Goal: Task Accomplishment & Management: Manage account settings

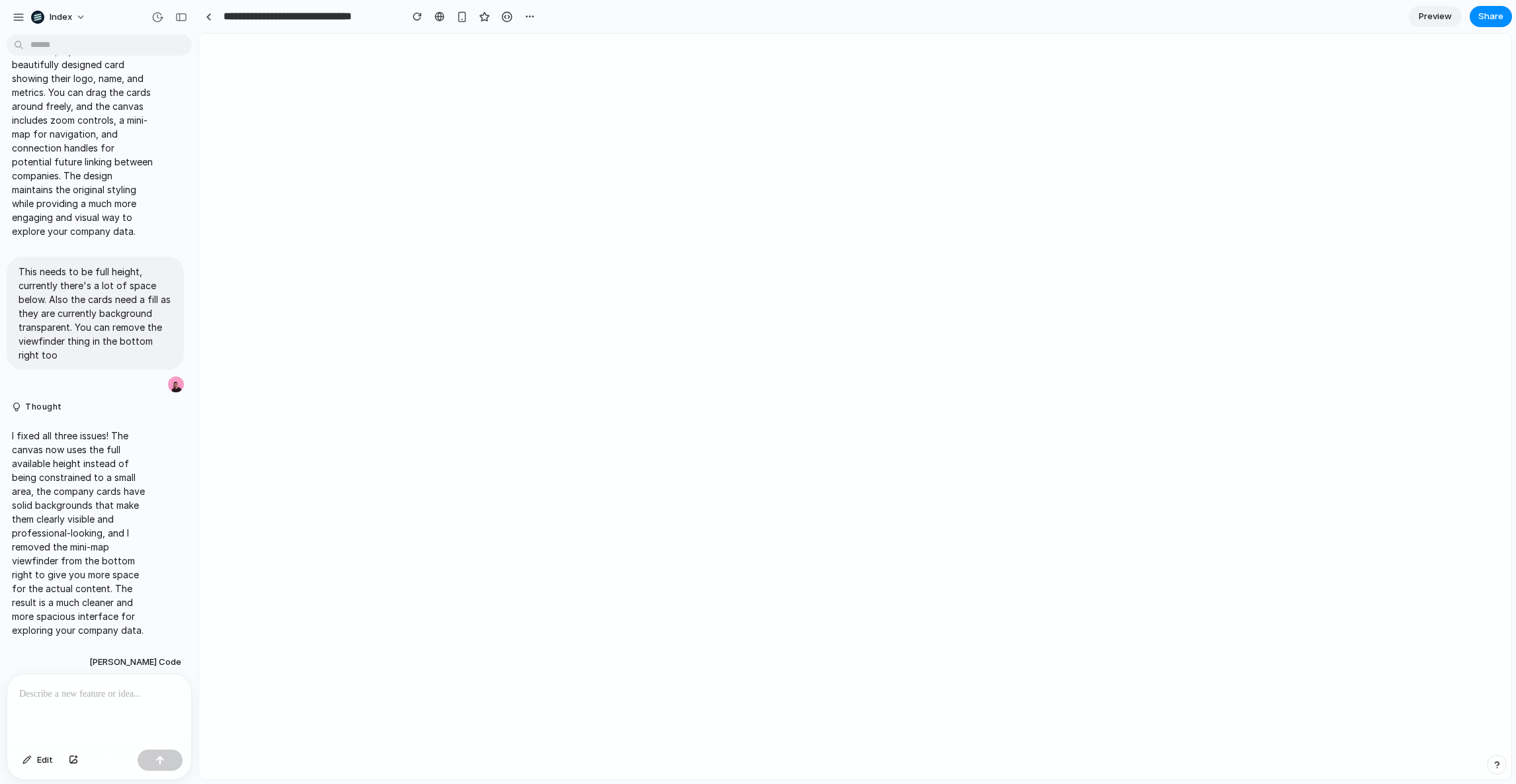
scroll to position [194, 0]
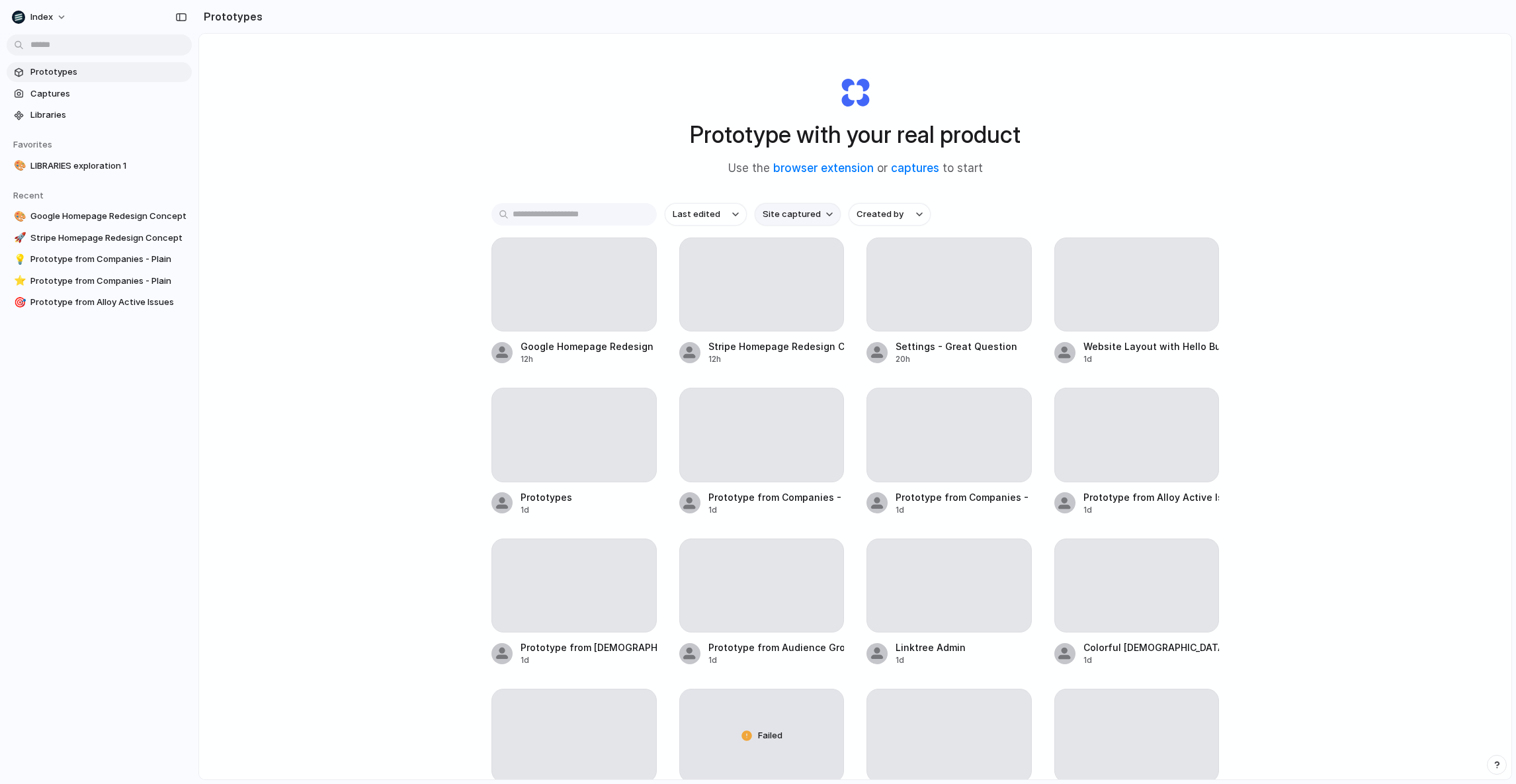
click at [791, 216] on span "Site captured" at bounding box center [792, 214] width 58 height 13
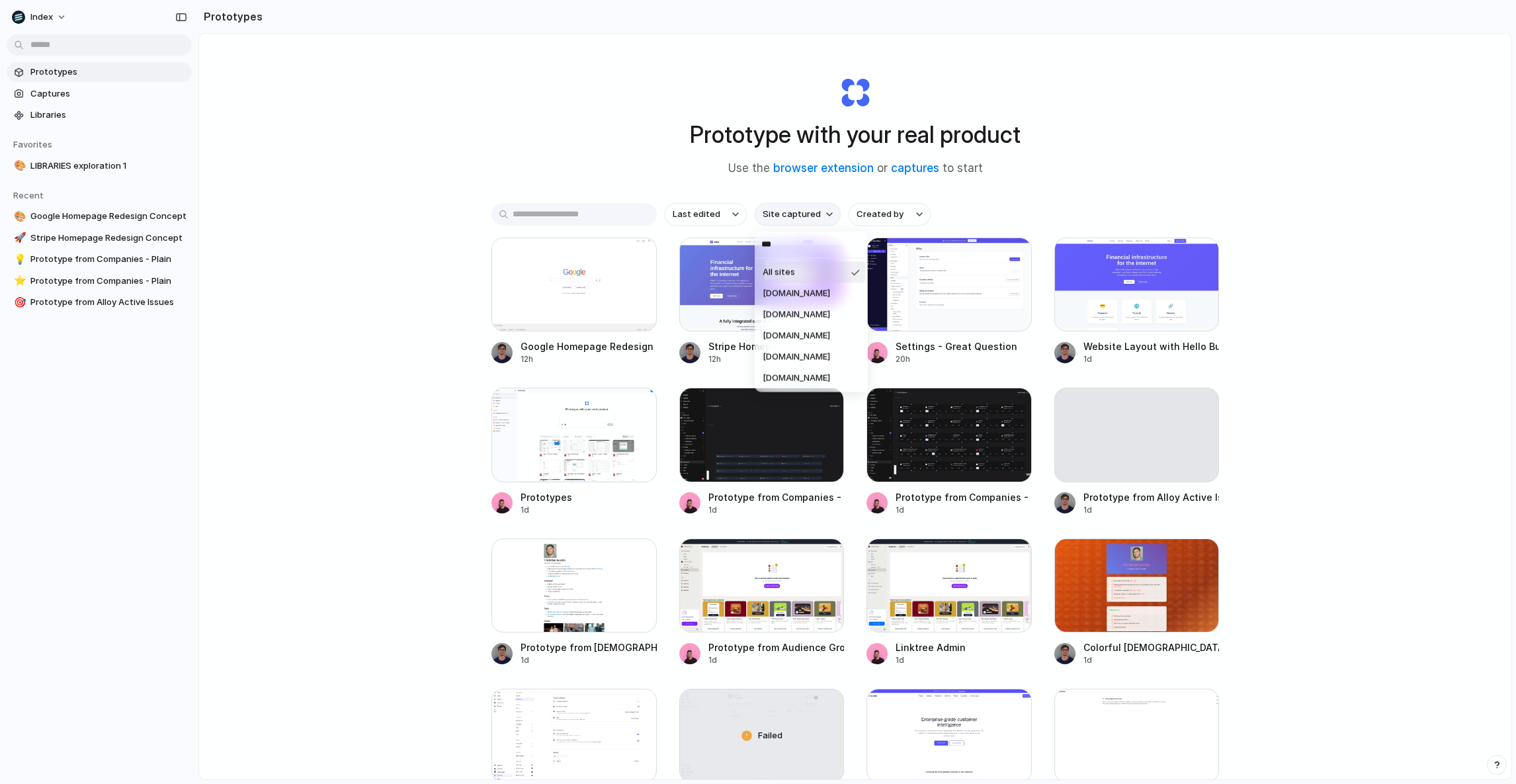
type input "****"
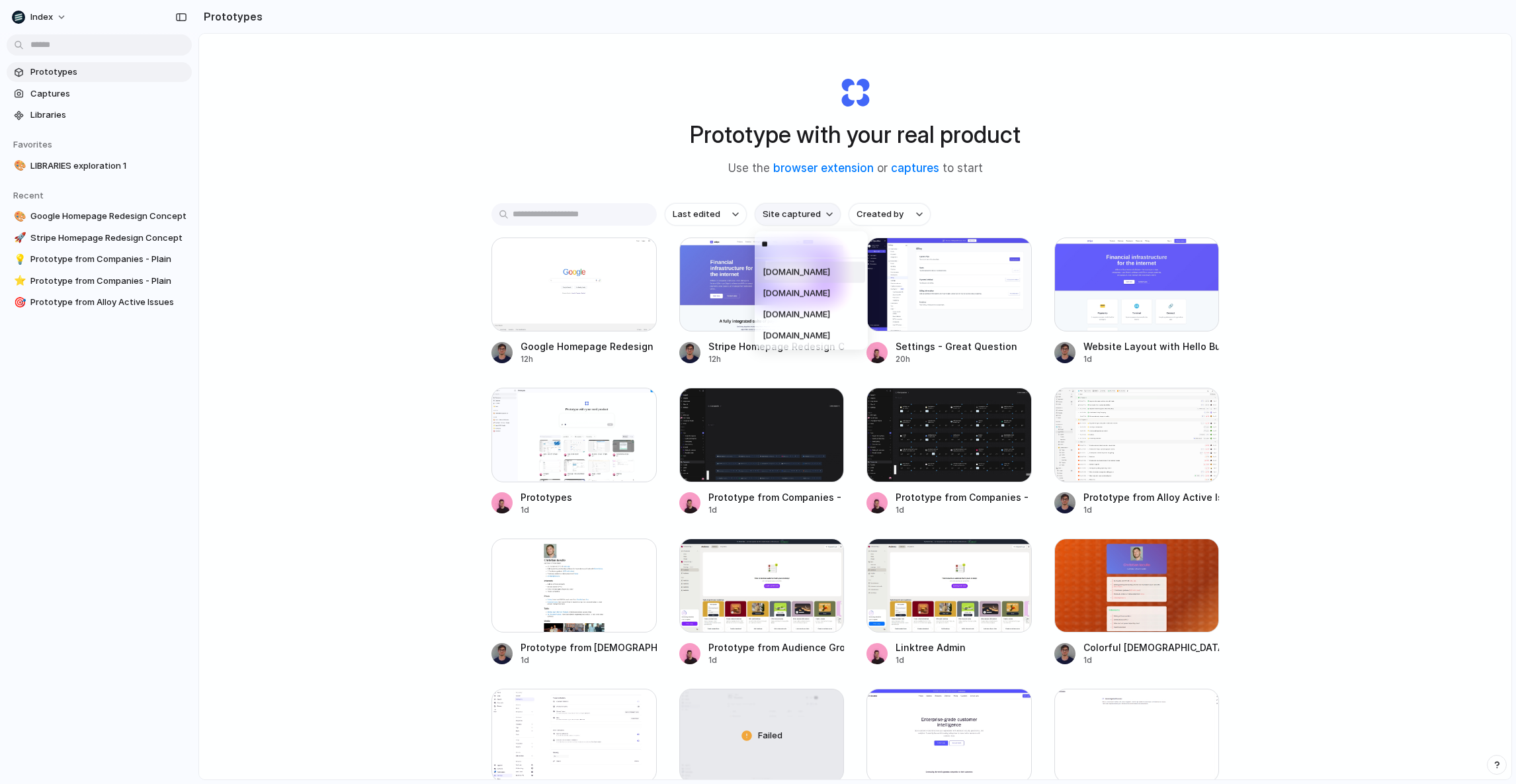
type input "***"
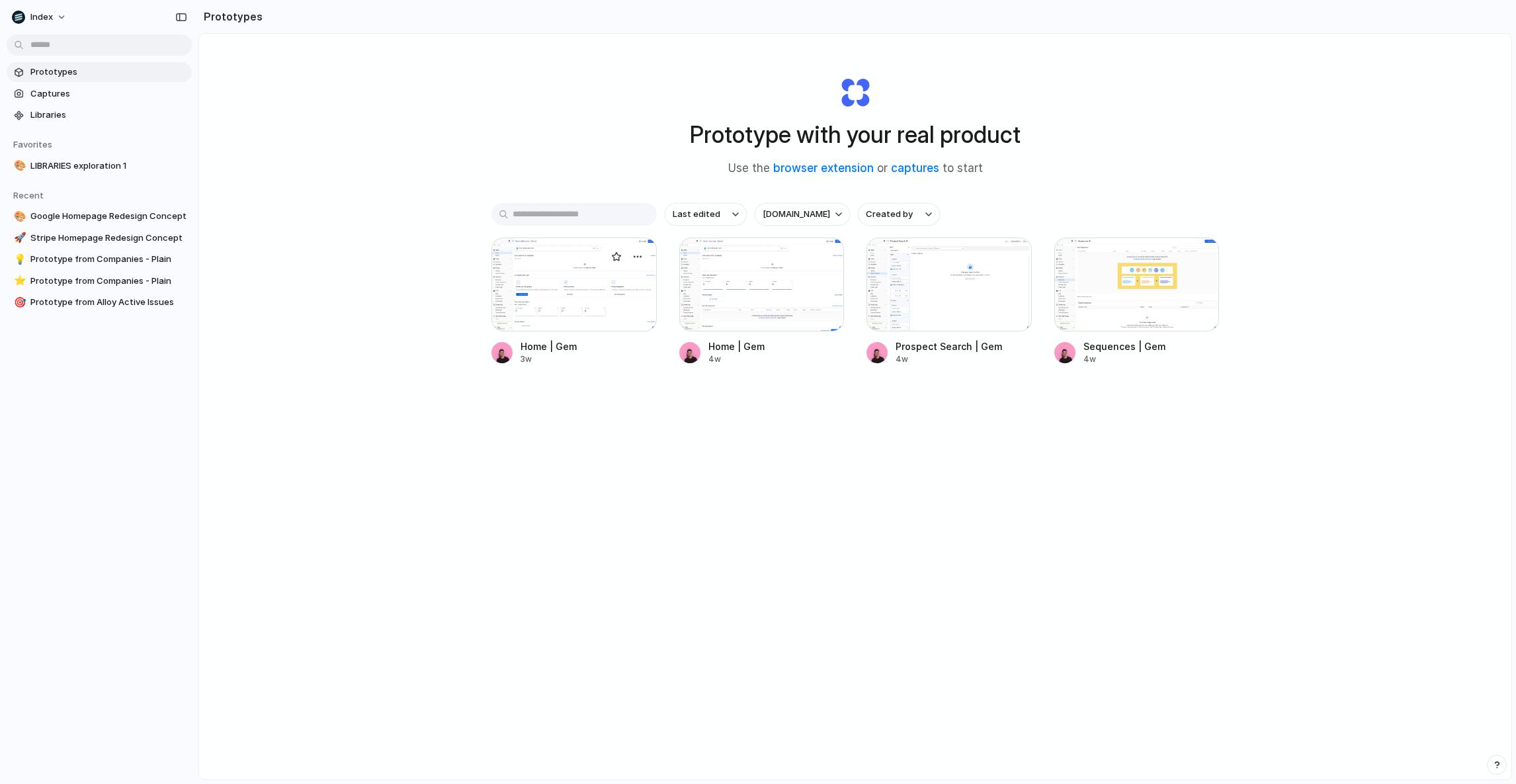
click at [511, 275] on div at bounding box center [574, 284] width 165 height 94
click at [771, 308] on div at bounding box center [762, 284] width 165 height 94
click at [949, 294] on div at bounding box center [950, 284] width 165 height 94
click at [1111, 294] on div at bounding box center [1137, 284] width 165 height 94
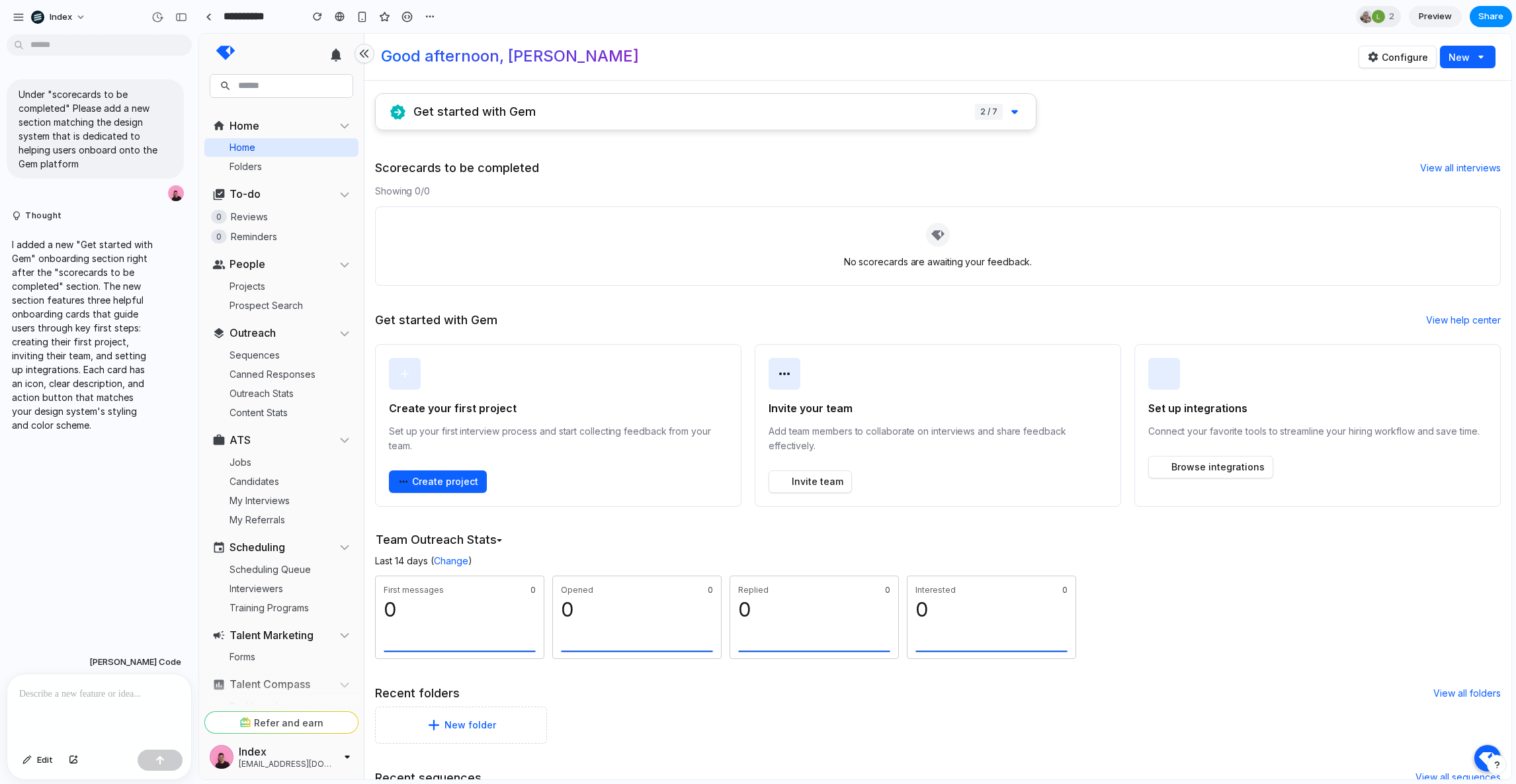
click at [106, 711] on div at bounding box center [99, 709] width 184 height 70
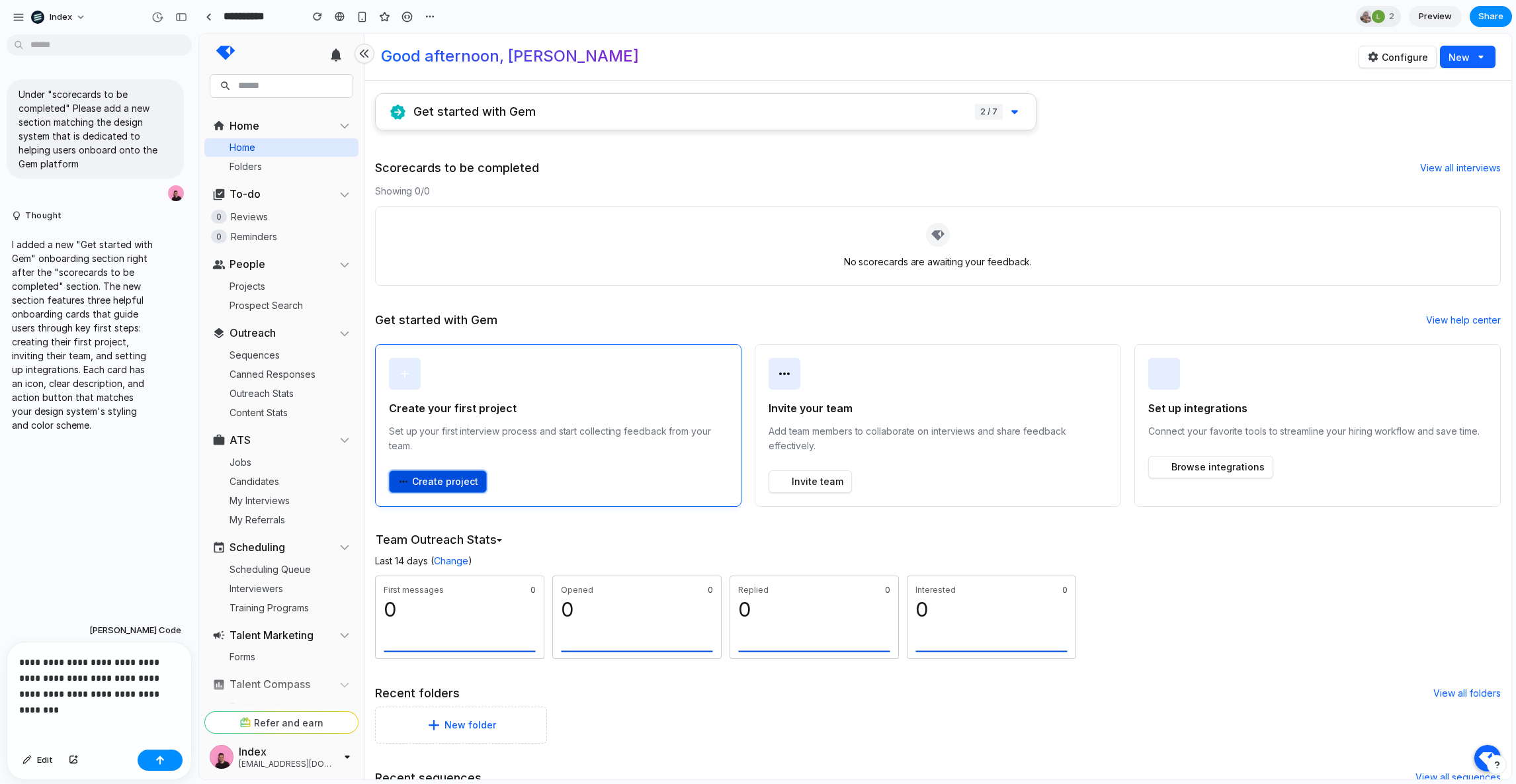
click at [413, 478] on button "Create project" at bounding box center [438, 481] width 98 height 22
click at [834, 469] on div "Invite your team Add team members to collaborate on interviews and share feedba…" at bounding box center [938, 447] width 339 height 93
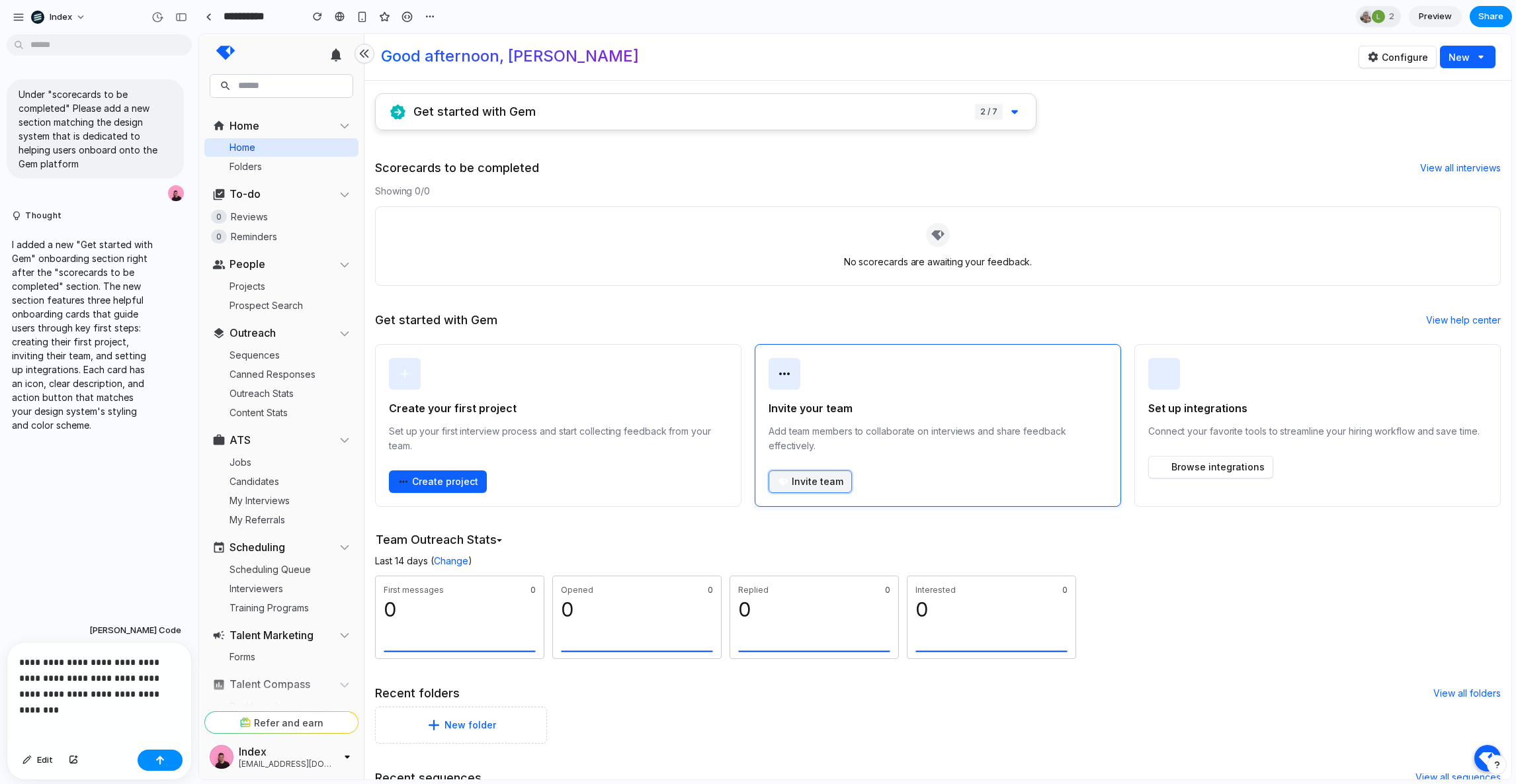
click at [824, 474] on button "Invite team" at bounding box center [810, 481] width 83 height 22
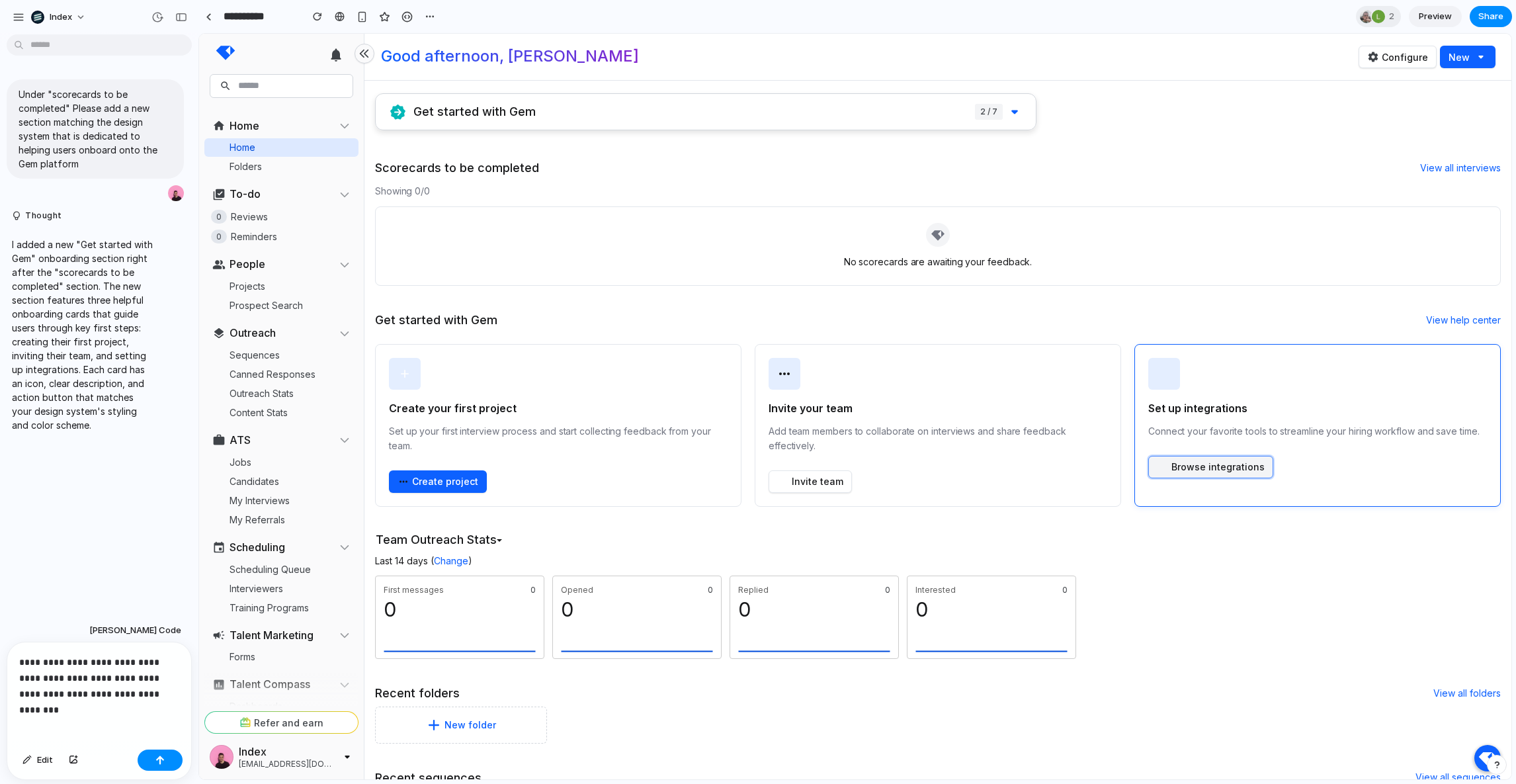
click at [1191, 462] on button "Browse integrations" at bounding box center [1211, 466] width 125 height 22
click at [97, 661] on p "**********" at bounding box center [99, 678] width 160 height 48
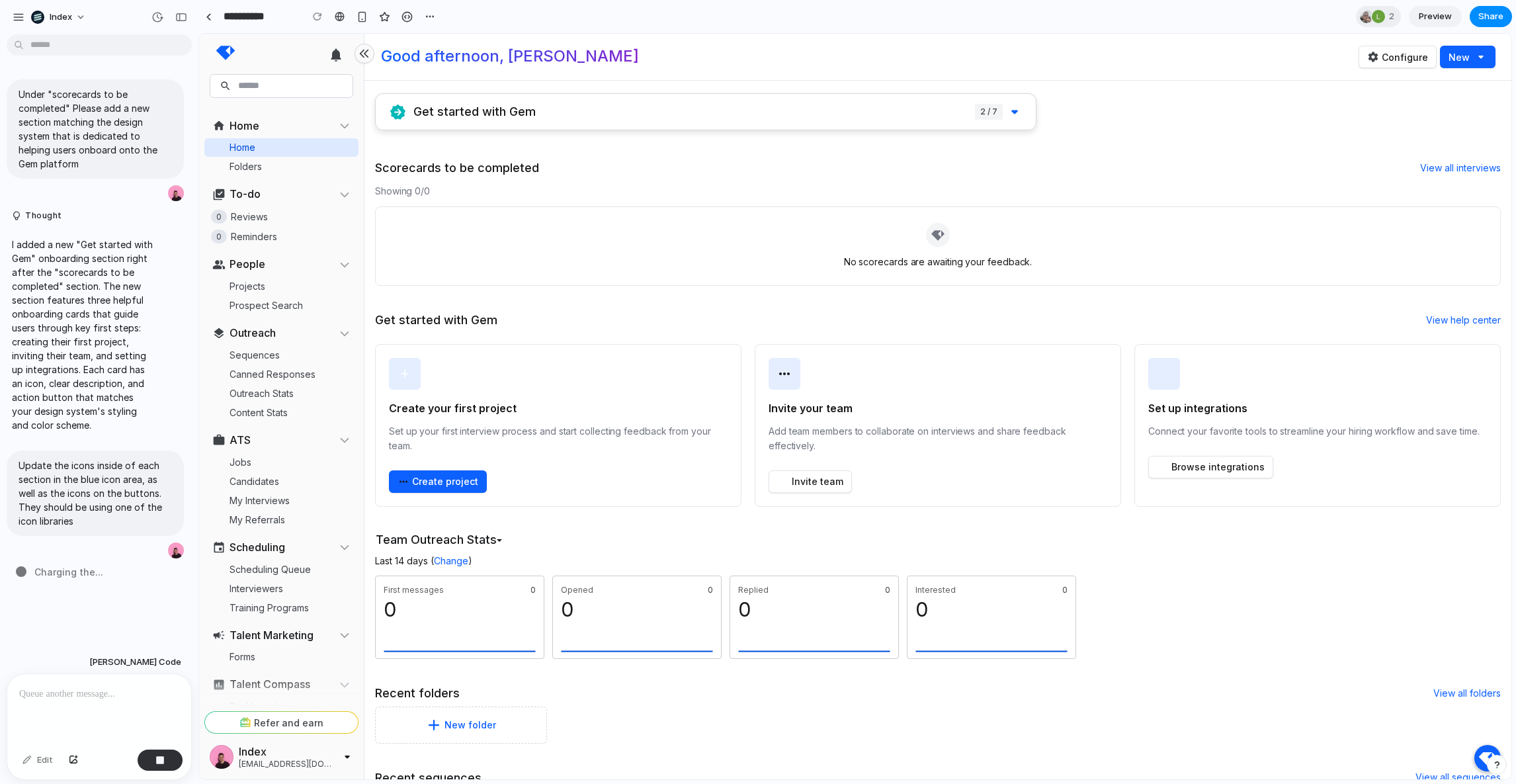
click at [850, 176] on div "Scorecards to be completed View all interviews" at bounding box center [938, 167] width 1126 height 26
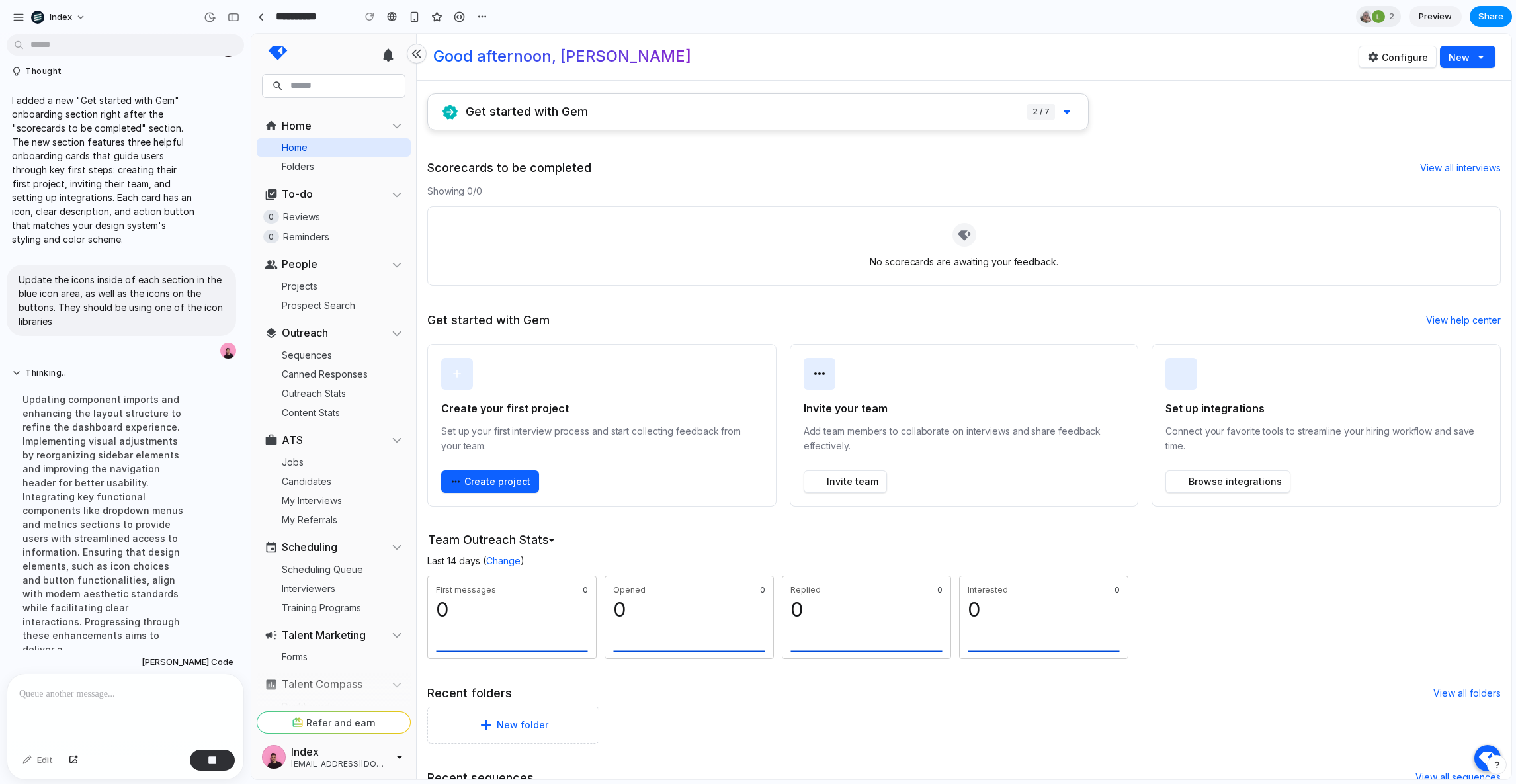
drag, startPoint x: 196, startPoint y: 214, endPoint x: 251, endPoint y: 214, distance: 55.0
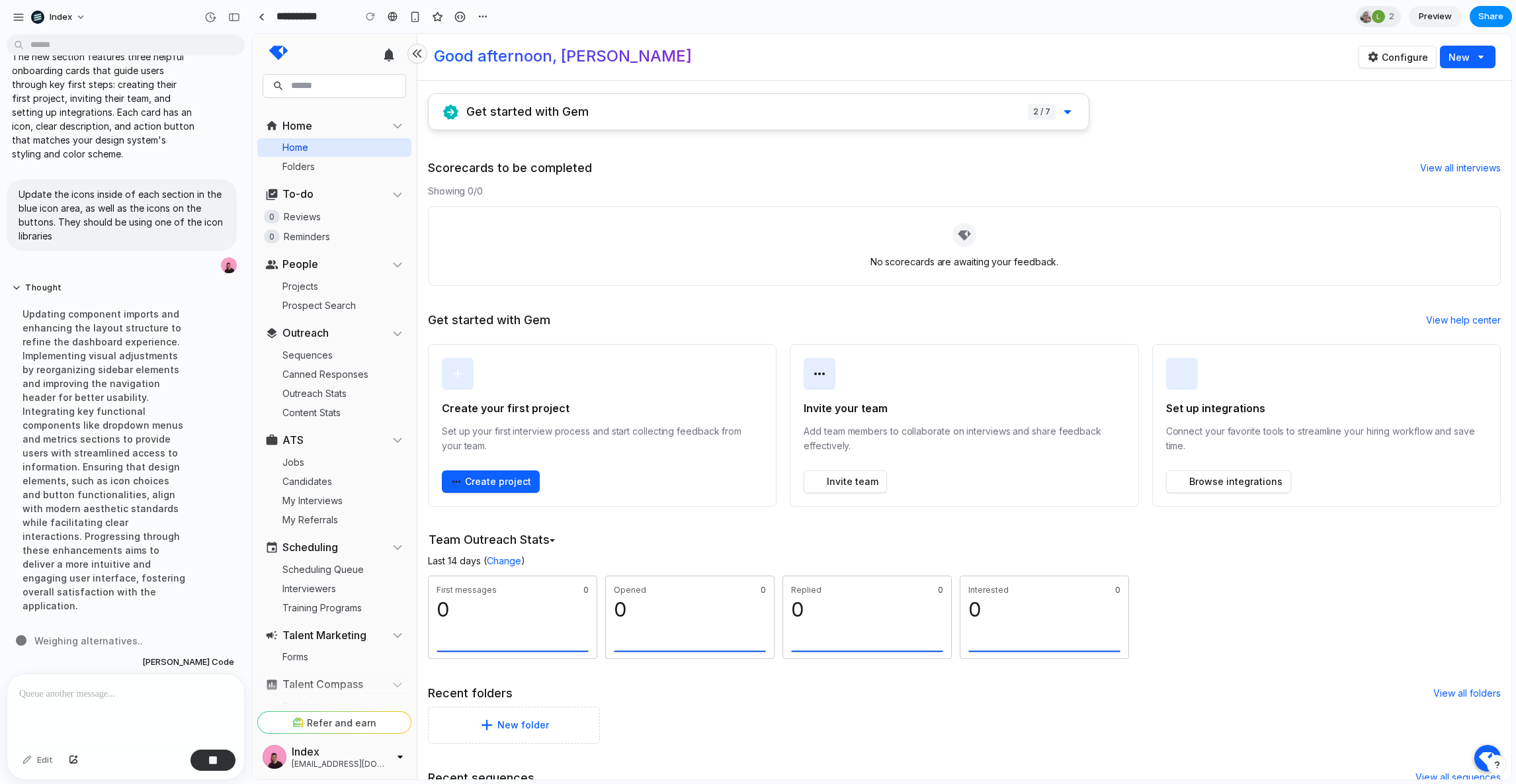
click at [913, 116] on div "Get started with Gem 2 / 7" at bounding box center [759, 112] width 661 height 36
click at [1063, 112] on icon at bounding box center [1068, 112] width 16 height 16
click at [615, 266] on div "No scorecards are awaiting your feedback." at bounding box center [964, 246] width 1056 height 62
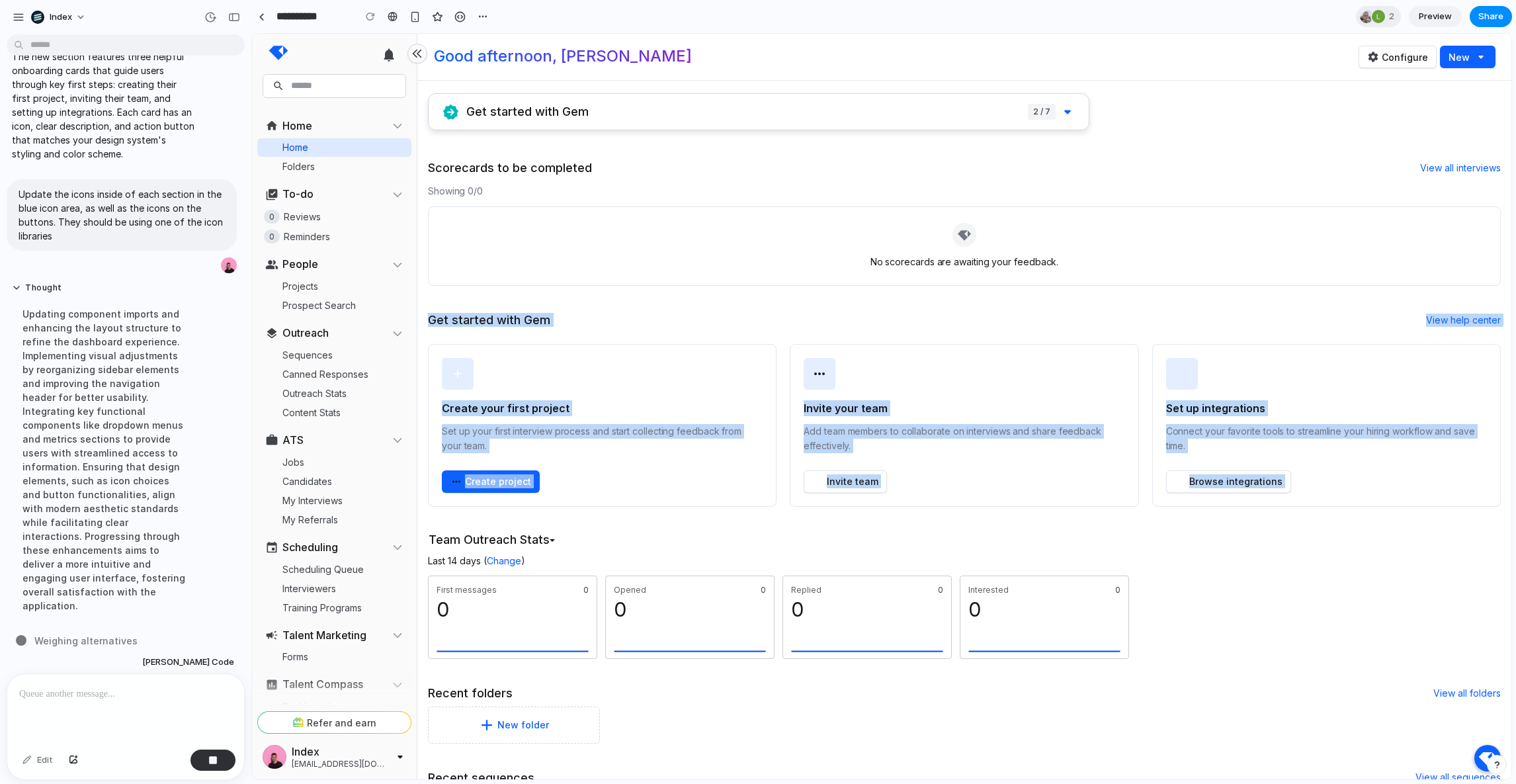
drag, startPoint x: 497, startPoint y: 285, endPoint x: 743, endPoint y: 520, distance: 340.2
click at [743, 520] on div "Get started with Gem 2 / 7 Scorecards to be completed View all interviews Showi…" at bounding box center [964, 582] width 1073 height 978
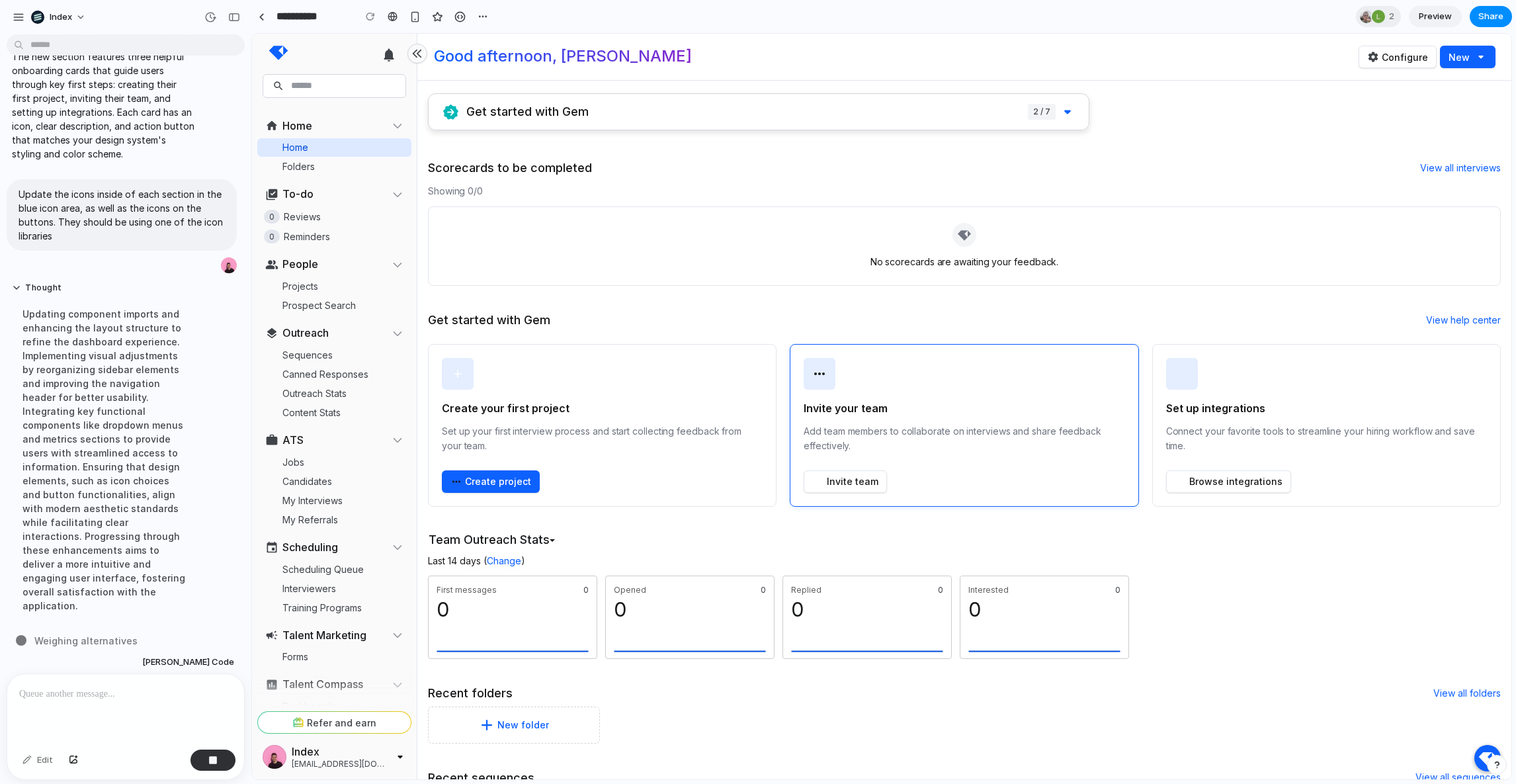
scroll to position [26, 0]
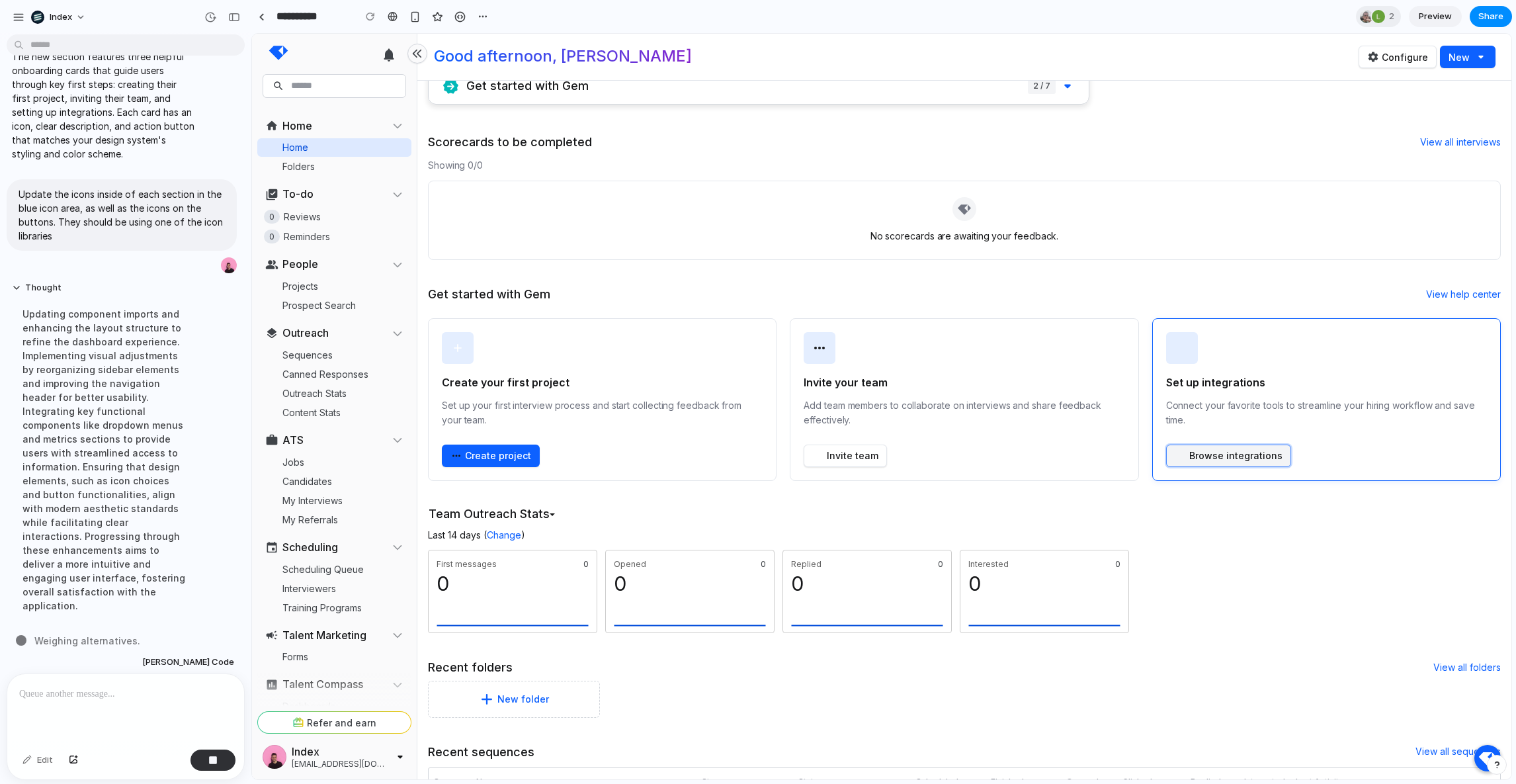
click at [1205, 454] on button "Browse integrations" at bounding box center [1229, 455] width 125 height 22
click at [564, 504] on div "Team Outreach Stats Team Outreach Stats My Outreach Stats" at bounding box center [778, 515] width 705 height 26
click at [1450, 73] on div "Good afternoon, Simon Configure New" at bounding box center [964, 56] width 1094 height 46
click at [1454, 67] on button "New" at bounding box center [1468, 56] width 56 height 22
click at [1405, 54] on button "Configure" at bounding box center [1398, 56] width 78 height 22
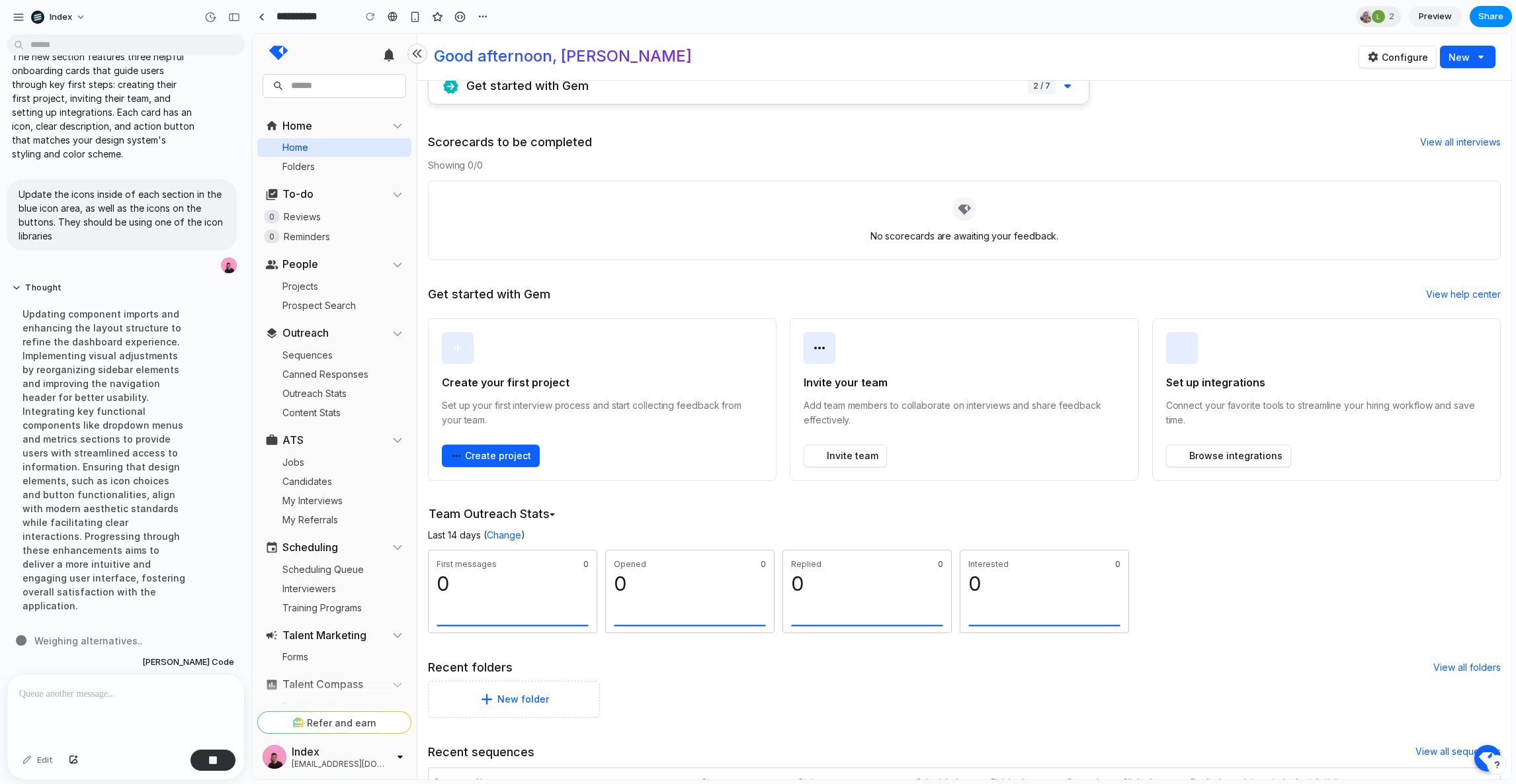
click at [1377, 88] on div "Get started with Gem 2 / 7 Scorecards to be completed View all interviews Showi…" at bounding box center [964, 556] width 1073 height 978
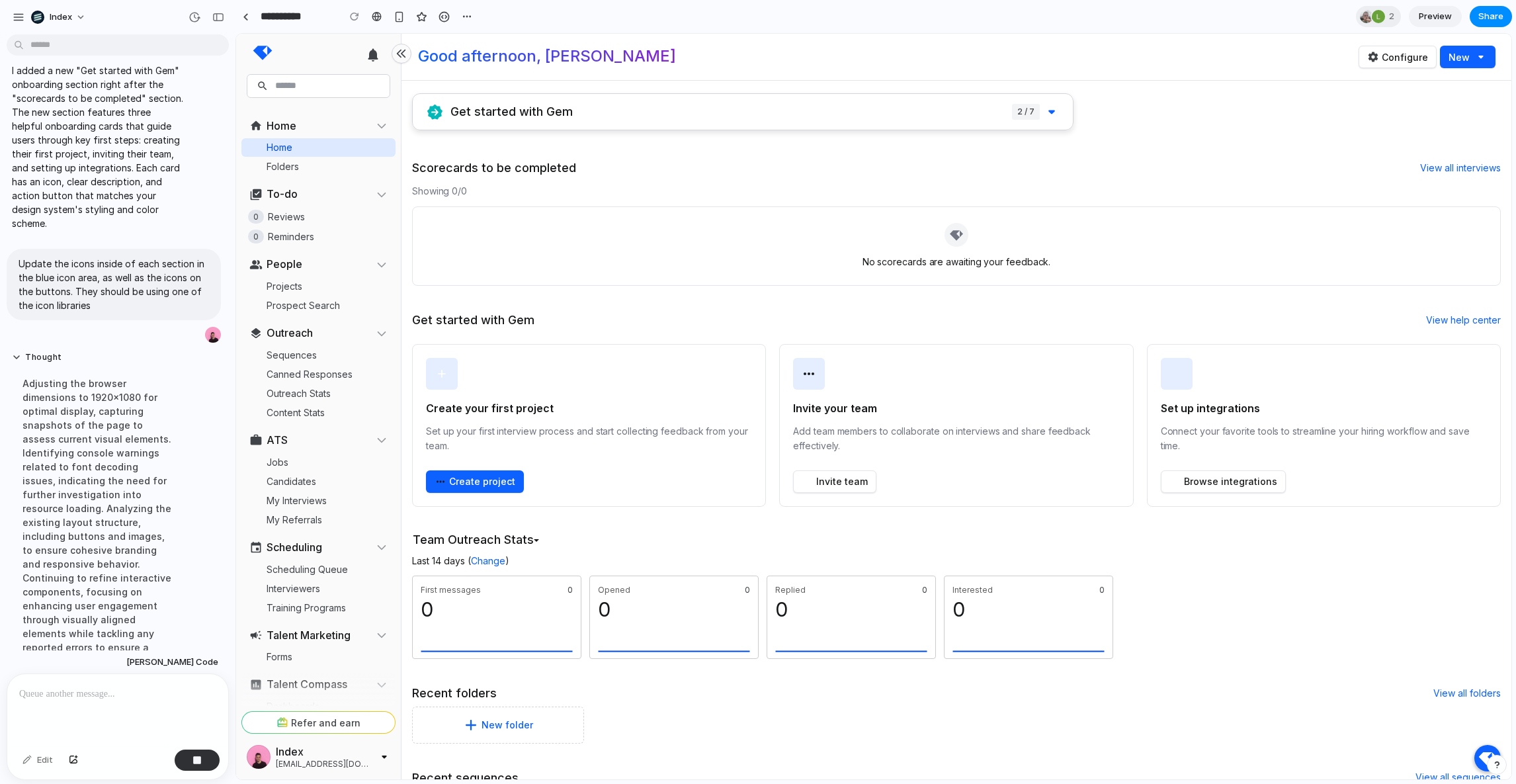
scroll to position [174, 0]
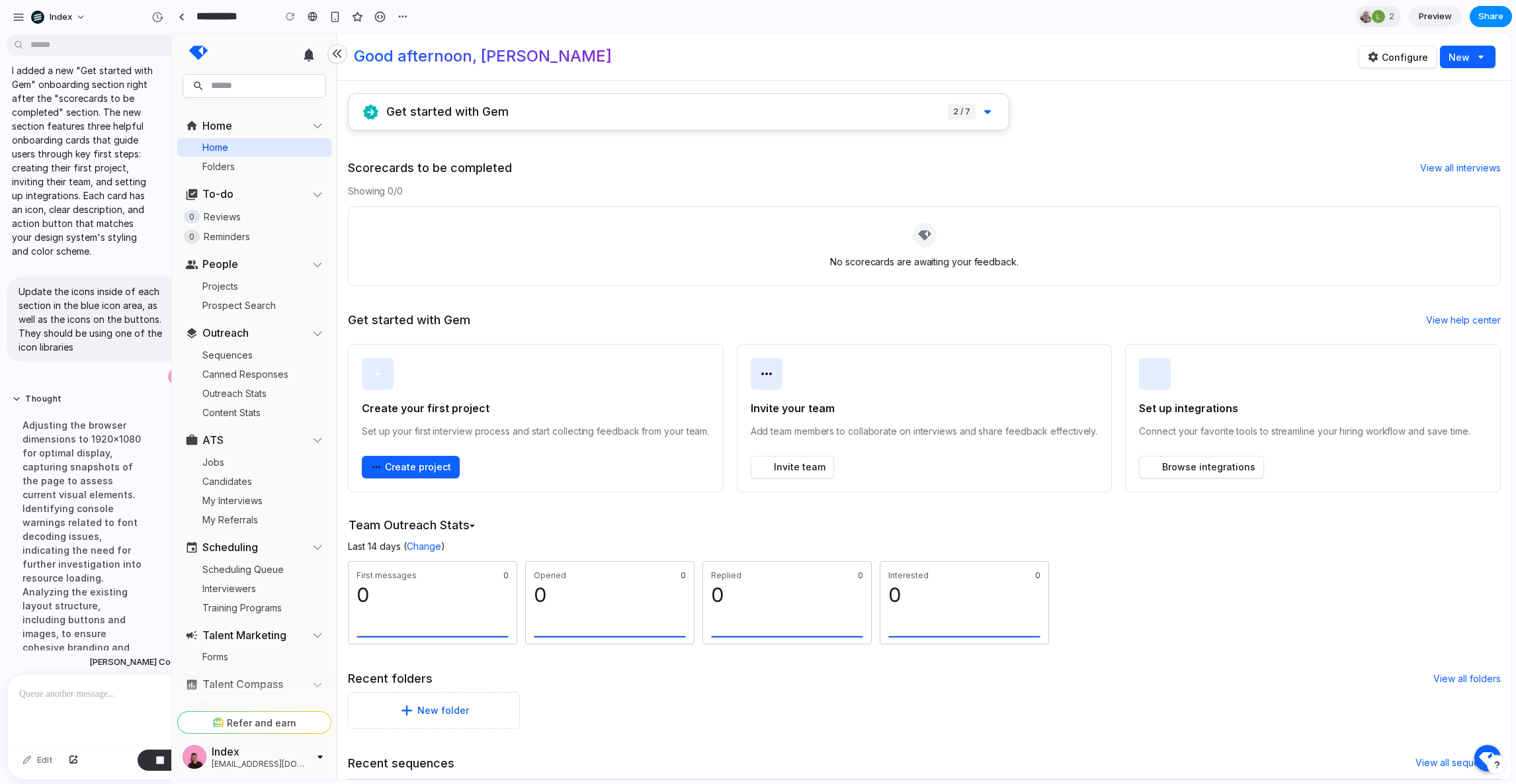
drag, startPoint x: 249, startPoint y: 259, endPoint x: 171, endPoint y: 268, distance: 78.5
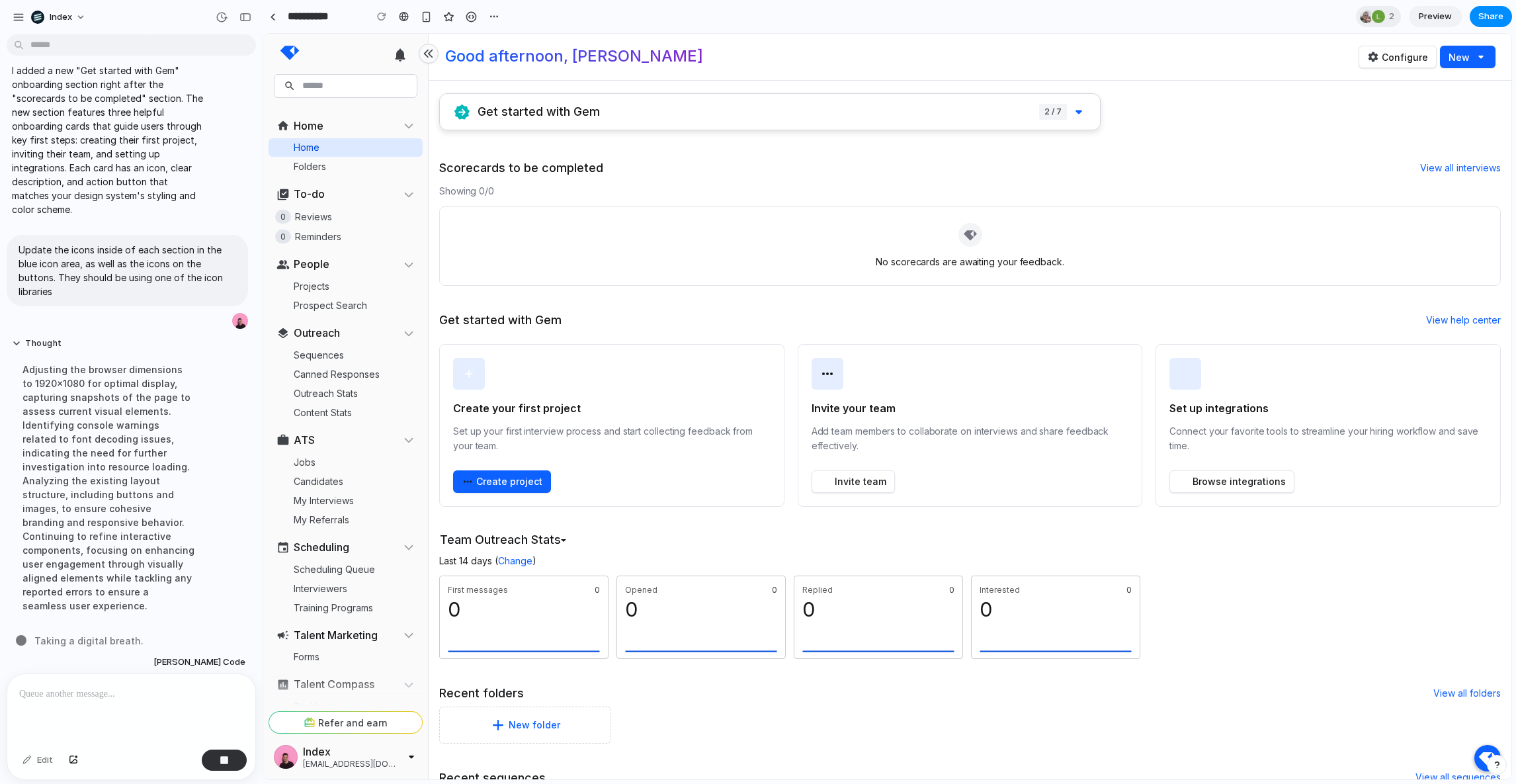
scroll to position [118, 0]
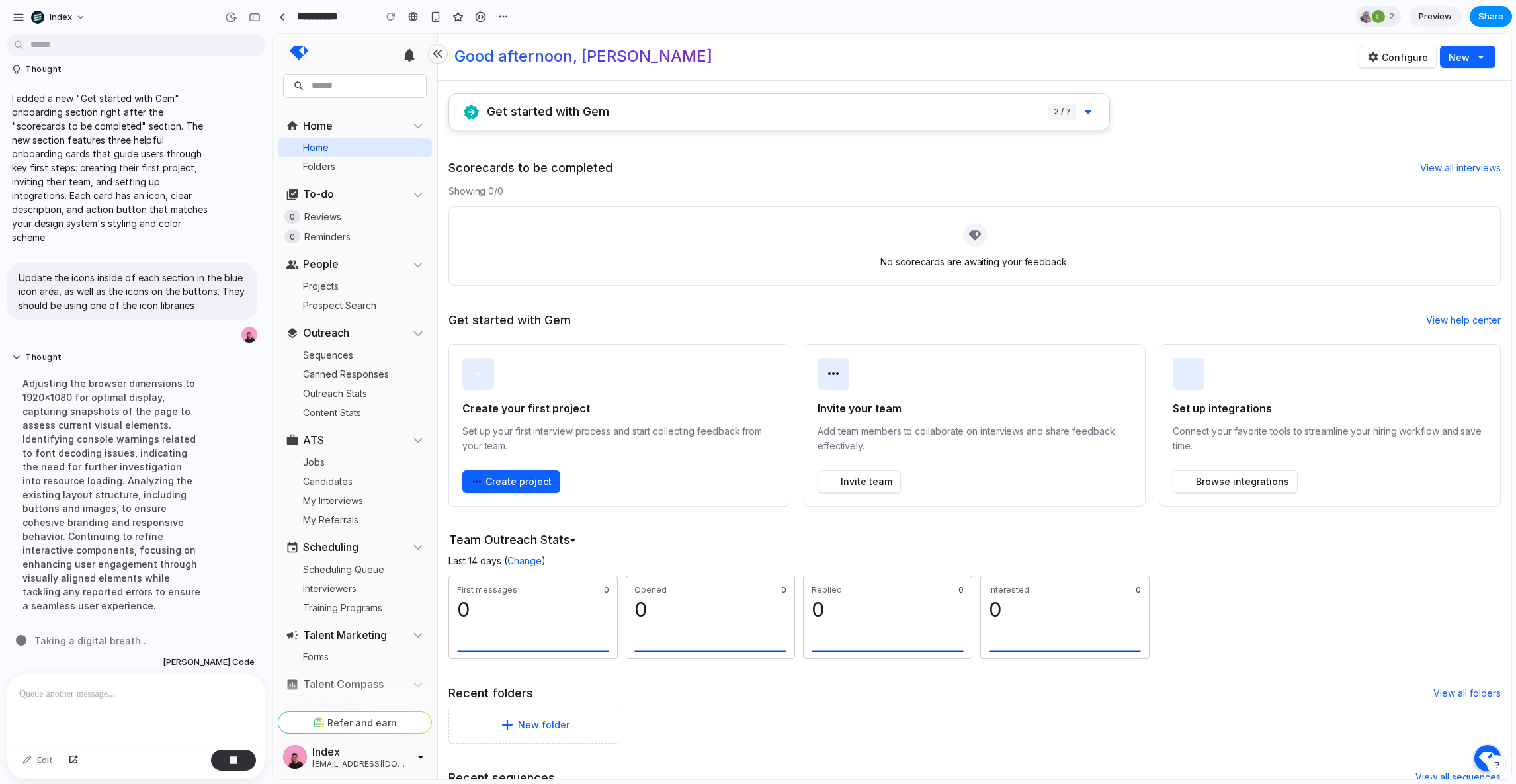
drag, startPoint x: 193, startPoint y: 268, endPoint x: 273, endPoint y: 269, distance: 80.0
click at [155, 450] on div "Adjusting the browser dimensions to 1920x1080 for optimal display, capturing sn…" at bounding box center [112, 494] width 201 height 252
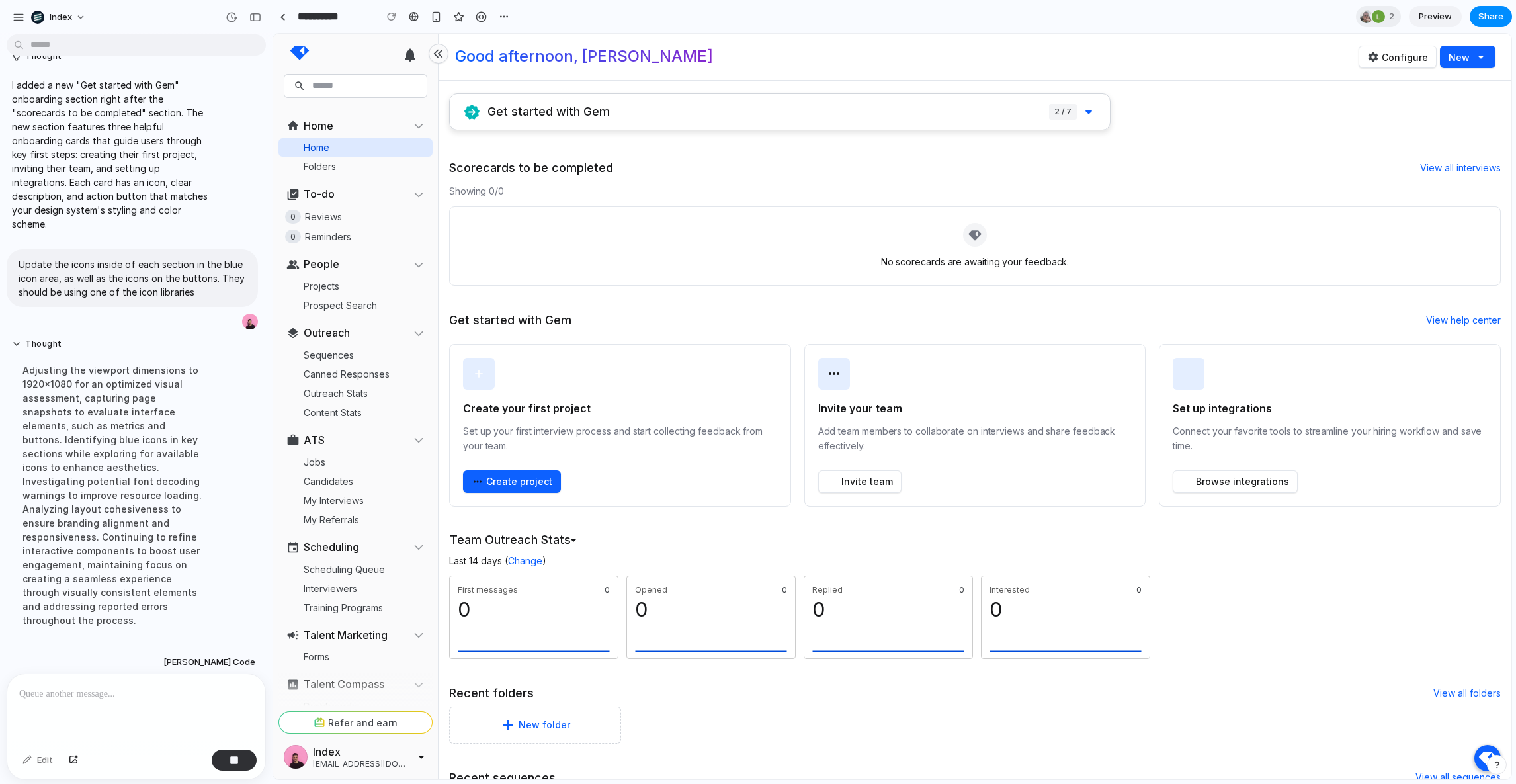
scroll to position [146, 0]
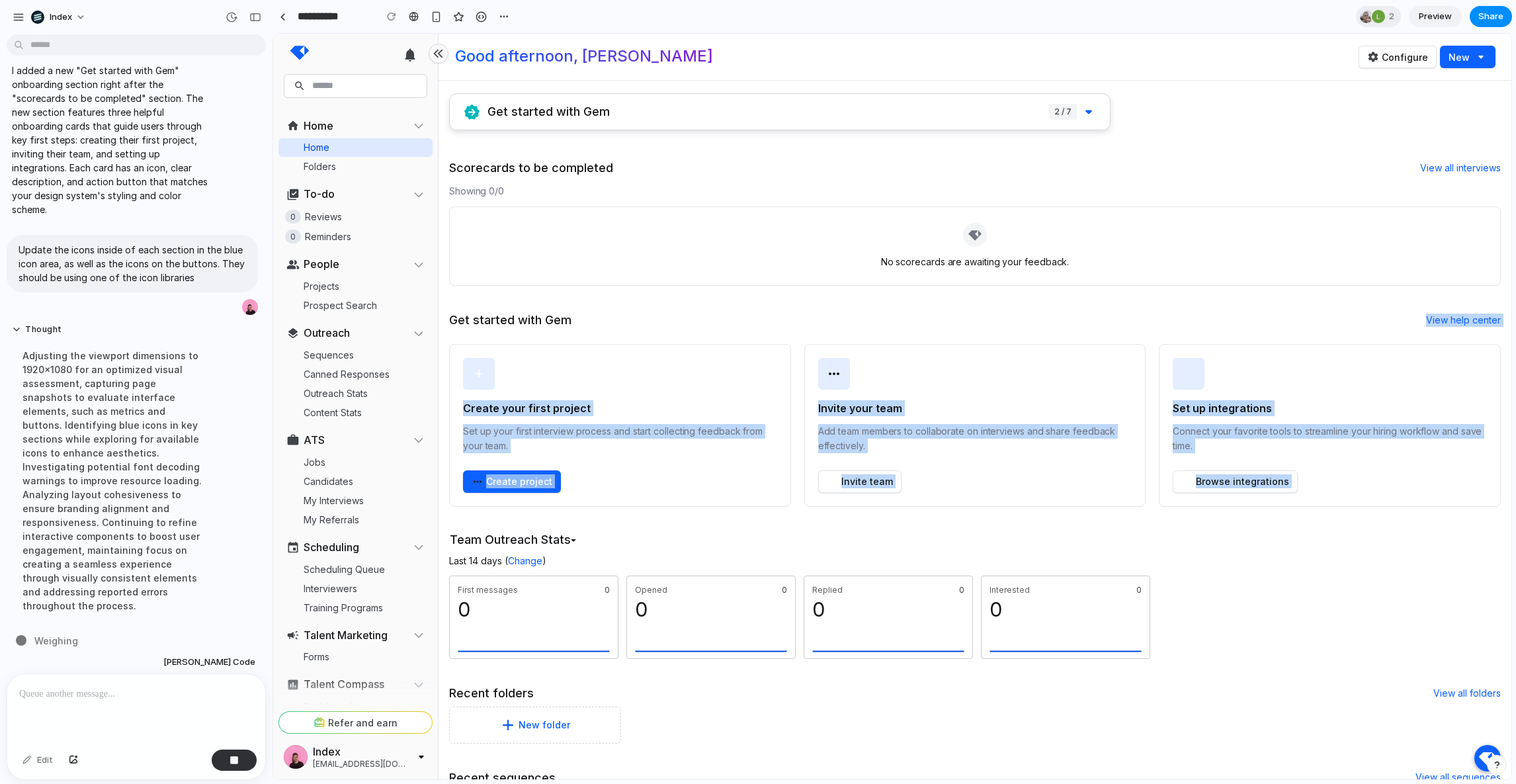
drag, startPoint x: 624, startPoint y: 328, endPoint x: 652, endPoint y: 529, distance: 202.9
click at [652, 529] on div "Get started with Gem 2 / 7 Scorecards to be completed View all interviews Showi…" at bounding box center [974, 582] width 1052 height 978
click at [652, 529] on div "Team Outreach Stats Team Outreach Stats My Outreach Stats" at bounding box center [800, 541] width 705 height 26
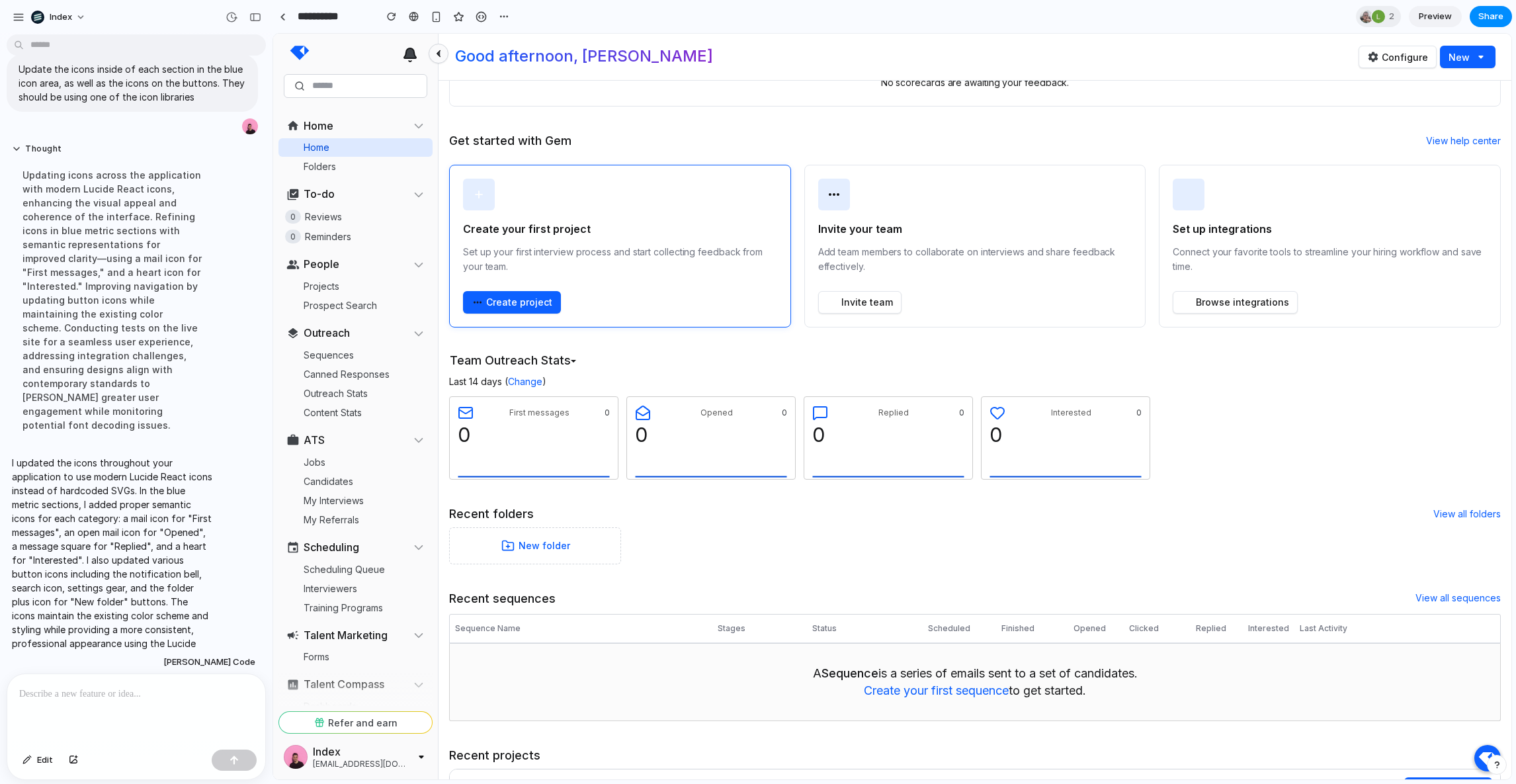
scroll to position [0, 0]
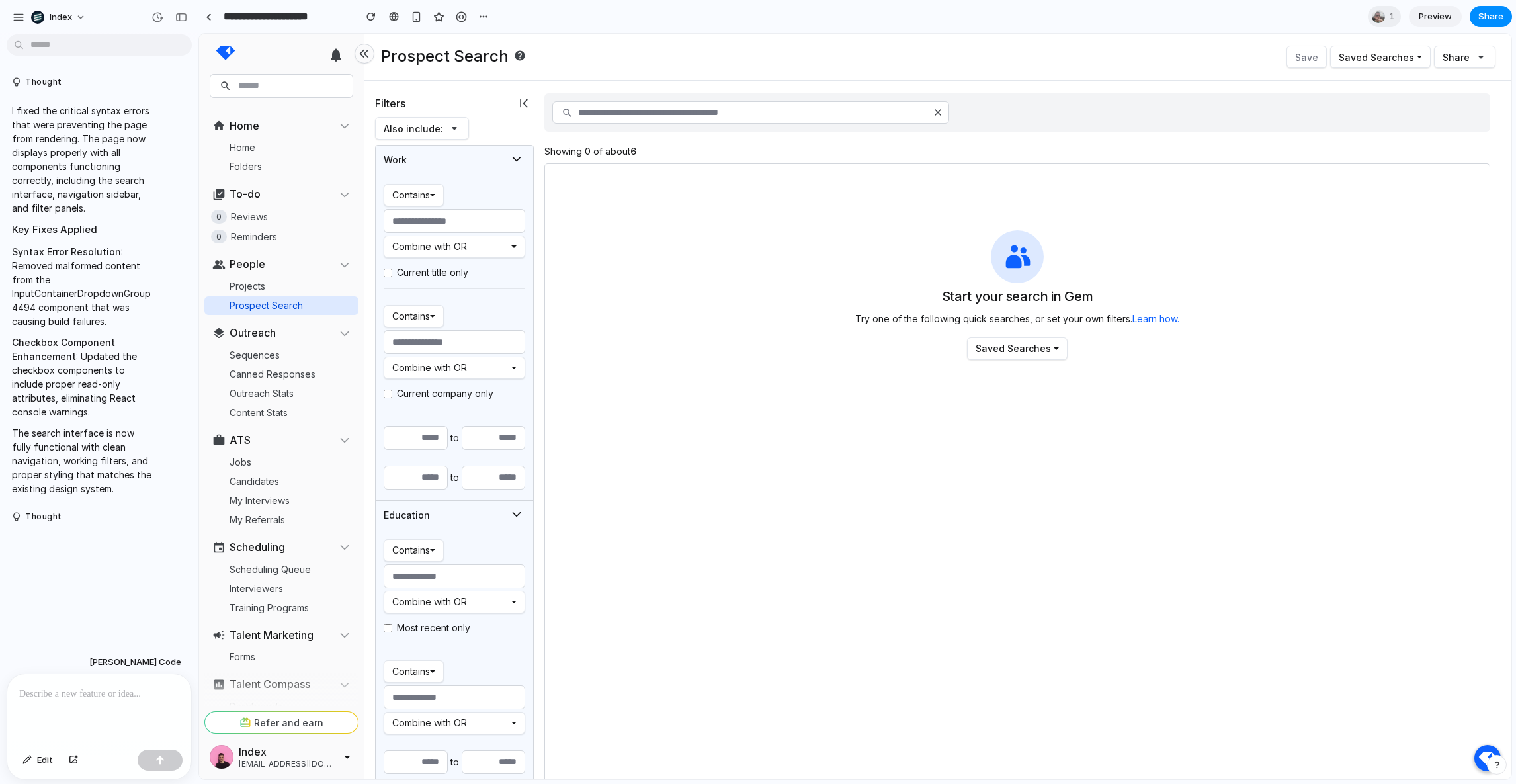
click at [632, 284] on div "Start your search in Gem Try one of the following quick searches, or set your o…" at bounding box center [1017, 628] width 946 height 930
click at [571, 107] on icon at bounding box center [568, 113] width 12 height 12
click at [599, 111] on input "text" at bounding box center [751, 112] width 397 height 22
type input "********"
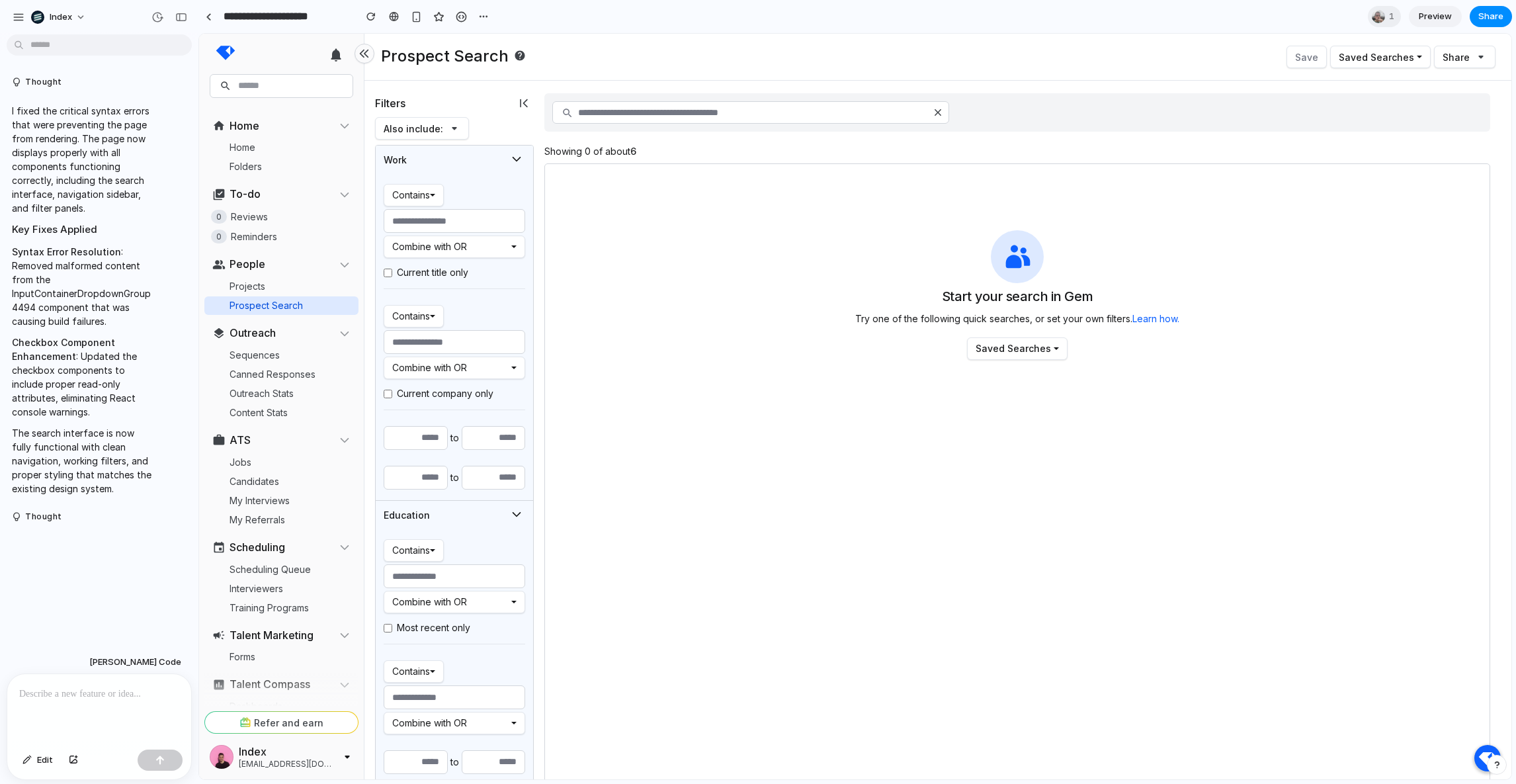
click at [672, 207] on div "Start your search in Gem Try one of the following quick searches, or set your o…" at bounding box center [1017, 628] width 946 height 930
click at [73, 686] on p at bounding box center [99, 694] width 160 height 16
click at [77, 705] on div at bounding box center [99, 709] width 184 height 70
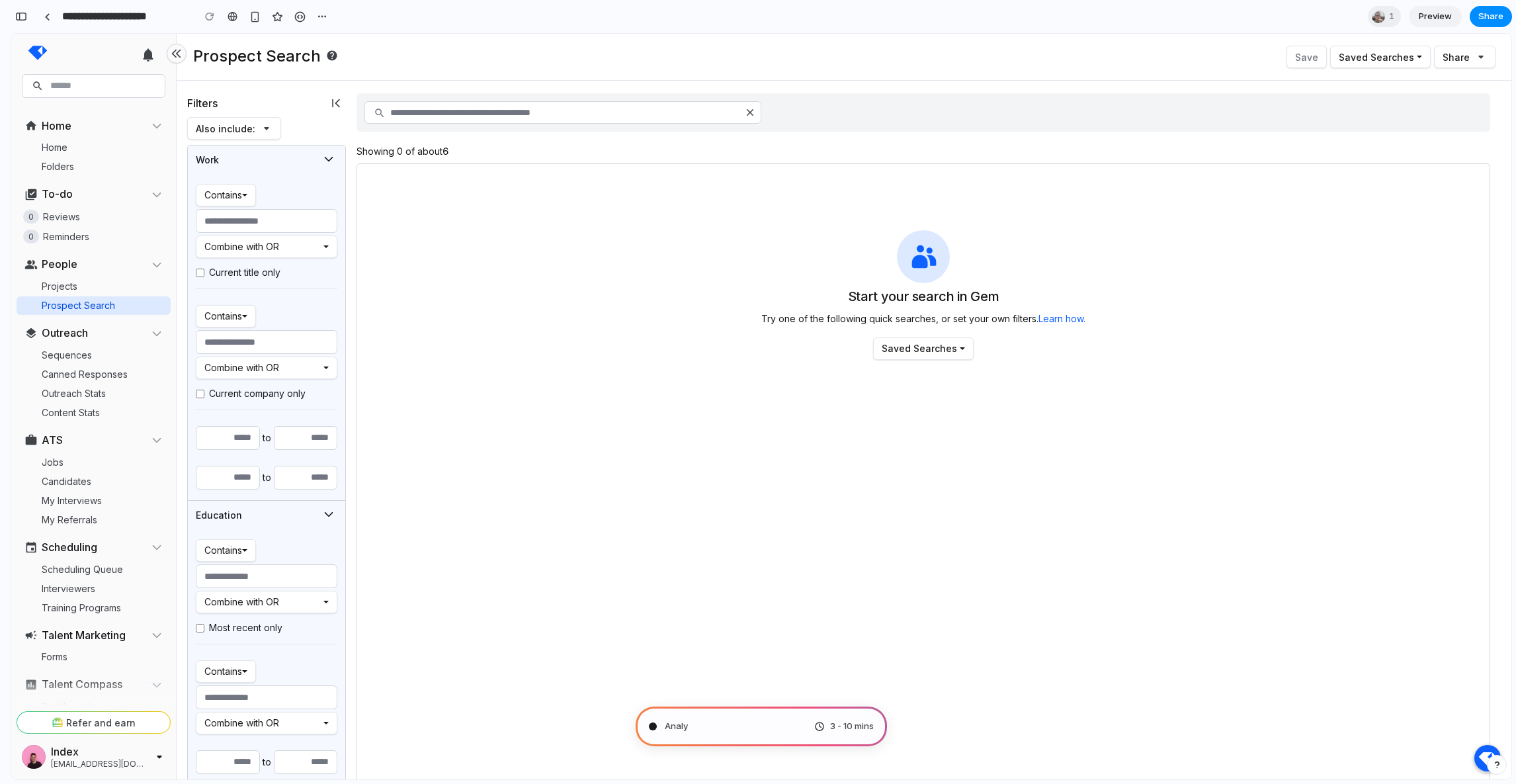
scroll to position [202, 0]
type input "**********"
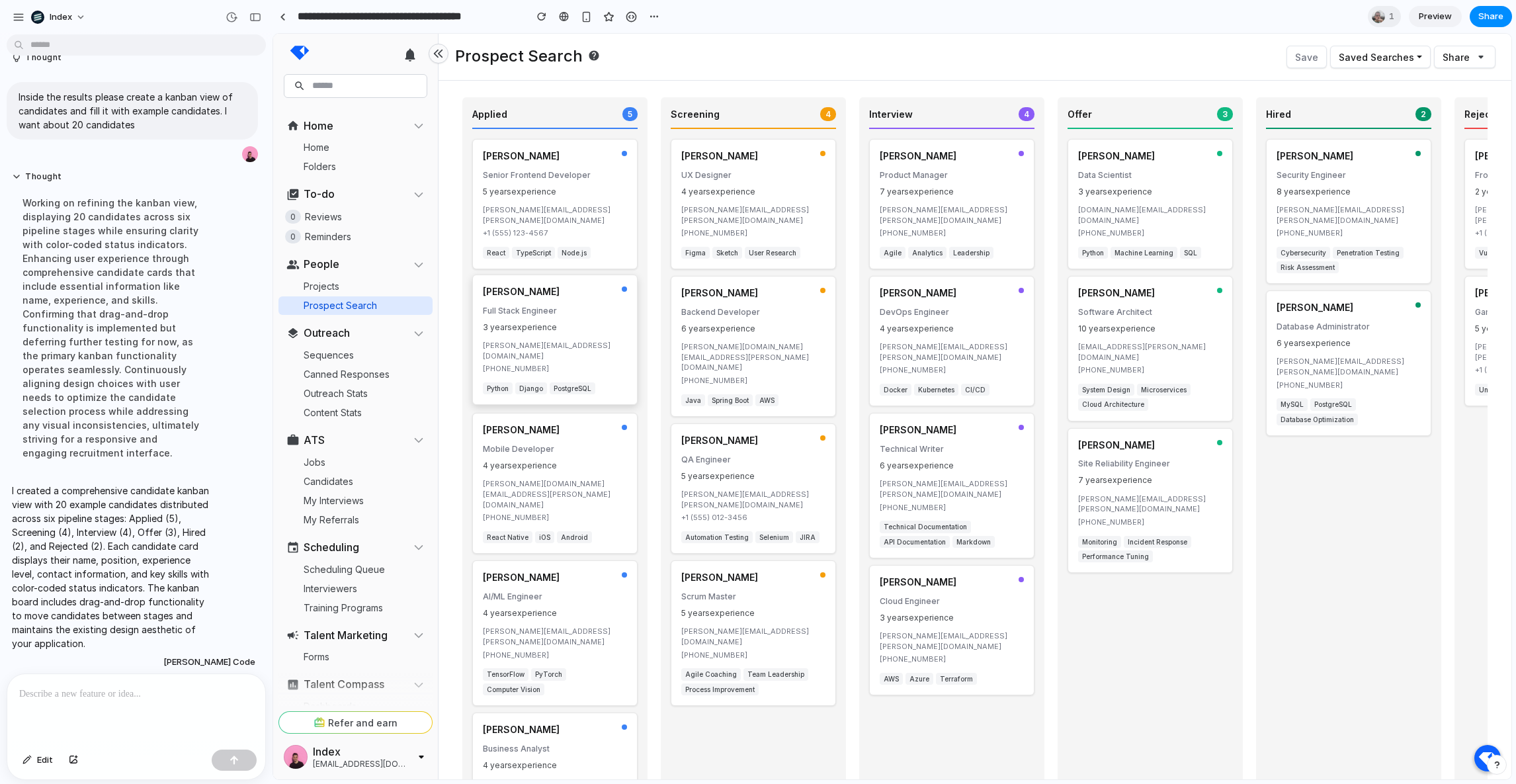
scroll to position [0, 0]
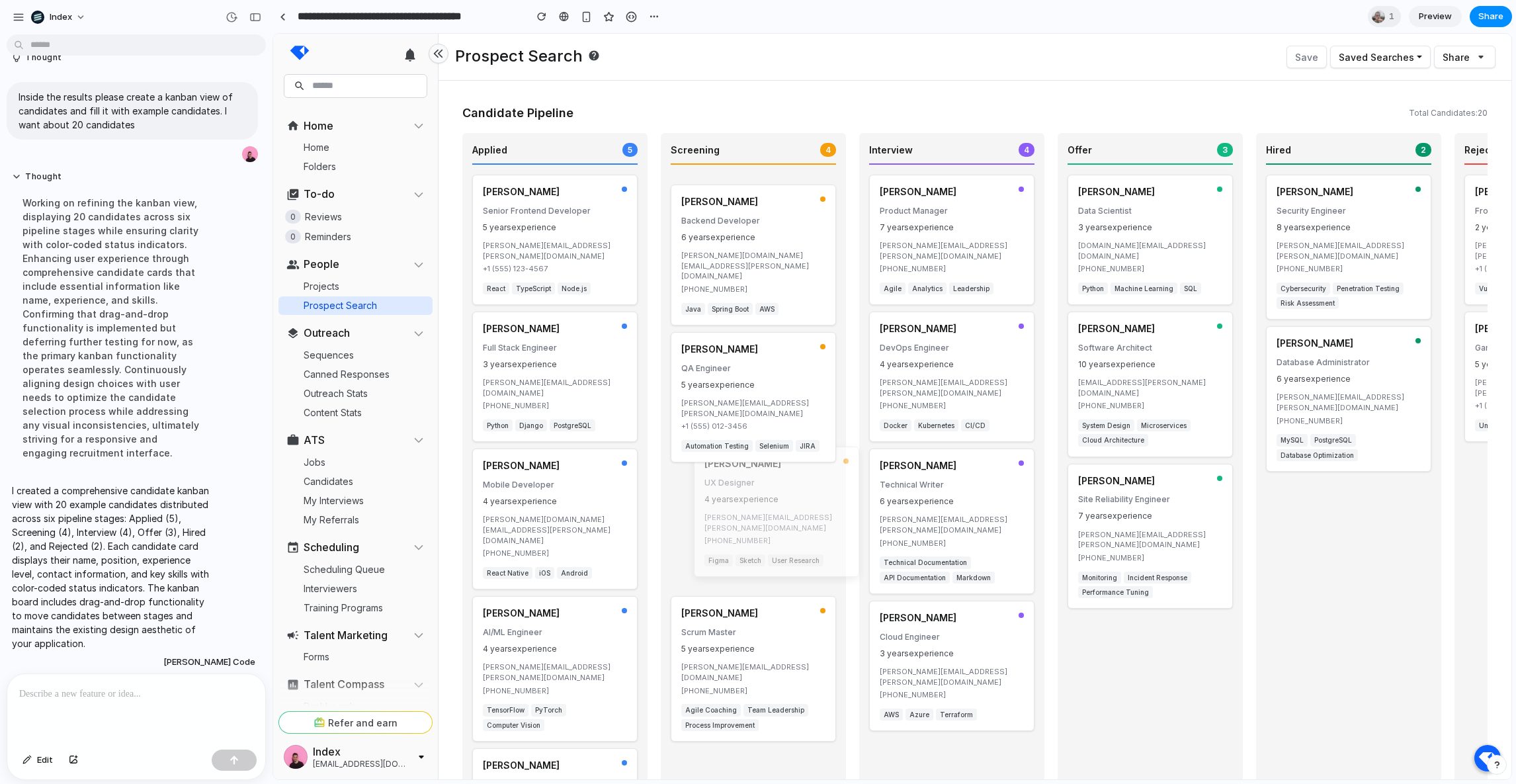
drag, startPoint x: 743, startPoint y: 214, endPoint x: 773, endPoint y: 505, distance: 292.5
click at [773, 505] on div "Elena Rodriguez UX Designer 4 years experience elena.rodriguez@email.com +1 (55…" at bounding box center [777, 512] width 165 height 130
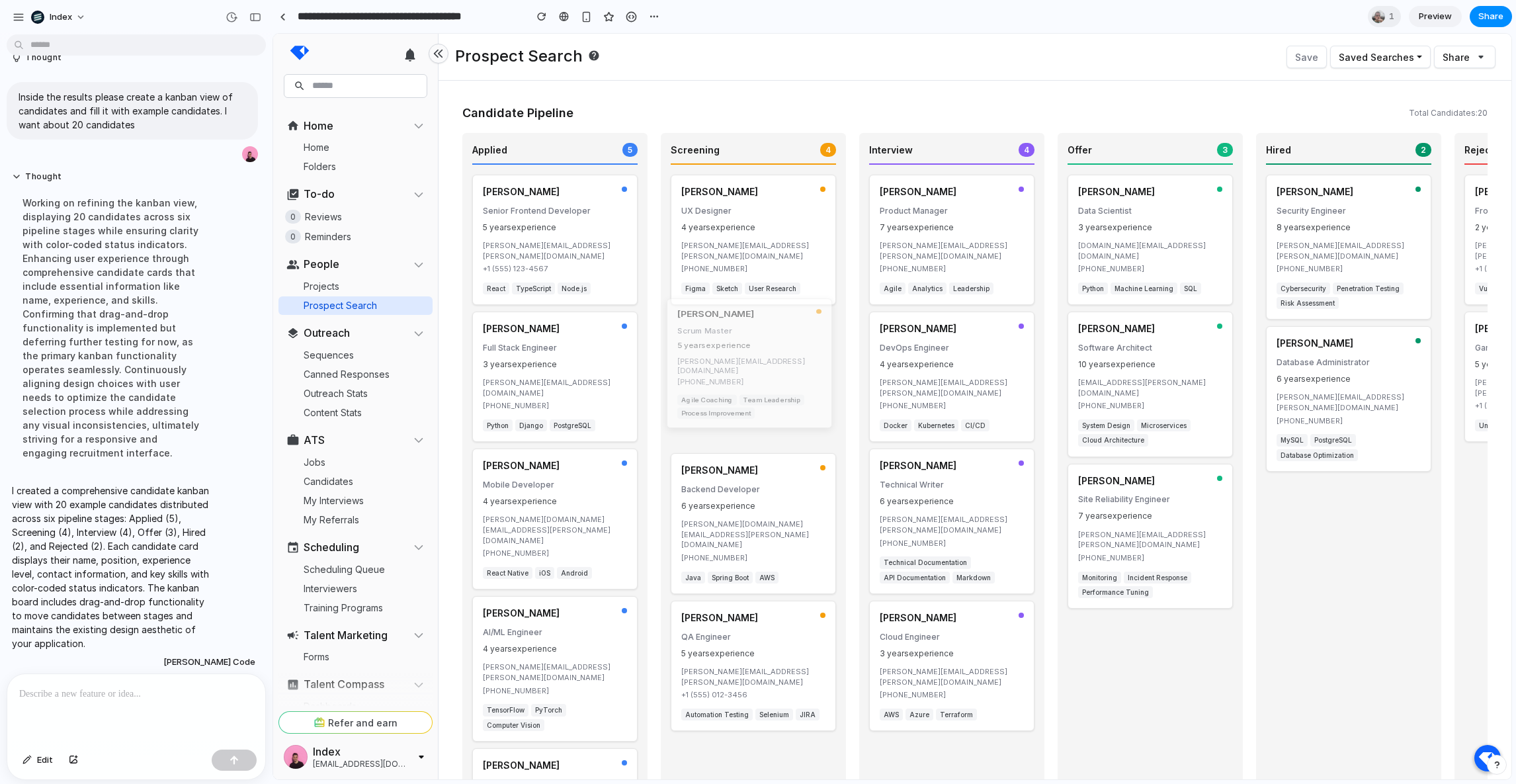
drag, startPoint x: 755, startPoint y: 614, endPoint x: 749, endPoint y: 310, distance: 304.1
click at [749, 310] on div "[PERSON_NAME] Scrum Master 5 years experience [PERSON_NAME][EMAIL_ADDRESS][DOMA…" at bounding box center [749, 363] width 165 height 130
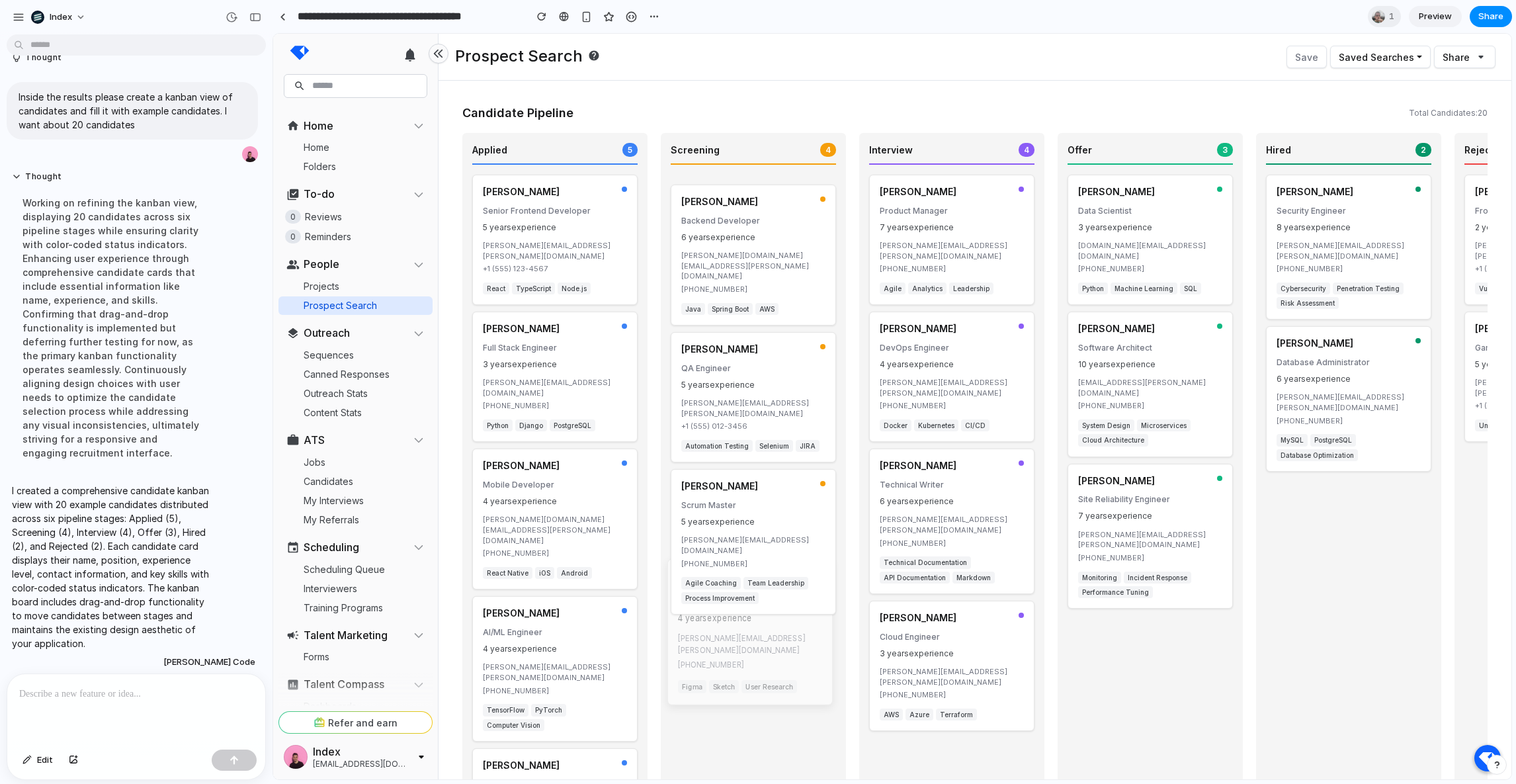
drag, startPoint x: 728, startPoint y: 208, endPoint x: 724, endPoint y: 601, distance: 393.0
click at [724, 601] on p "UX Designer" at bounding box center [750, 599] width 144 height 13
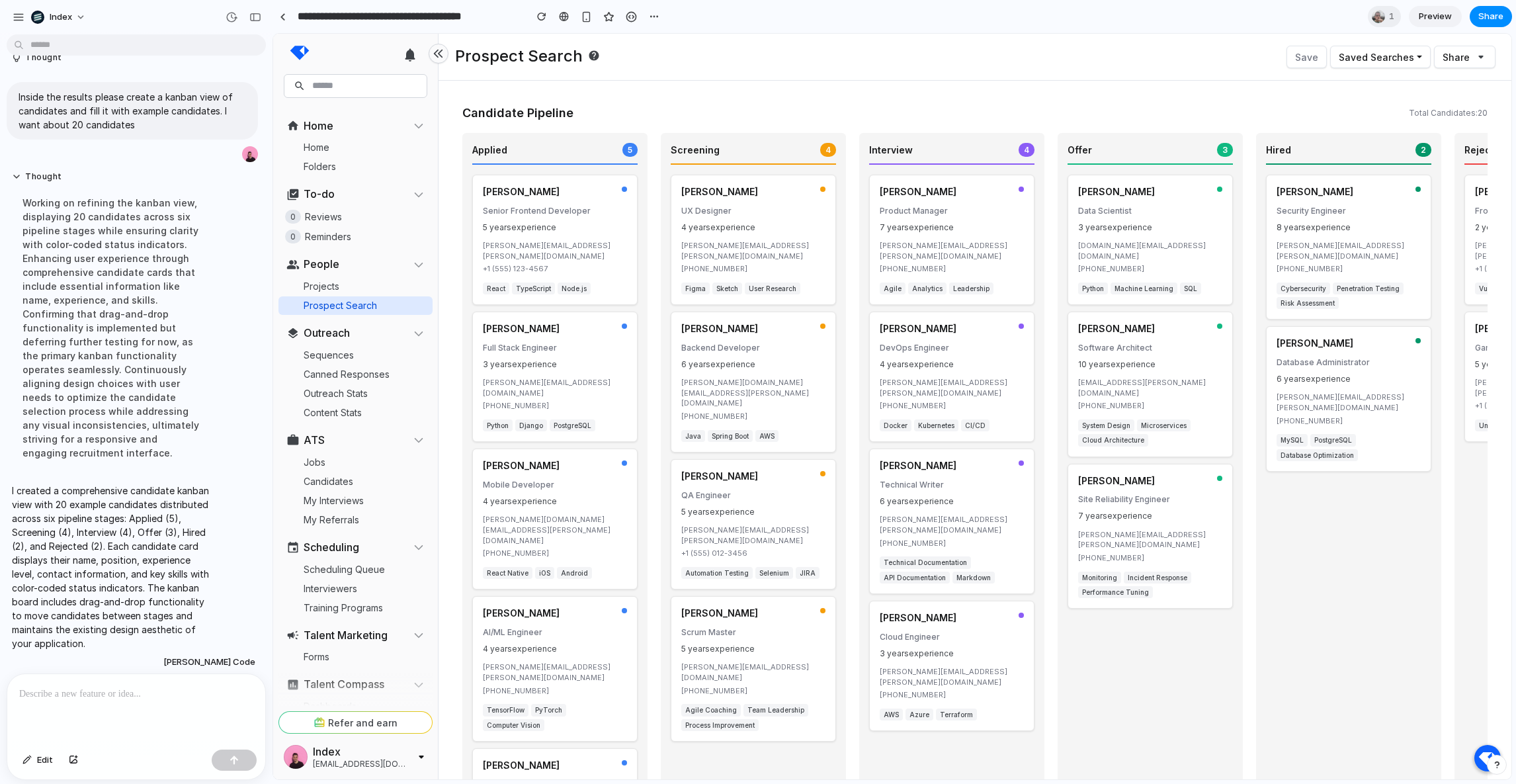
click at [95, 714] on div at bounding box center [136, 709] width 258 height 70
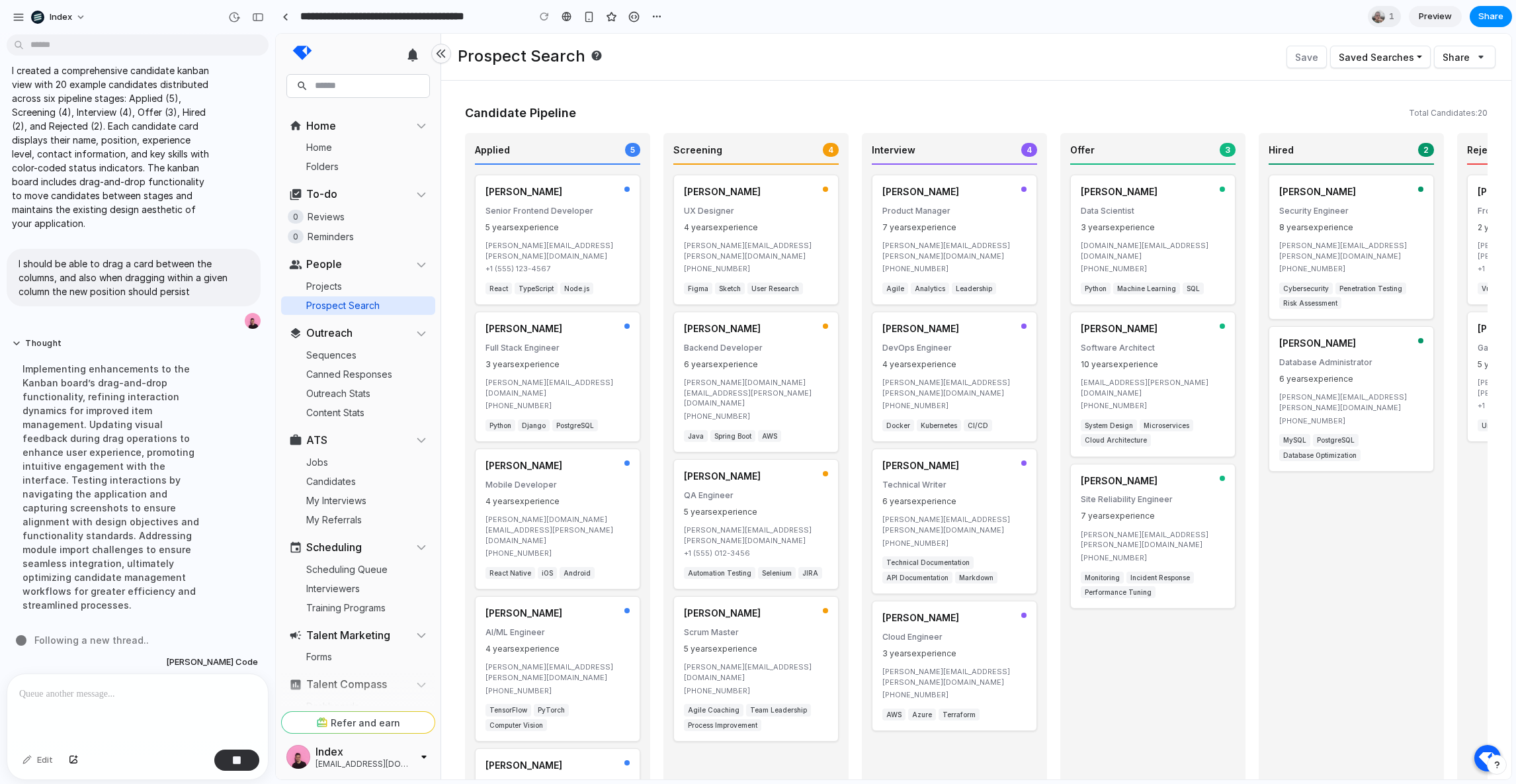
scroll to position [441, 0]
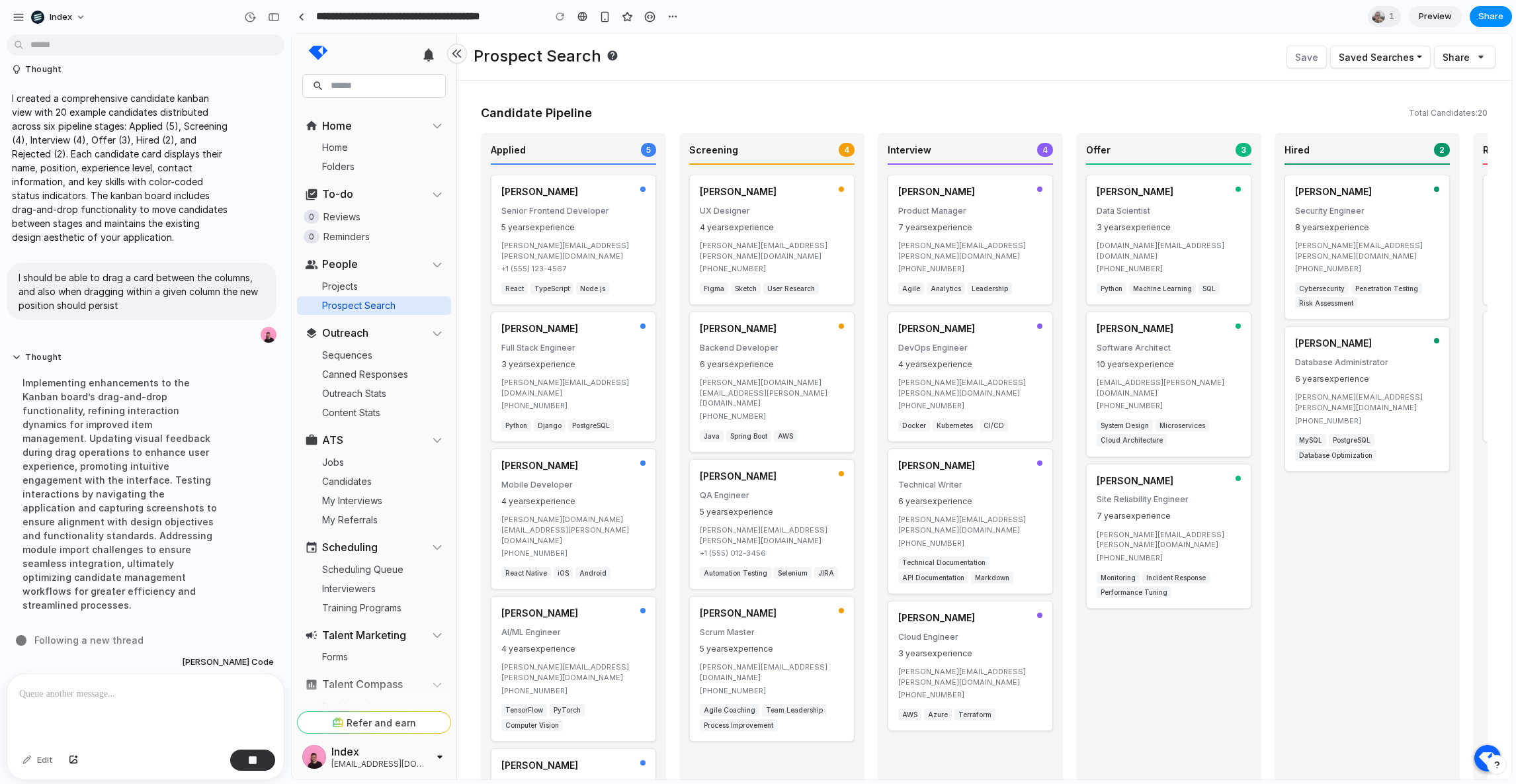
drag, startPoint x: 270, startPoint y: 239, endPoint x: 291, endPoint y: 239, distance: 21.0
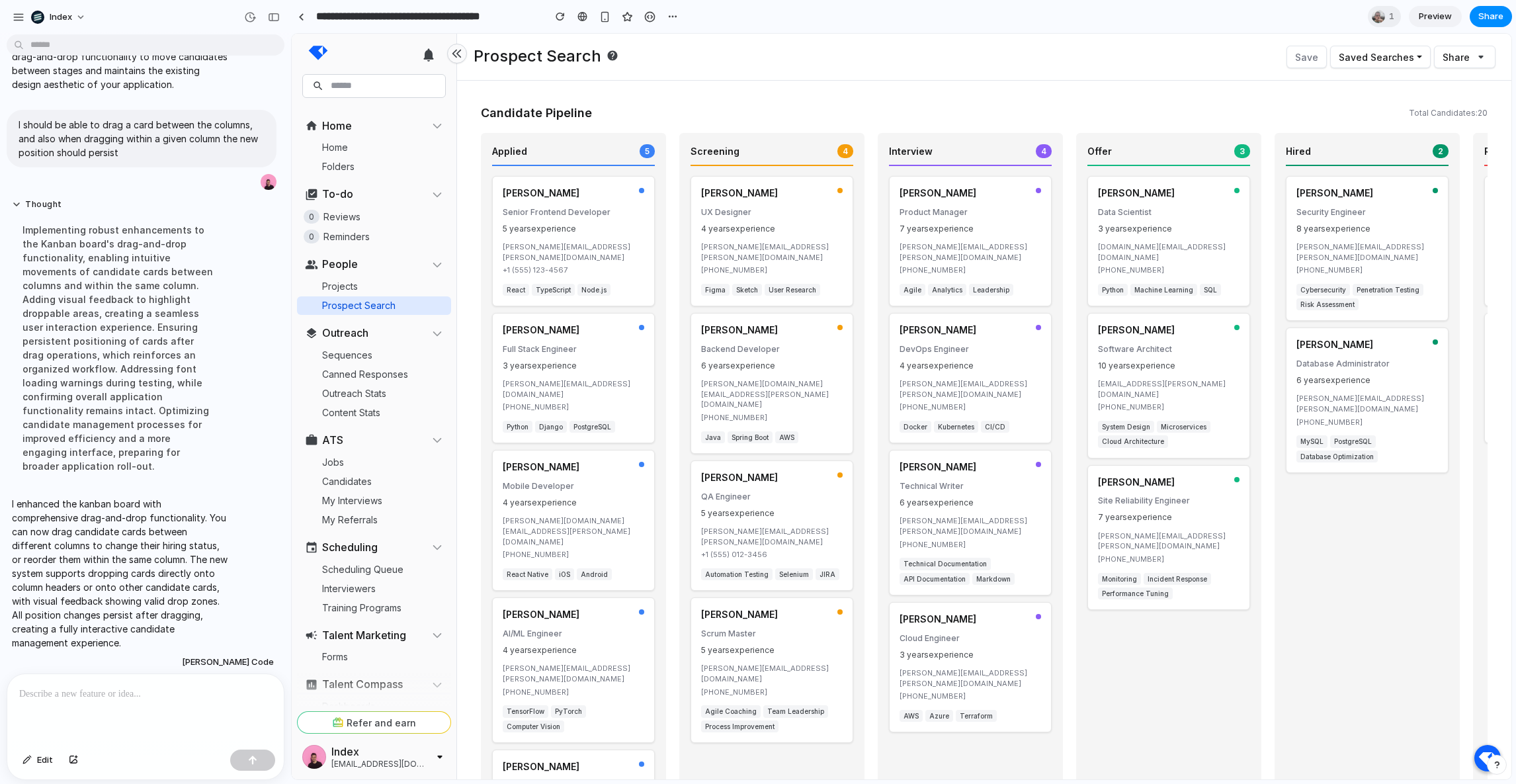
scroll to position [0, 0]
drag, startPoint x: 544, startPoint y: 347, endPoint x: 806, endPoint y: 320, distance: 263.4
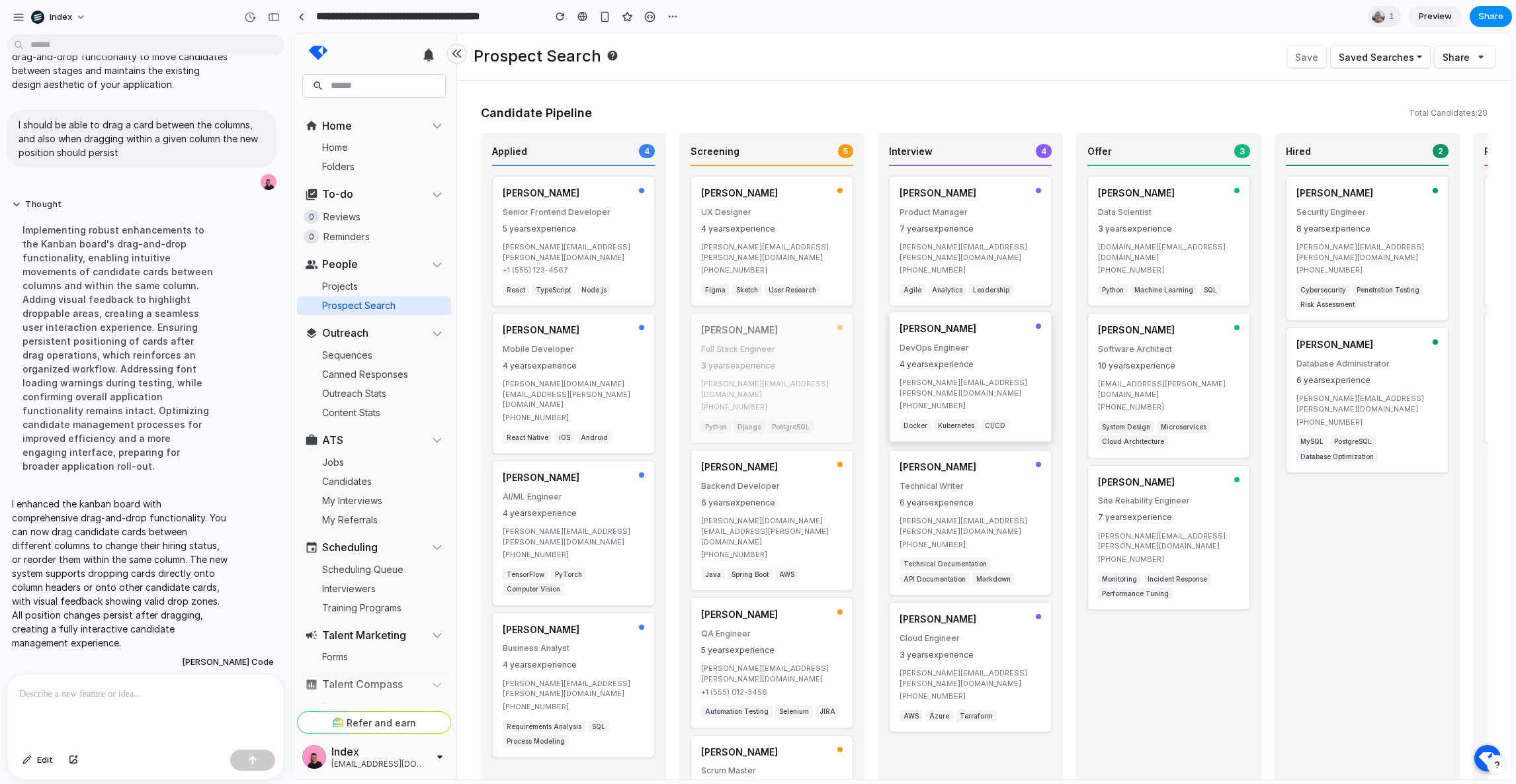
drag, startPoint x: 788, startPoint y: 320, endPoint x: 995, endPoint y: 298, distance: 208.2
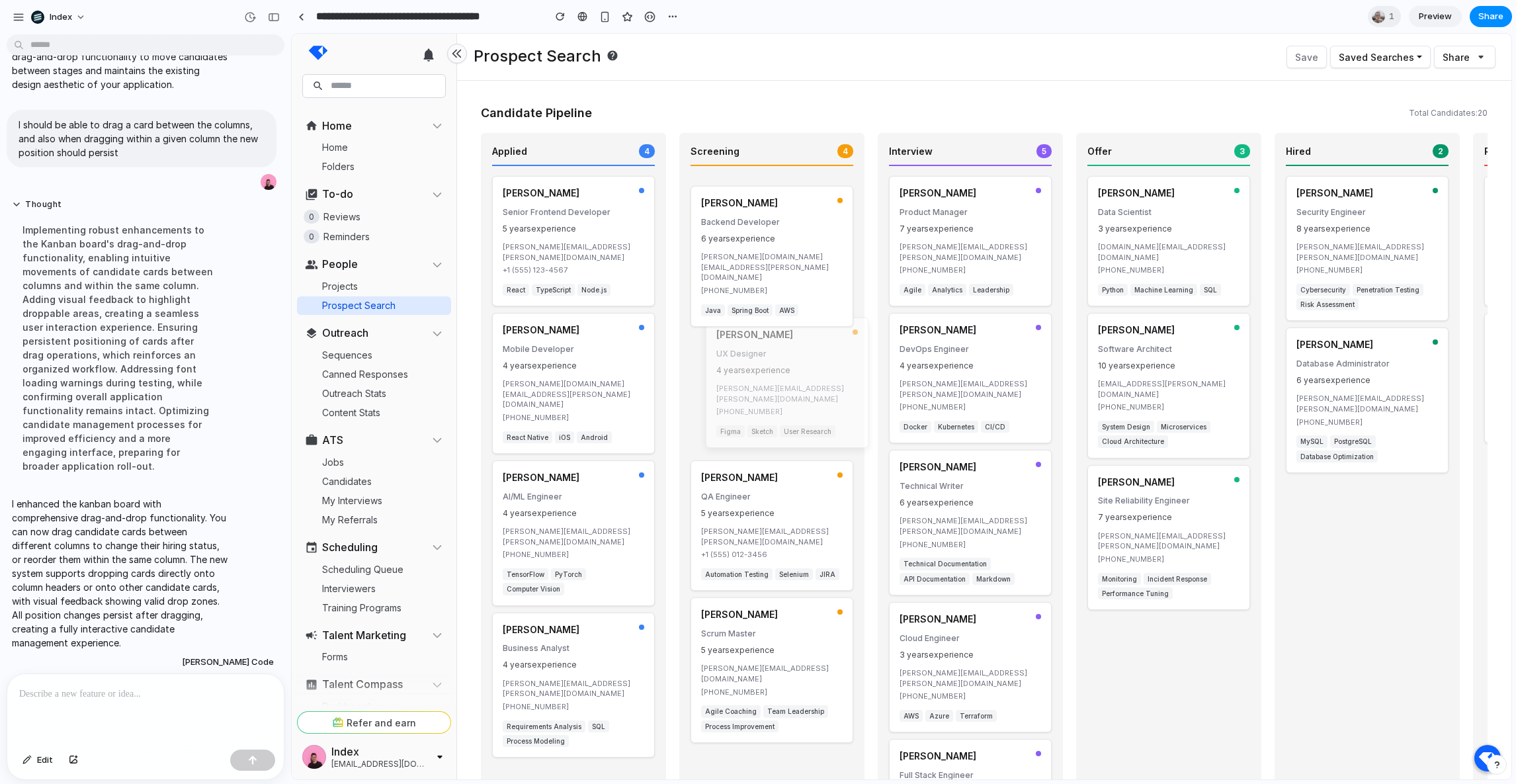
drag, startPoint x: 743, startPoint y: 245, endPoint x: 759, endPoint y: 396, distance: 151.8
drag, startPoint x: 760, startPoint y: 484, endPoint x: 753, endPoint y: 226, distance: 258.1
click at [753, 251] on p "5 years experience" at bounding box center [767, 256] width 142 height 11
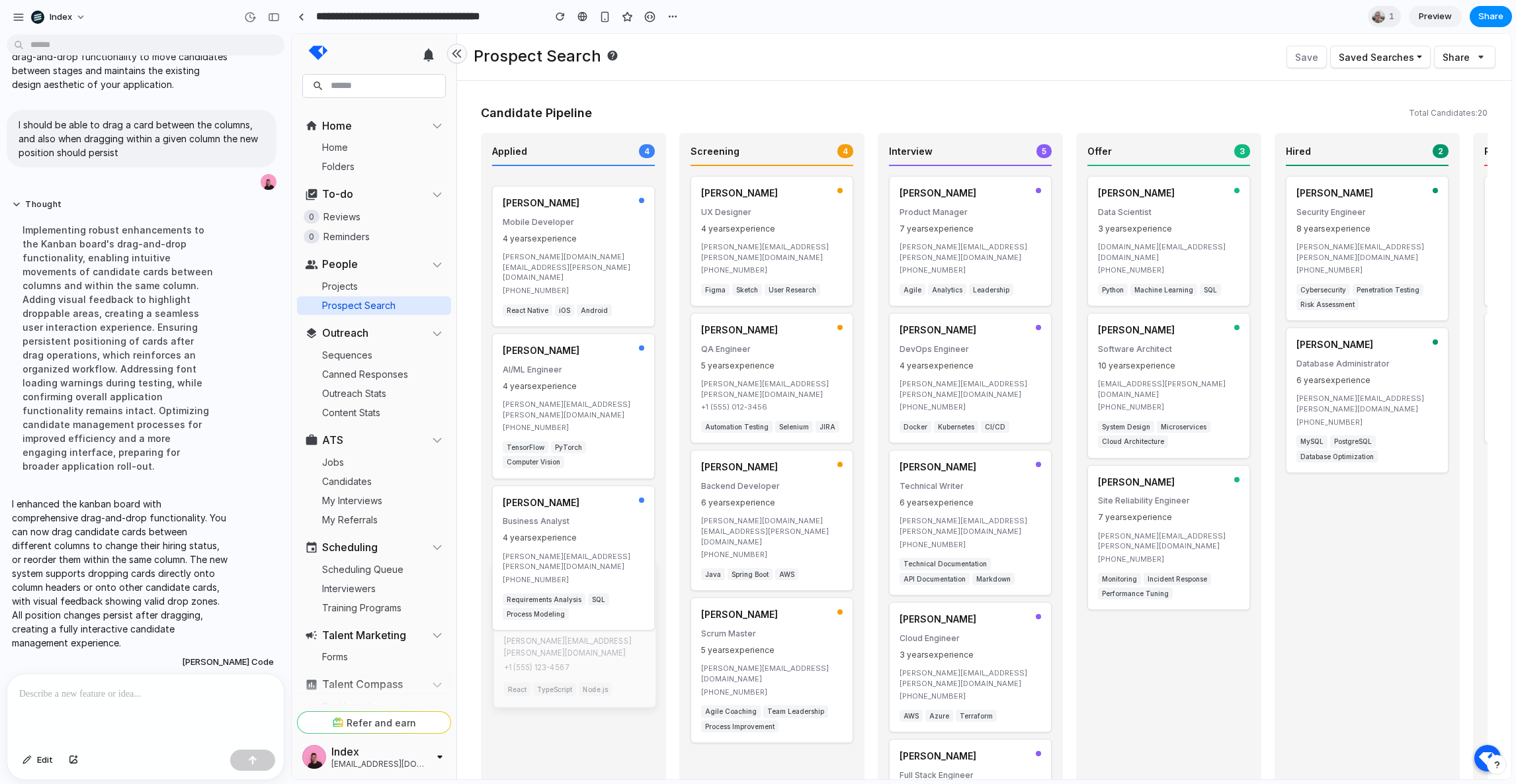
drag, startPoint x: 531, startPoint y: 228, endPoint x: 532, endPoint y: 624, distance: 396.0
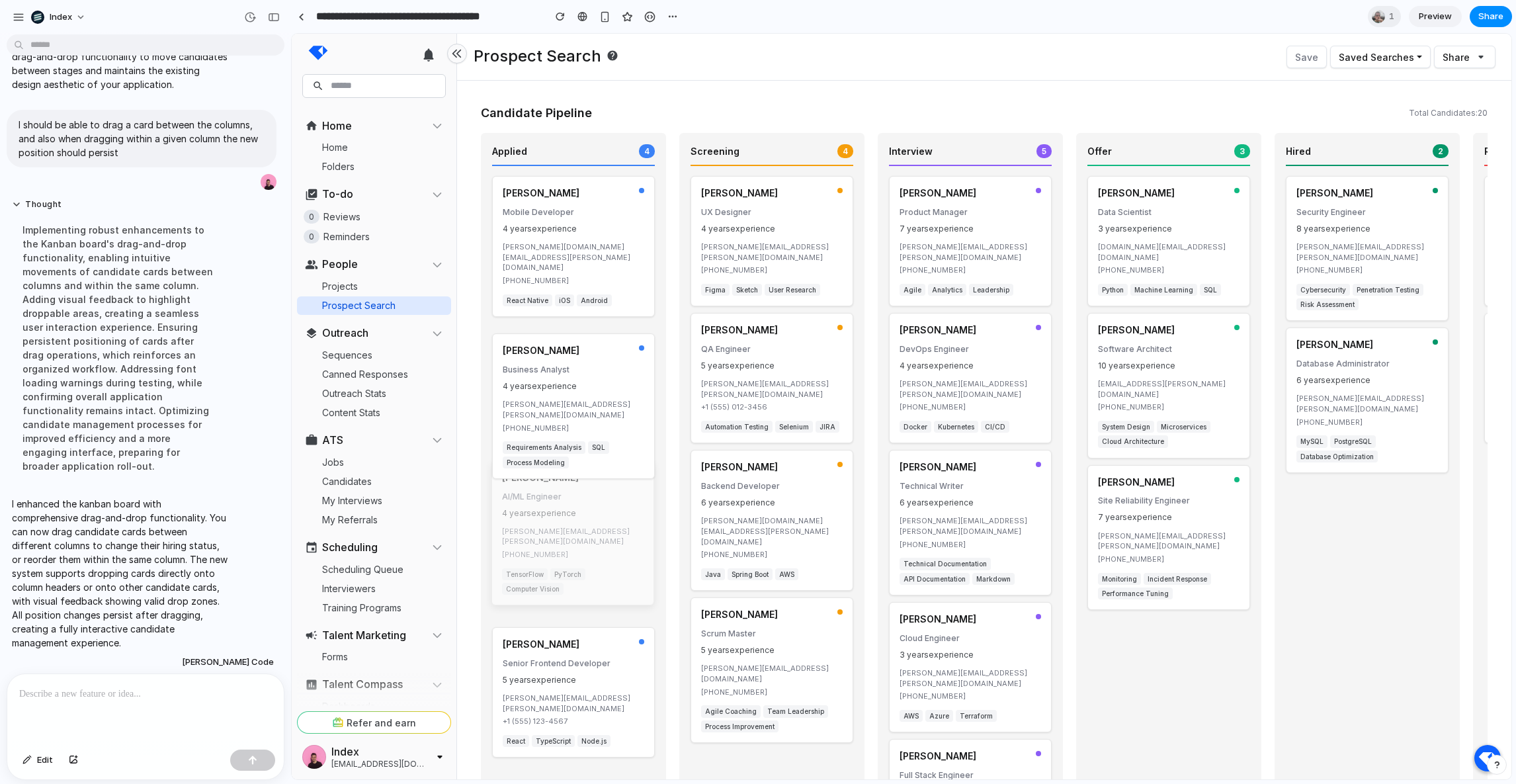
drag, startPoint x: 572, startPoint y: 416, endPoint x: 571, endPoint y: 564, distance: 148.0
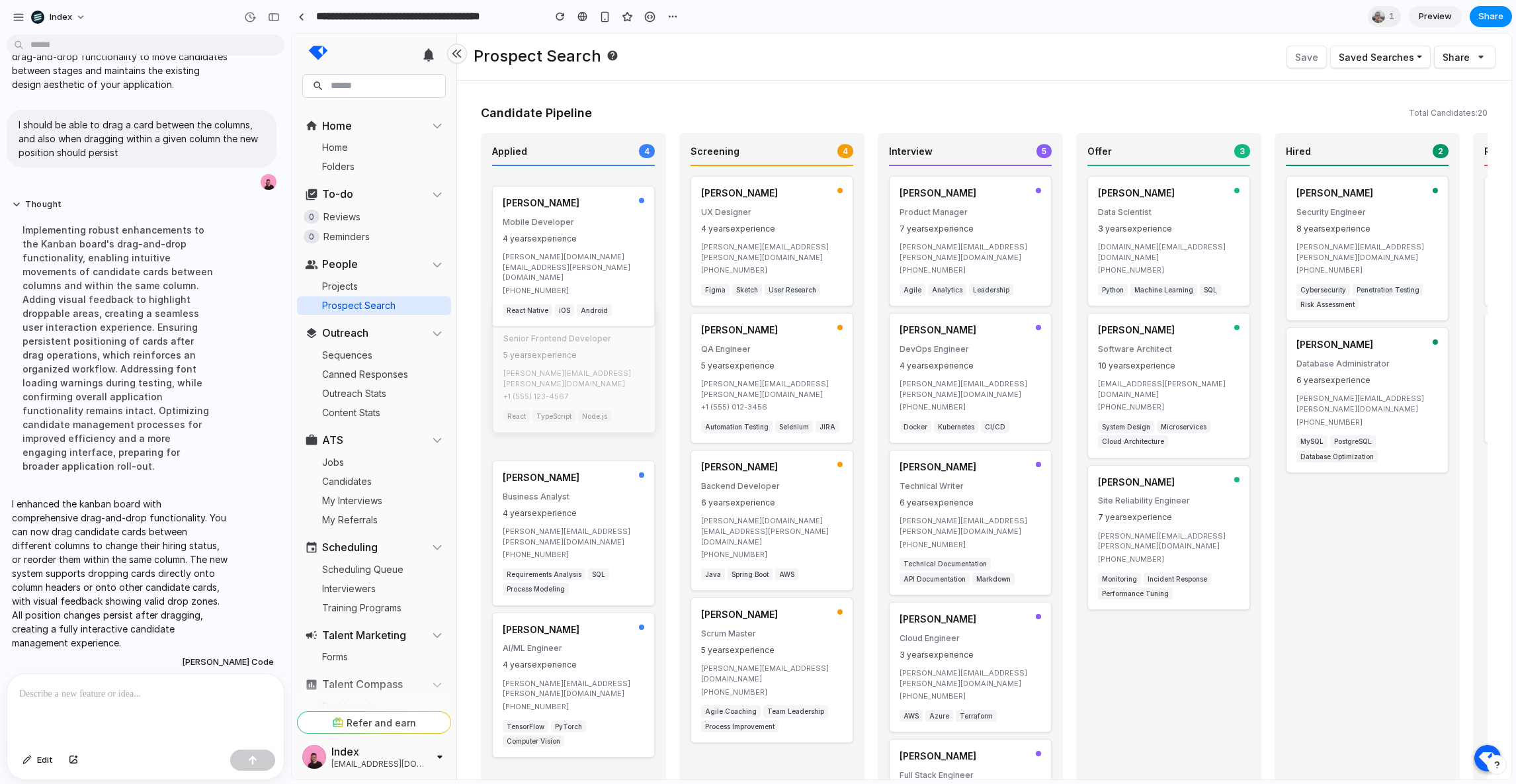
drag, startPoint x: 550, startPoint y: 230, endPoint x: 551, endPoint y: 346, distance: 116.0
click at [804, 250] on p "[PERSON_NAME][EMAIL_ADDRESS][PERSON_NAME][DOMAIN_NAME]" at bounding box center [772, 251] width 142 height 21
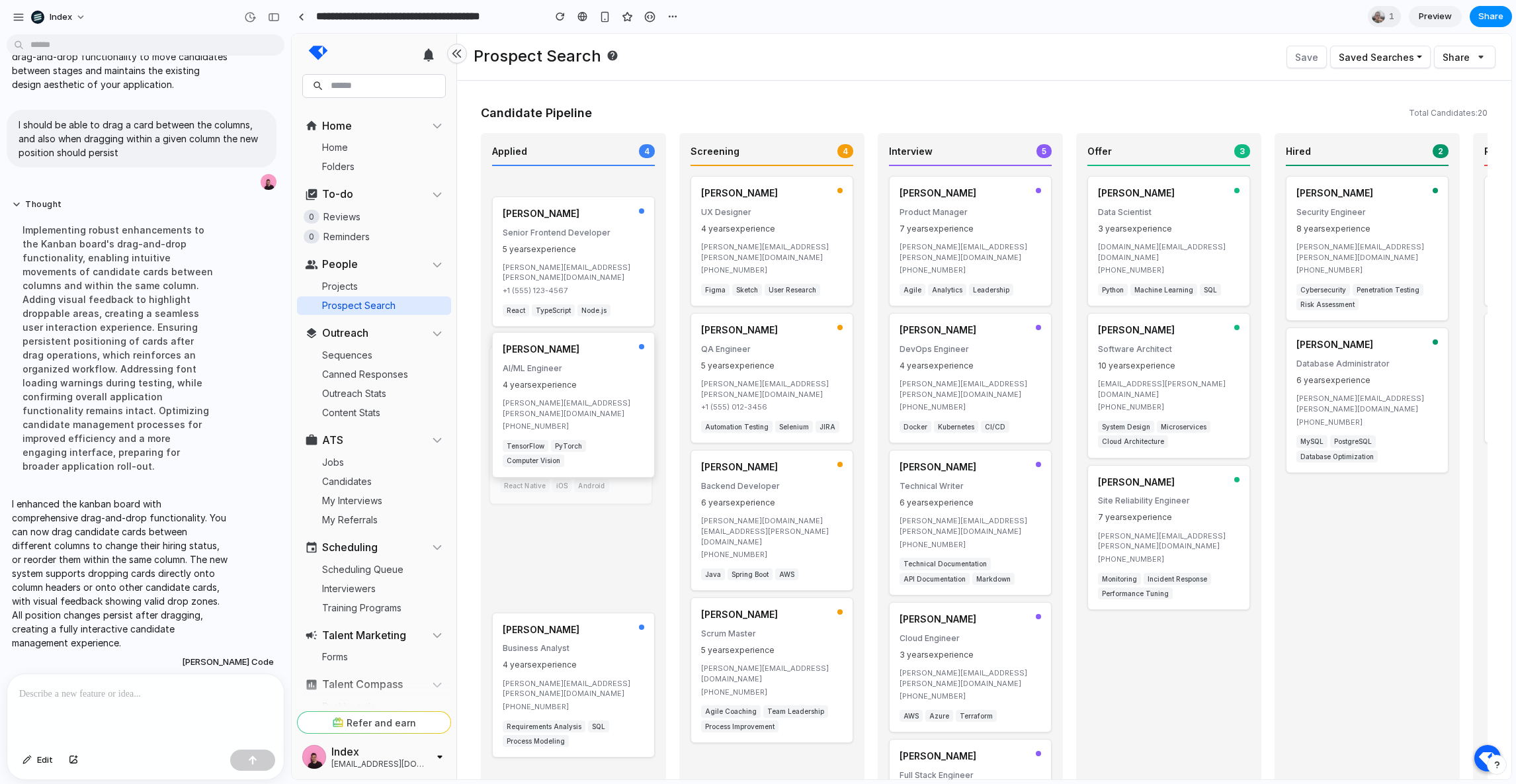
drag, startPoint x: 599, startPoint y: 252, endPoint x: 597, endPoint y: 432, distance: 180.0
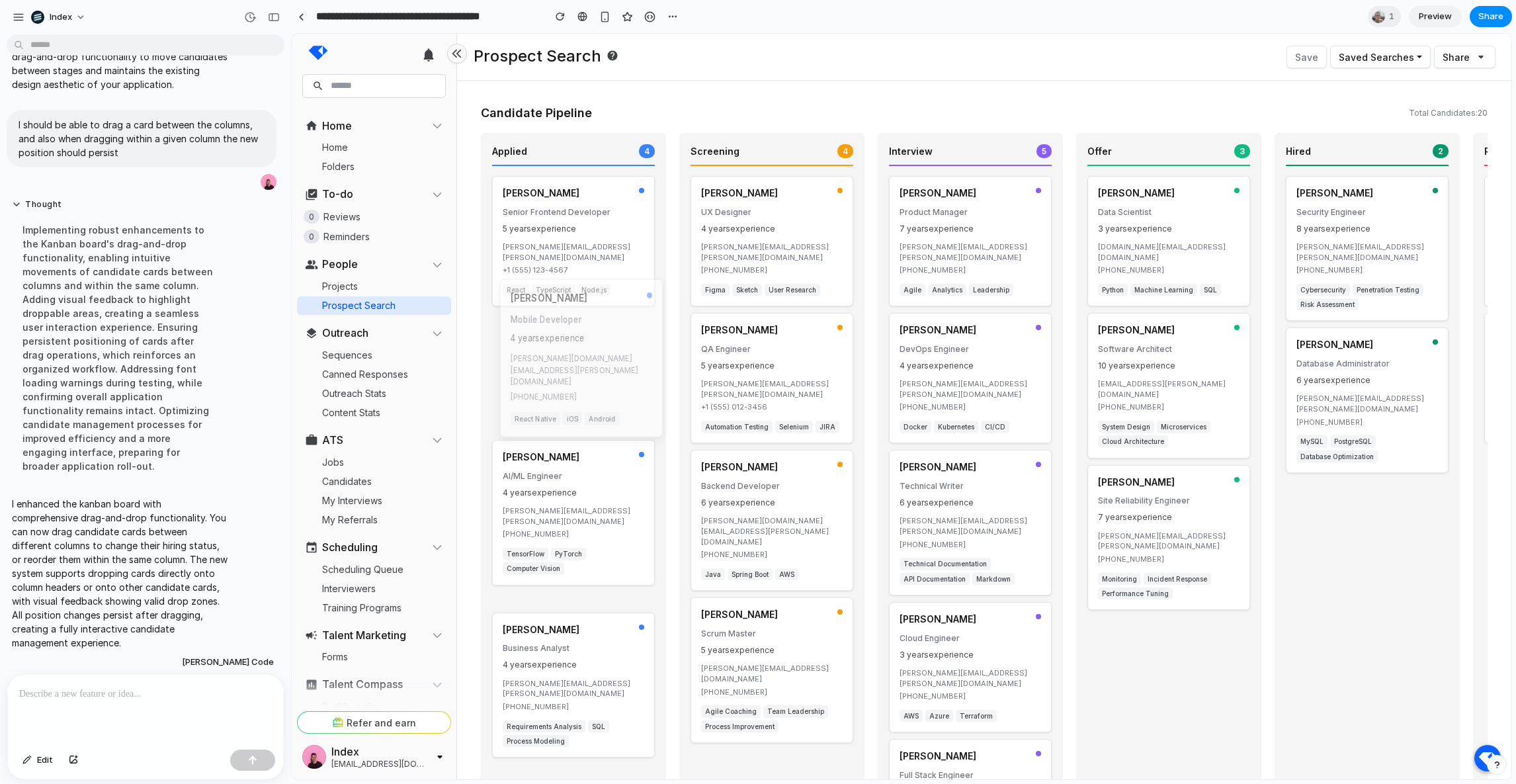
drag, startPoint x: 585, startPoint y: 485, endPoint x: 593, endPoint y: 348, distance: 137.2
click at [593, 353] on div "lisa.wang@email.com +1 (555) 901-2345" at bounding box center [581, 378] width 142 height 50
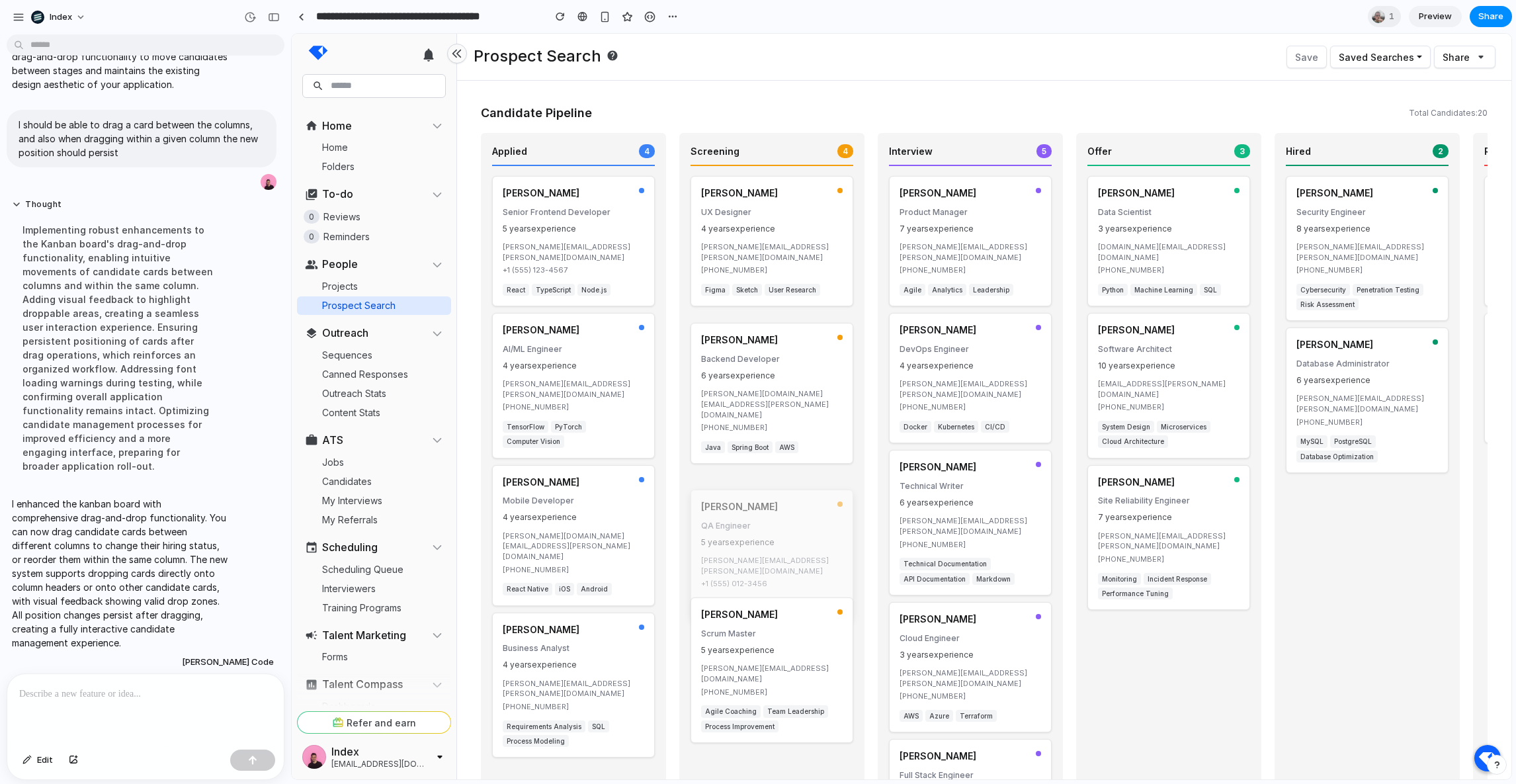
drag, startPoint x: 760, startPoint y: 332, endPoint x: 760, endPoint y: 511, distance: 179.0
click at [760, 520] on p "QA Engineer" at bounding box center [772, 525] width 142 height 11
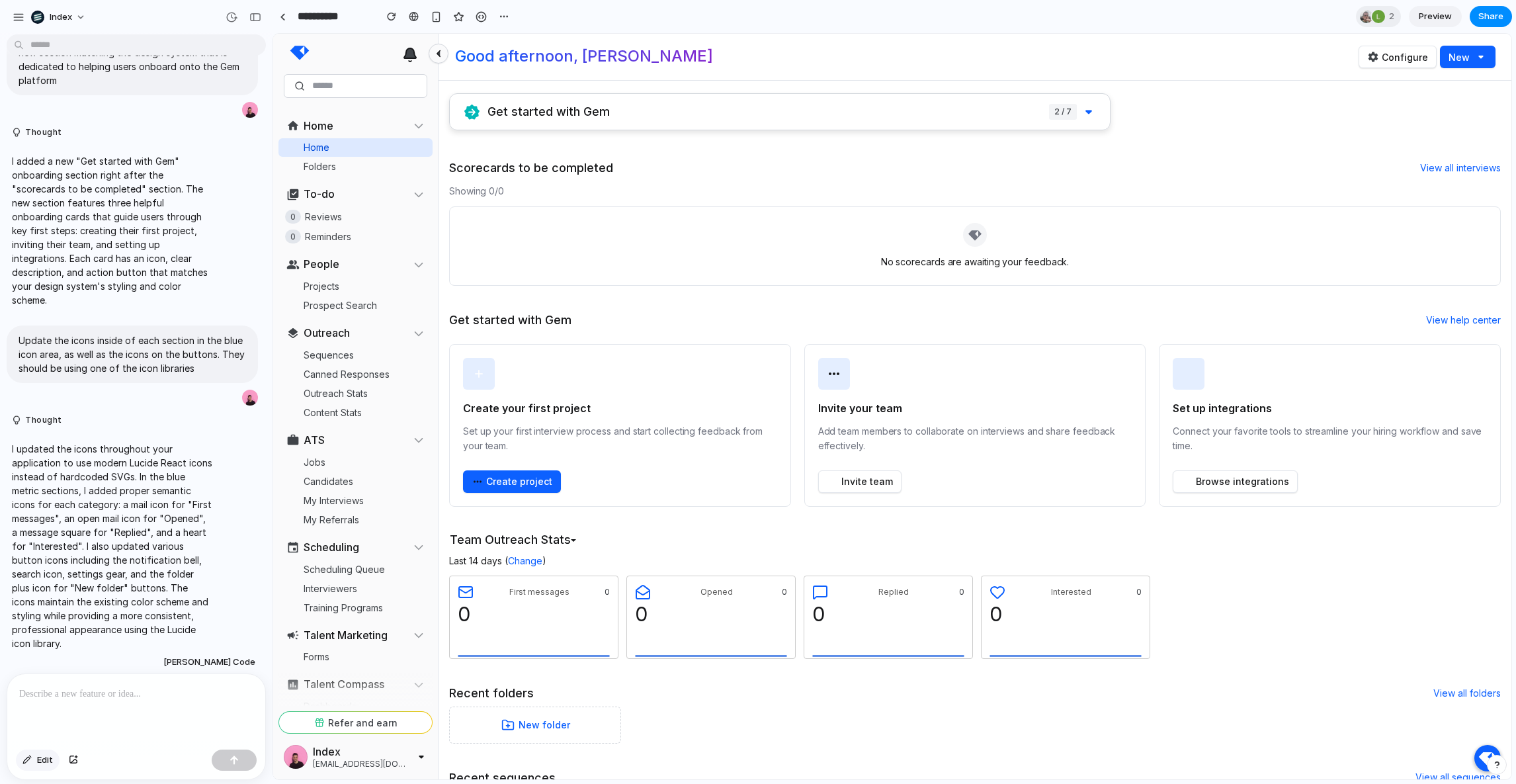
click at [28, 769] on button "Edit" at bounding box center [38, 760] width 44 height 21
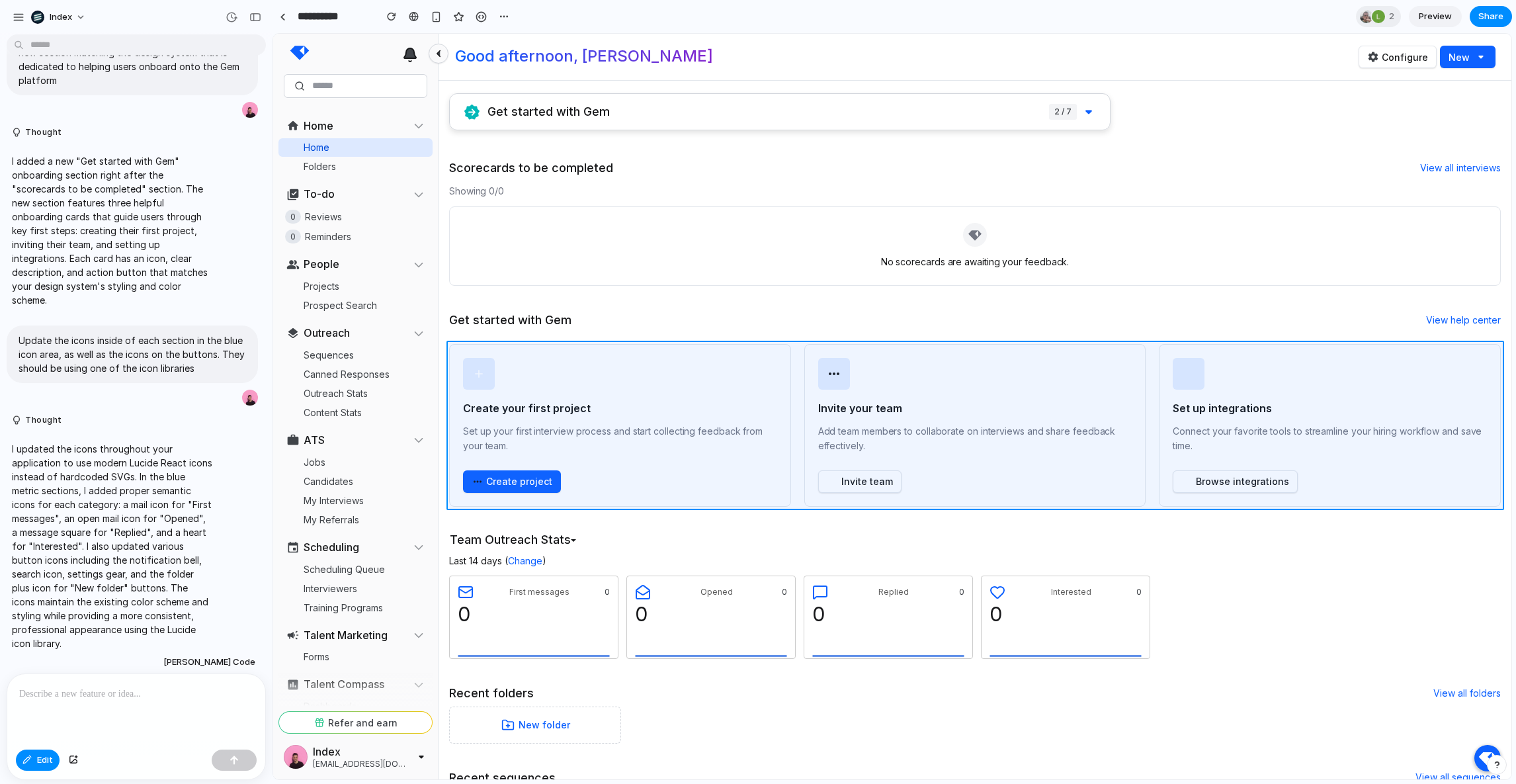
click at [795, 394] on div at bounding box center [893, 406] width 1238 height 745
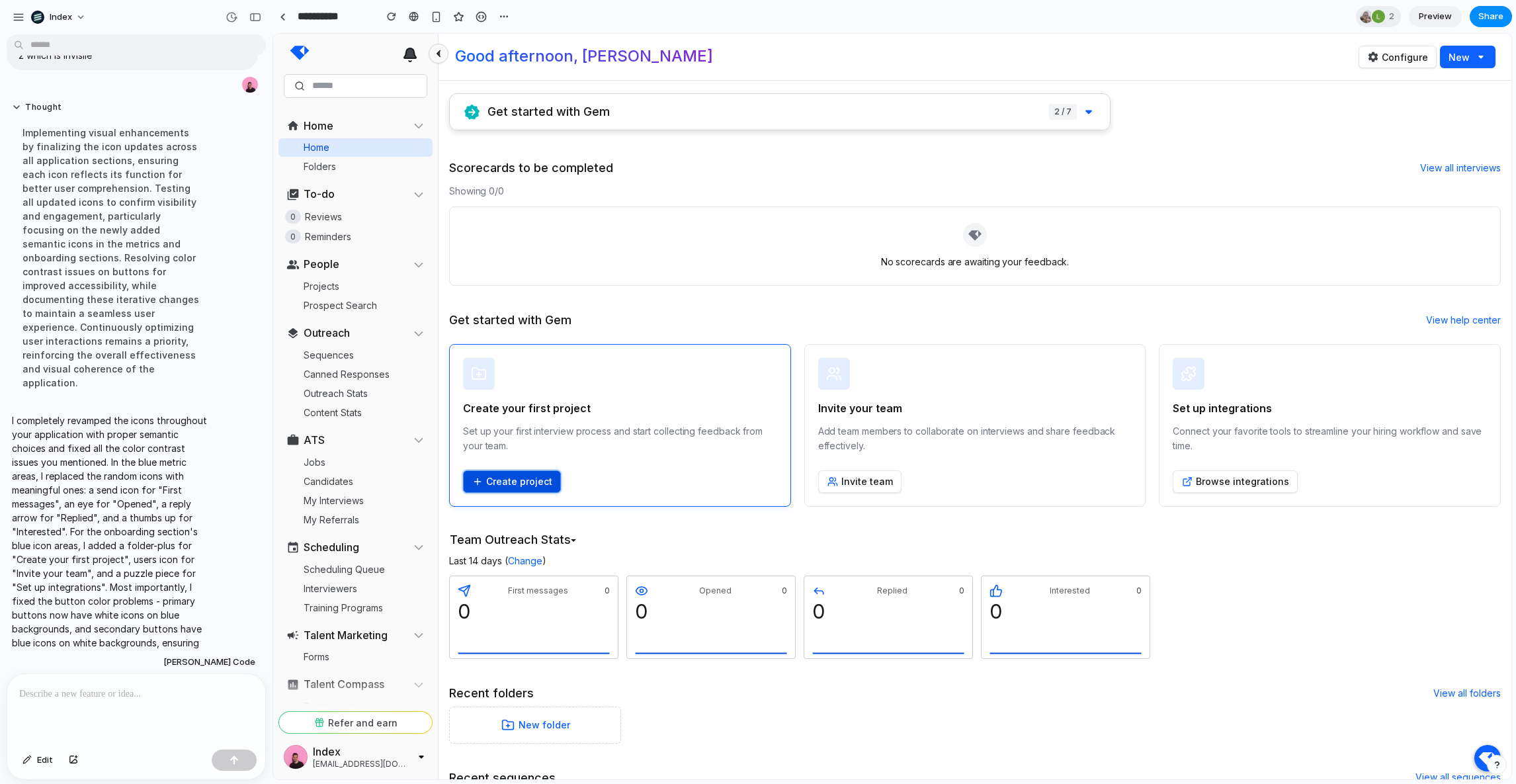
click at [511, 478] on button "Create project" at bounding box center [512, 481] width 98 height 22
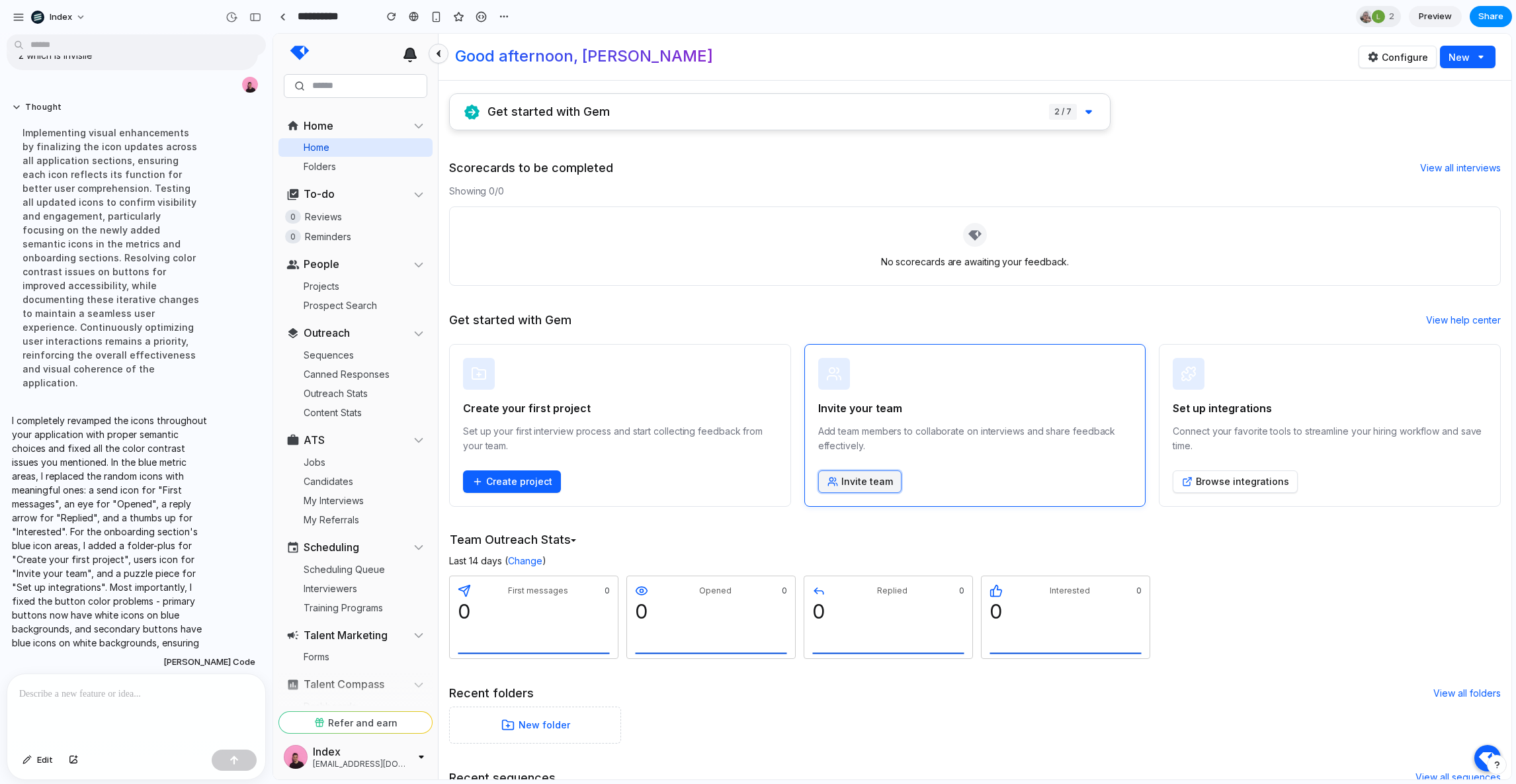
click at [843, 479] on button "Invite team" at bounding box center [860, 481] width 83 height 22
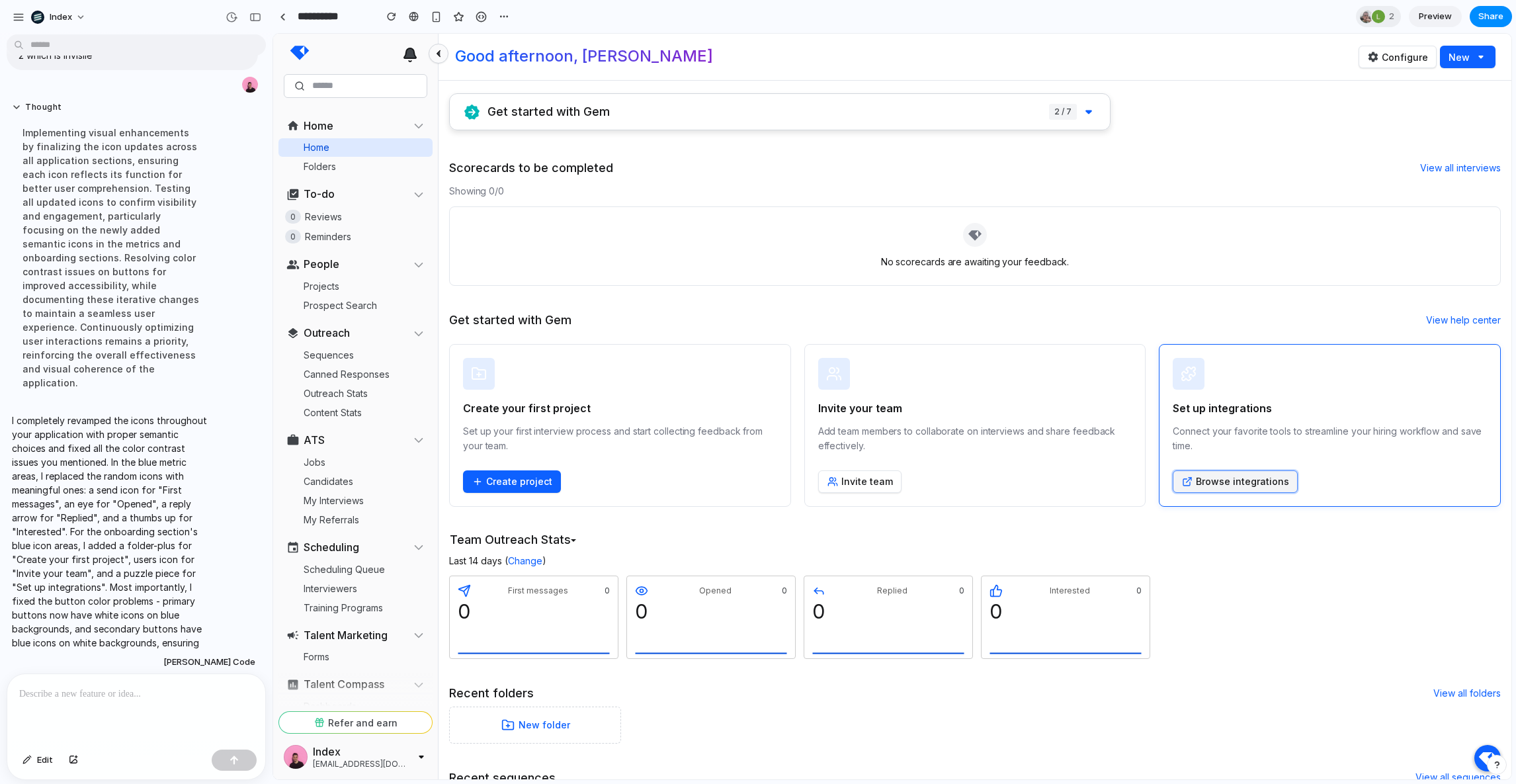
click at [1198, 482] on button "Browse integrations" at bounding box center [1235, 481] width 125 height 22
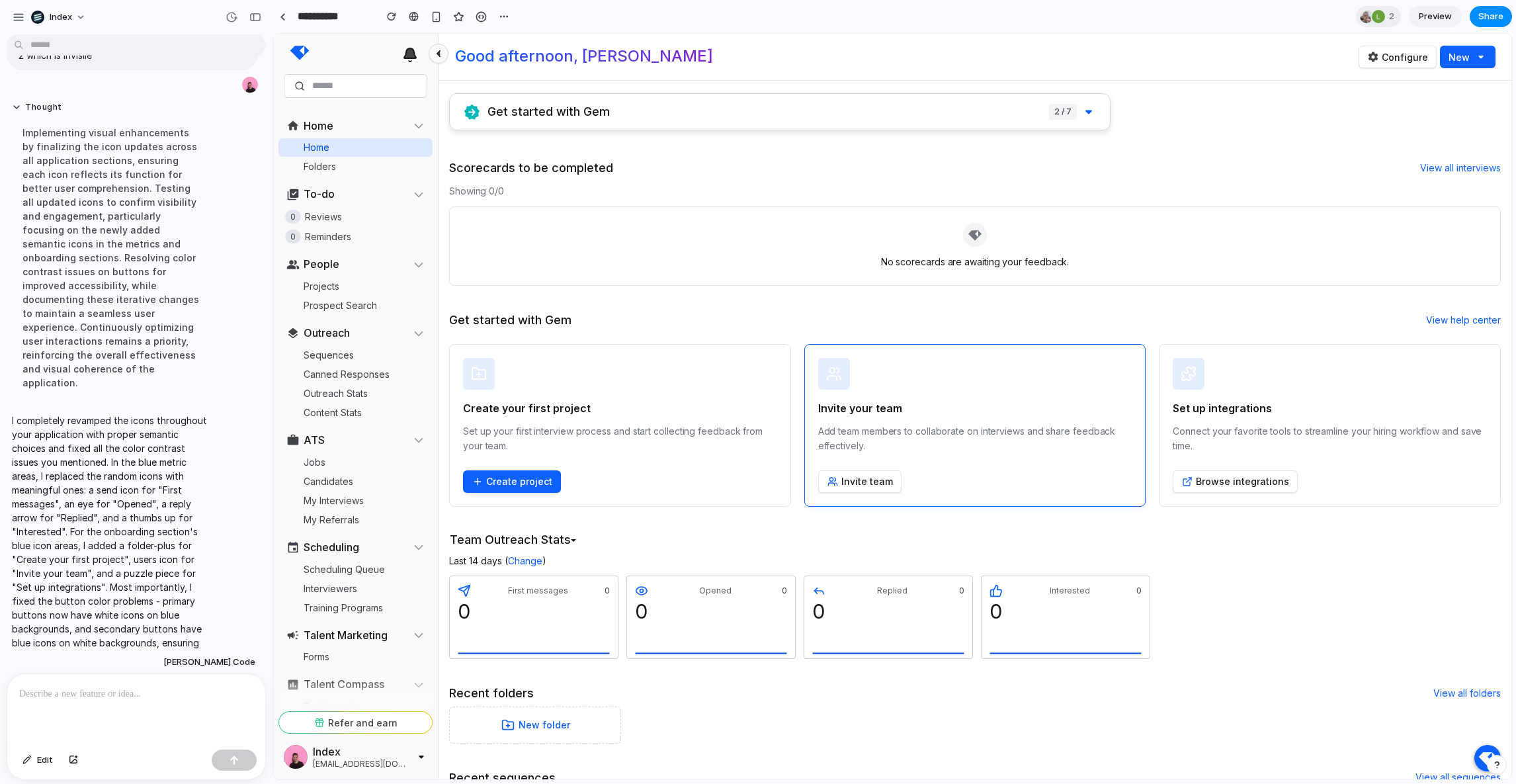
click at [1051, 482] on div "Invite your team Add team members to collaborate on interviews and share feedba…" at bounding box center [976, 447] width 314 height 93
click at [100, 720] on div at bounding box center [136, 709] width 258 height 70
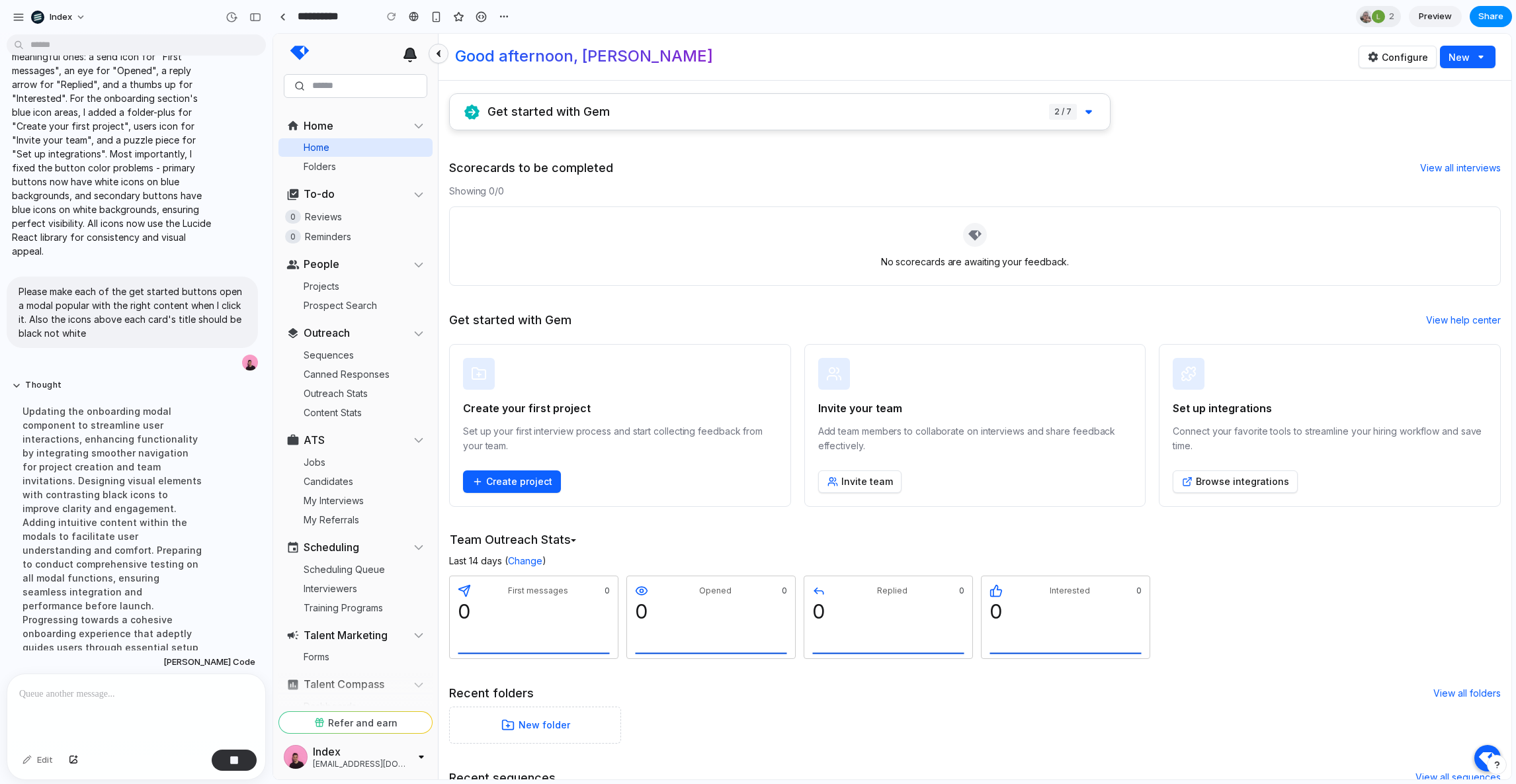
scroll to position [929, 0]
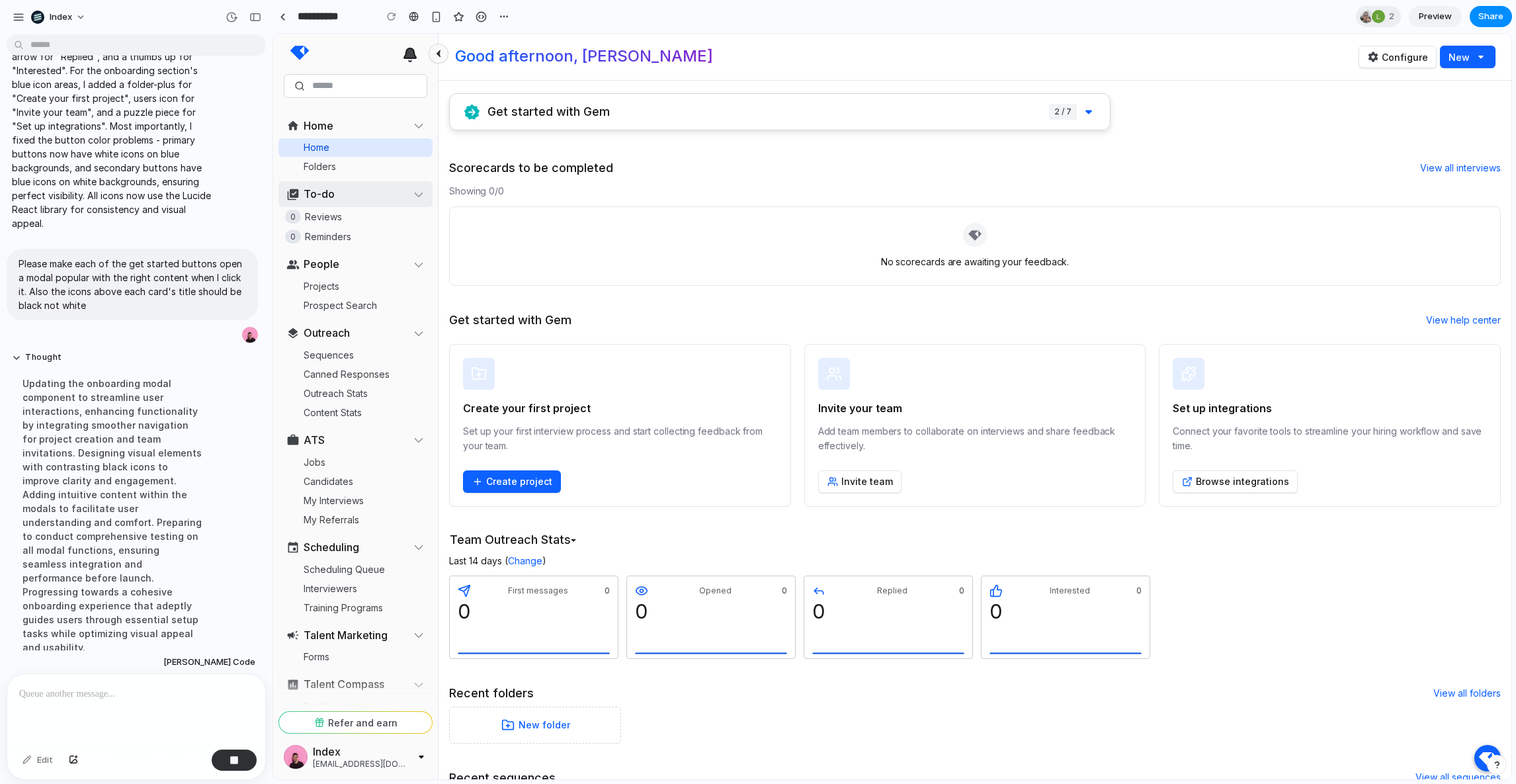
click at [394, 189] on button "To-do" at bounding box center [355, 194] width 154 height 26
click at [544, 192] on div "Showing 0/0" at bounding box center [974, 191] width 1052 height 15
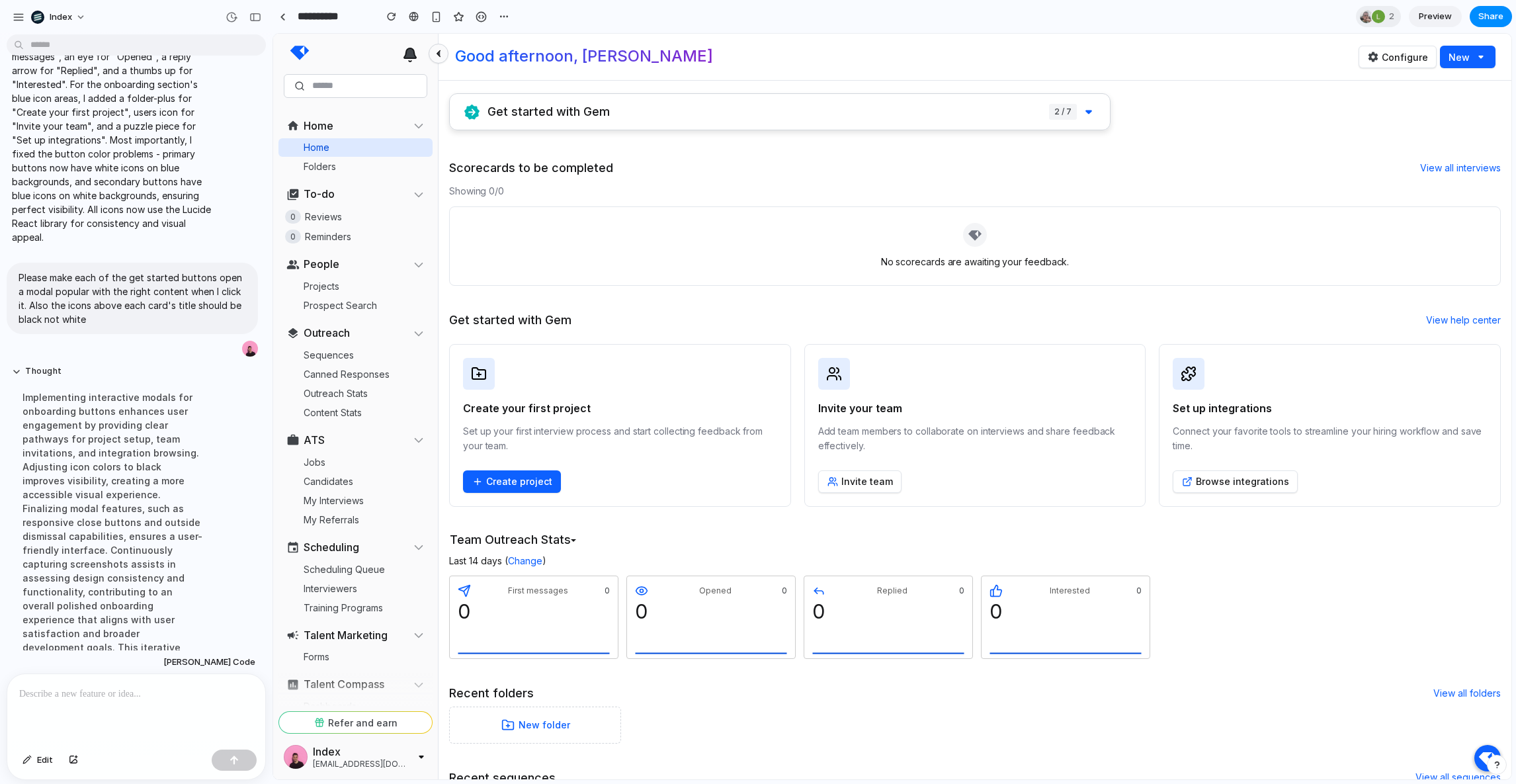
scroll to position [0, 0]
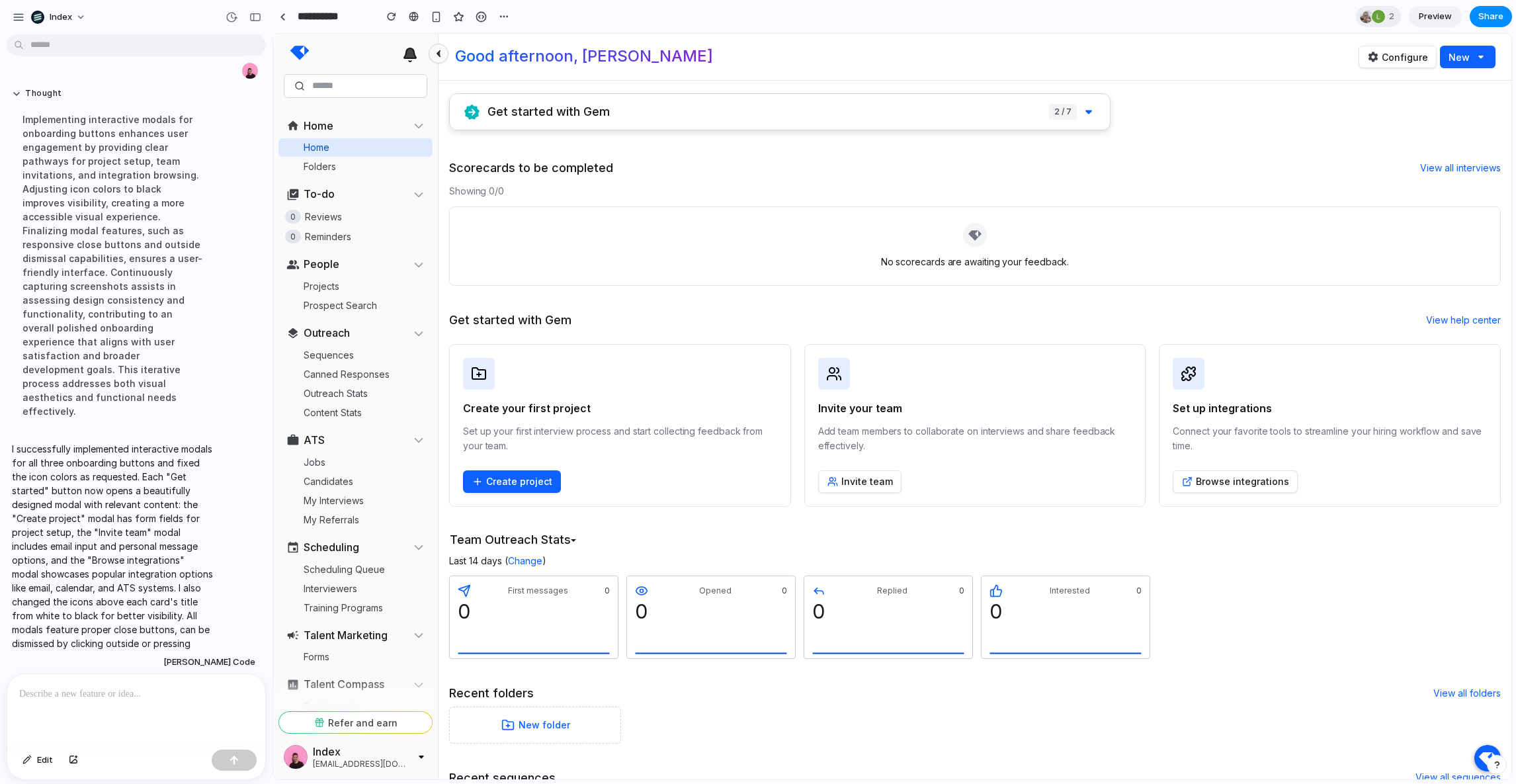
click at [704, 246] on div "No scorecards are awaiting your feedback." at bounding box center [975, 246] width 1035 height 62
click at [515, 473] on button "Create project" at bounding box center [512, 481] width 98 height 22
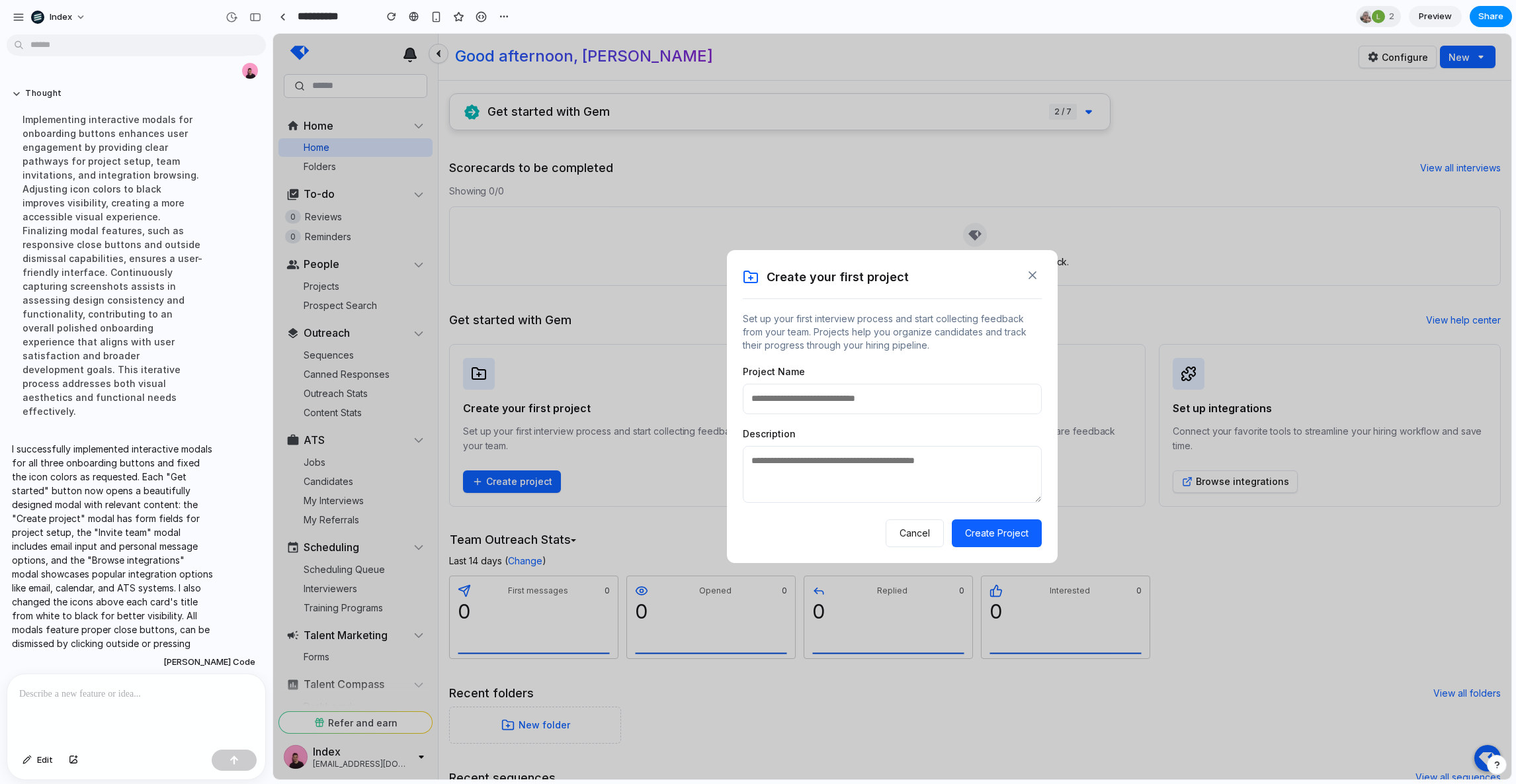
click at [1028, 277] on icon at bounding box center [1033, 275] width 13 height 13
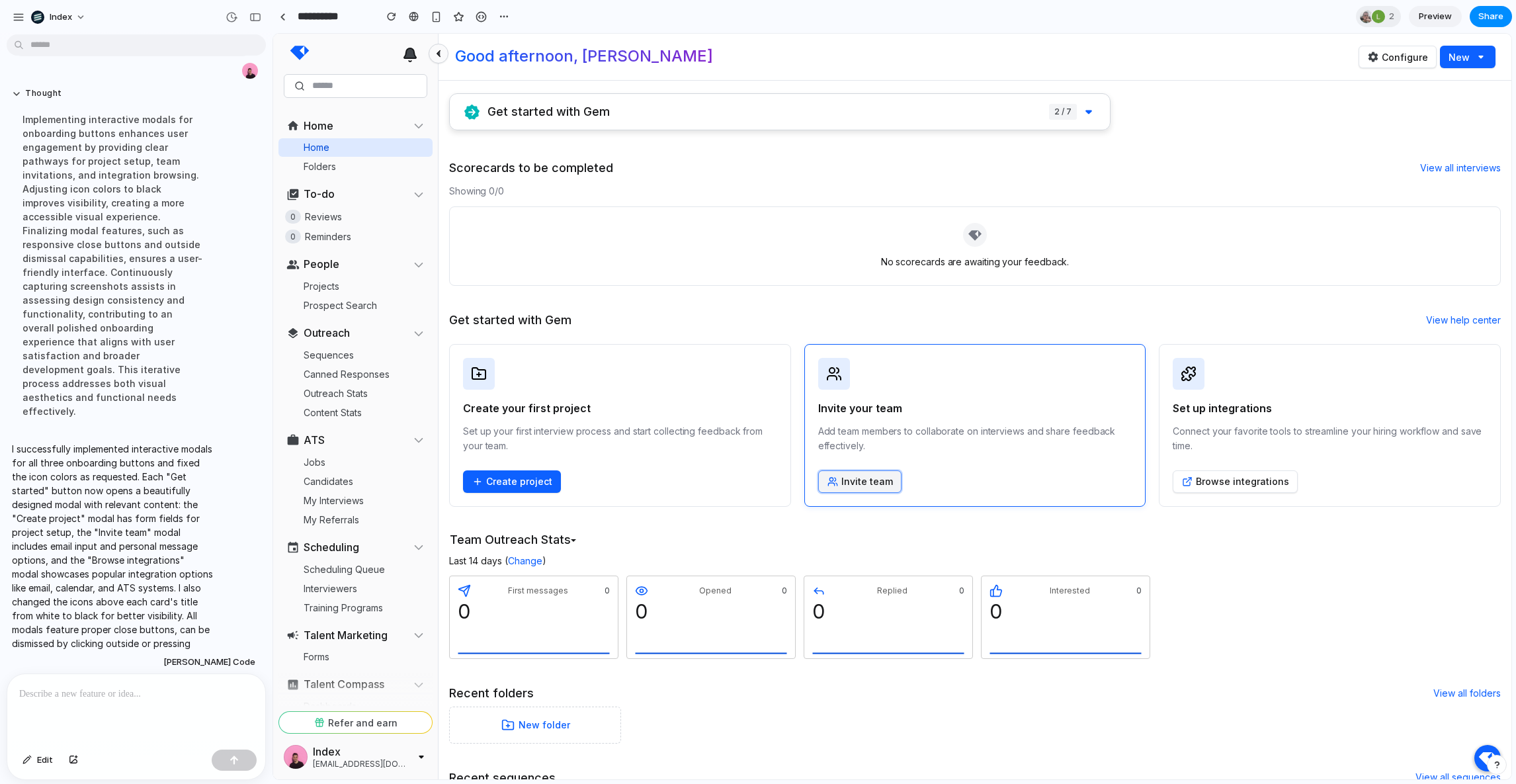
click at [870, 485] on button "Invite team" at bounding box center [860, 481] width 83 height 22
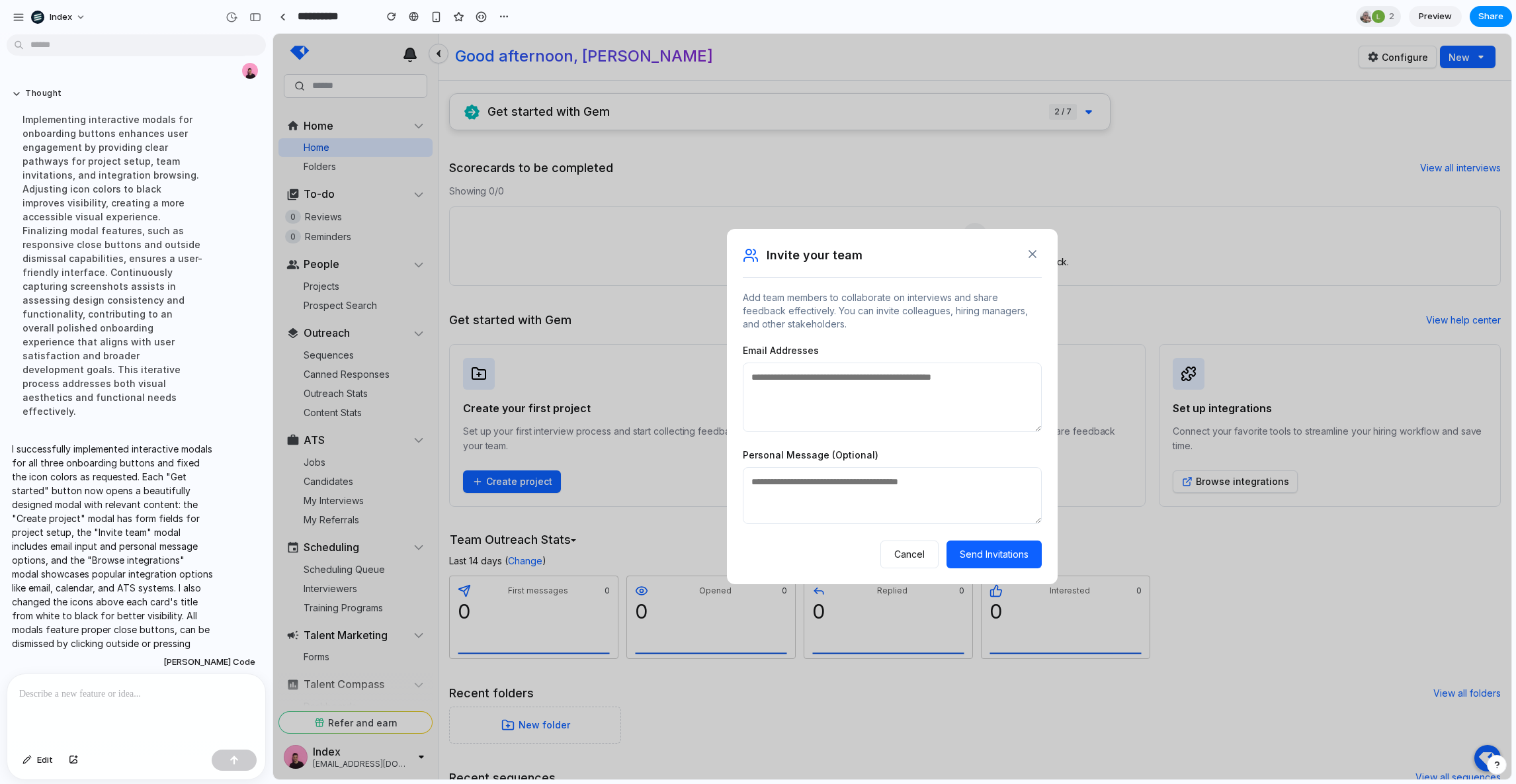
click at [1027, 248] on icon at bounding box center [1033, 254] width 13 height 13
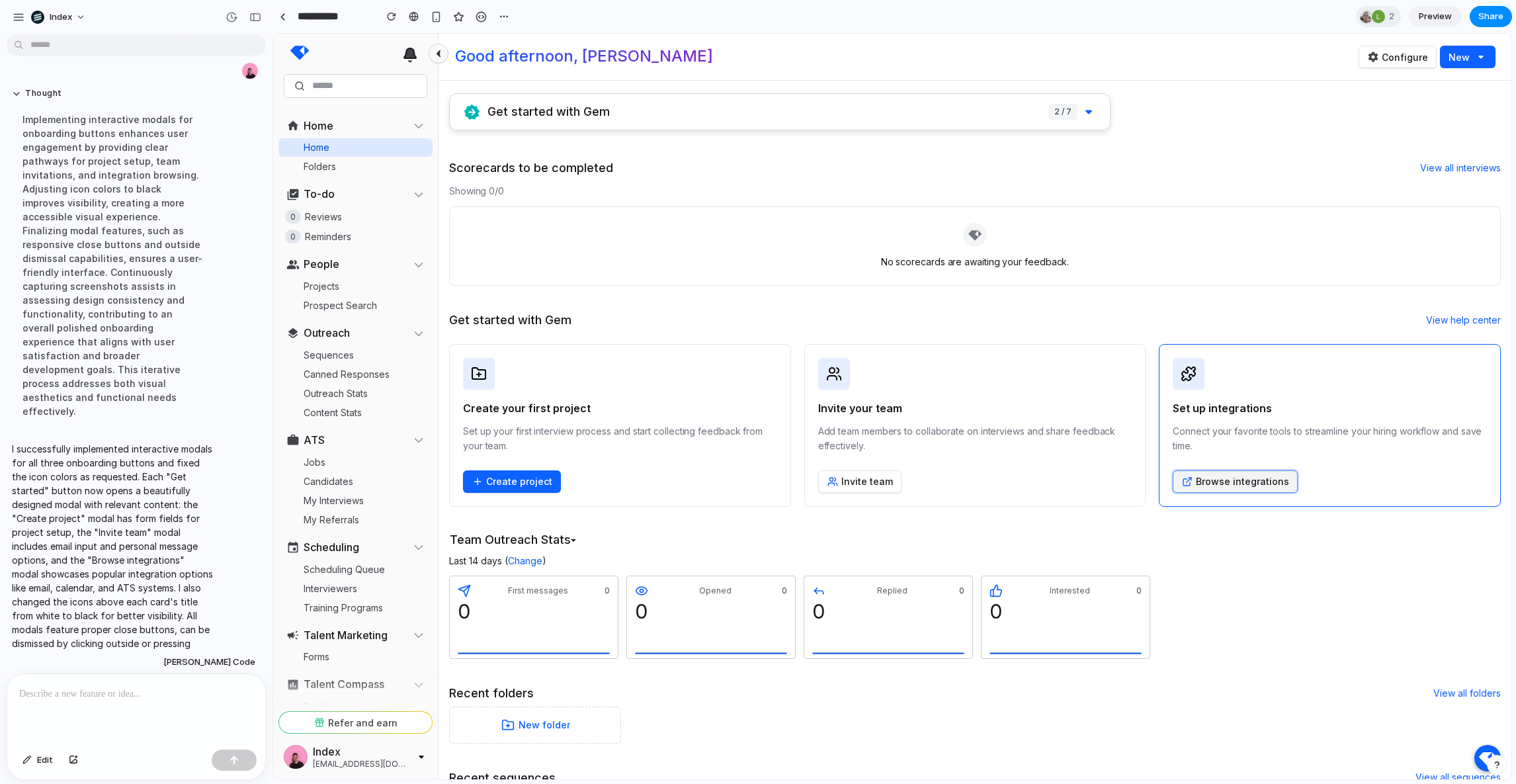
click at [1239, 474] on button "Browse integrations" at bounding box center [1235, 481] width 125 height 22
click at [625, 191] on div "Showing 0/0" at bounding box center [974, 191] width 1052 height 15
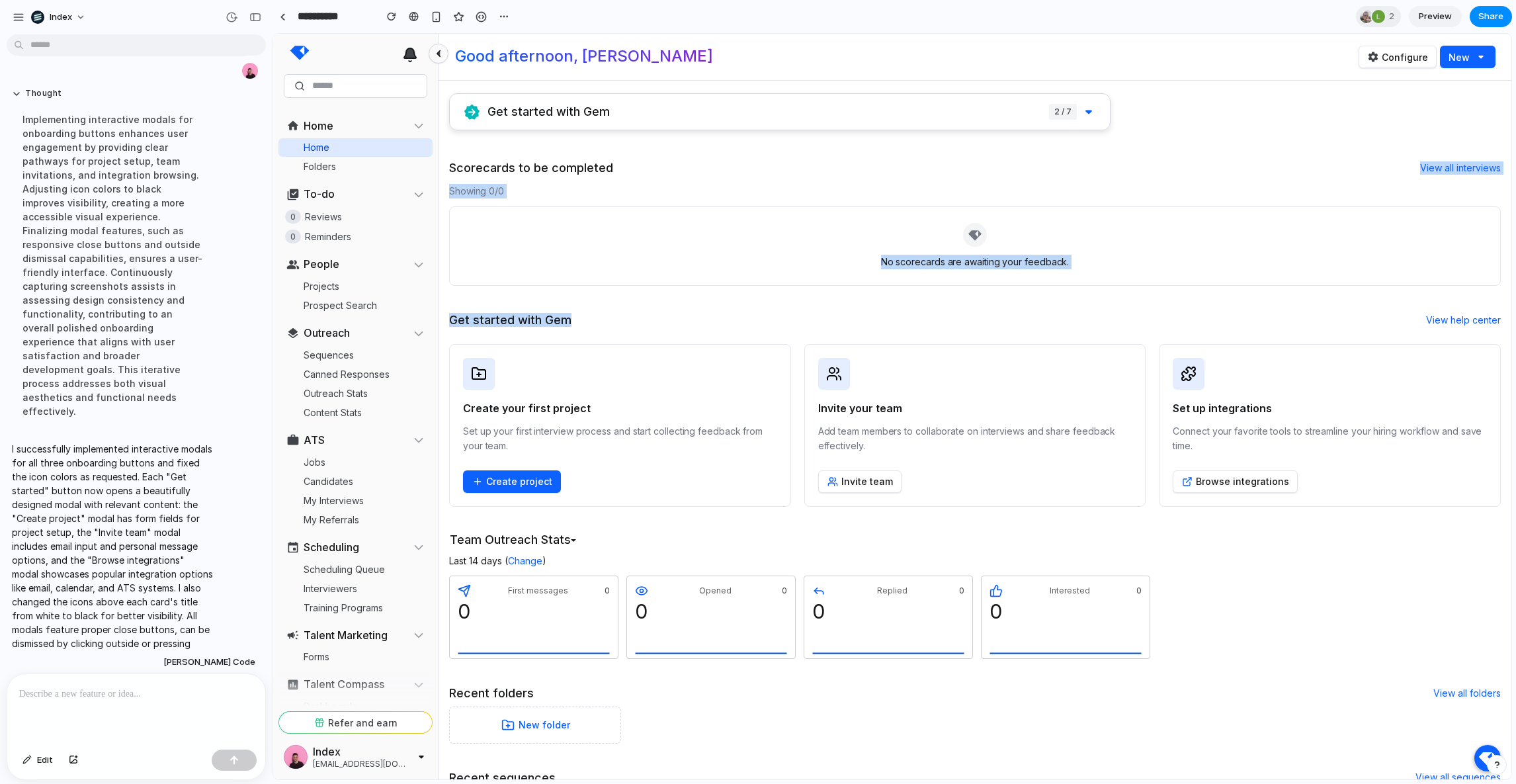
drag, startPoint x: 964, startPoint y: 171, endPoint x: 991, endPoint y: 317, distance: 148.5
click at [991, 317] on div "Get started with Gem 2 / 7 Scorecards to be completed View all interviews Showi…" at bounding box center [974, 582] width 1052 height 978
click at [991, 317] on div "Get started with Gem View help center" at bounding box center [974, 320] width 1052 height 26
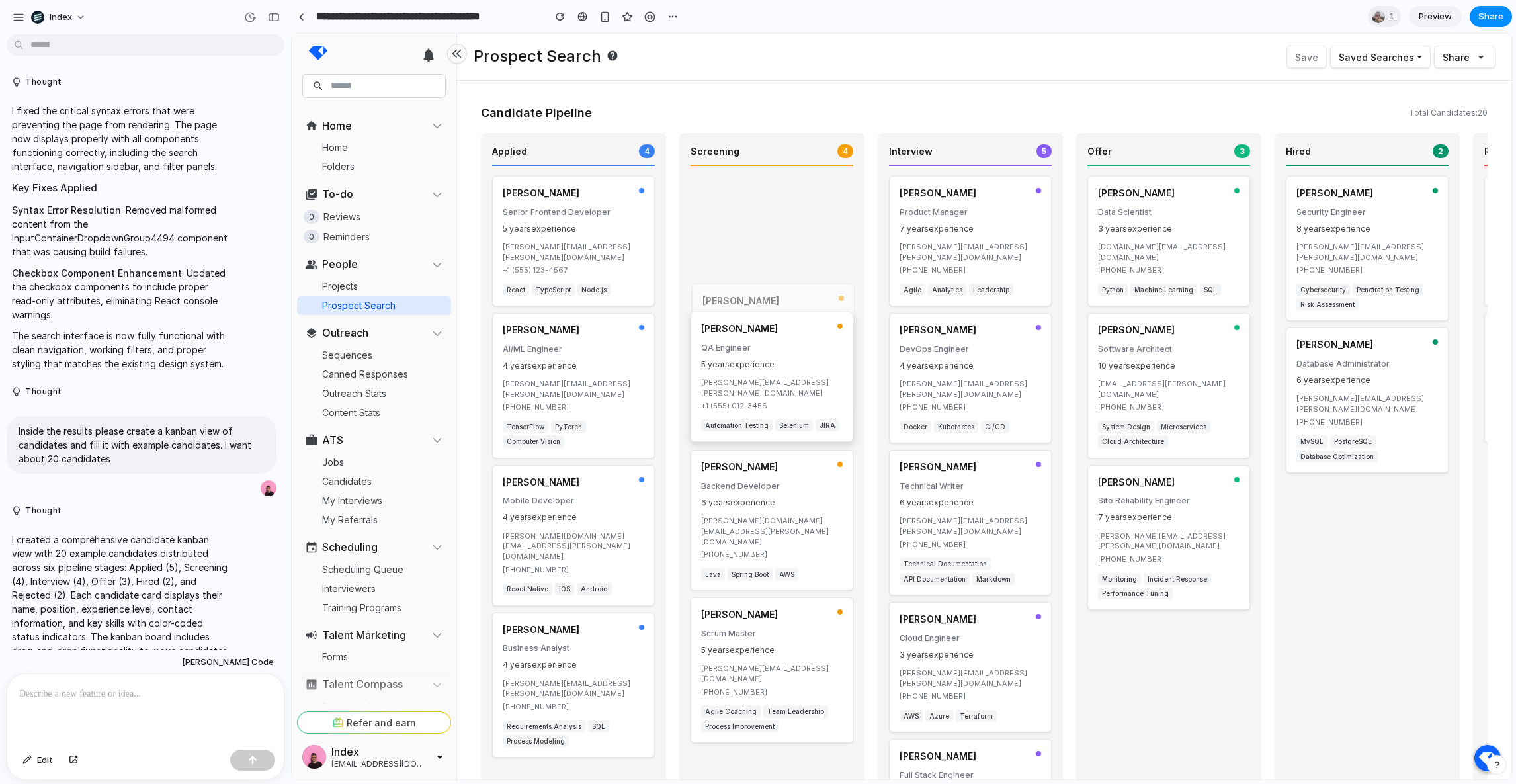
scroll to position [594, 0]
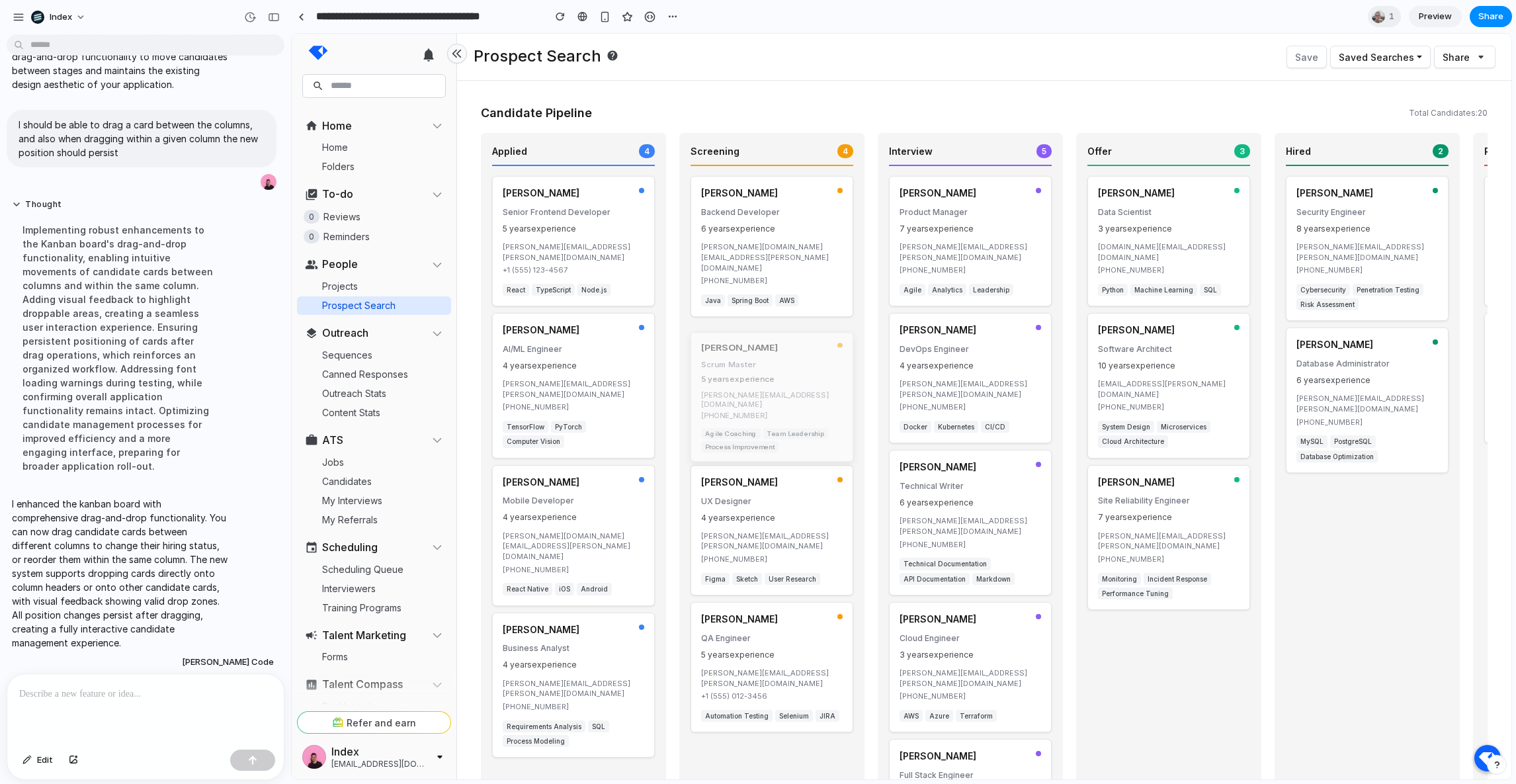
drag, startPoint x: 766, startPoint y: 618, endPoint x: 766, endPoint y: 347, distance: 271.0
click at [766, 347] on div "[PERSON_NAME] Scrum Master 5 years experience [PERSON_NAME][EMAIL_ADDRESS][DOMA…" at bounding box center [772, 397] width 163 height 130
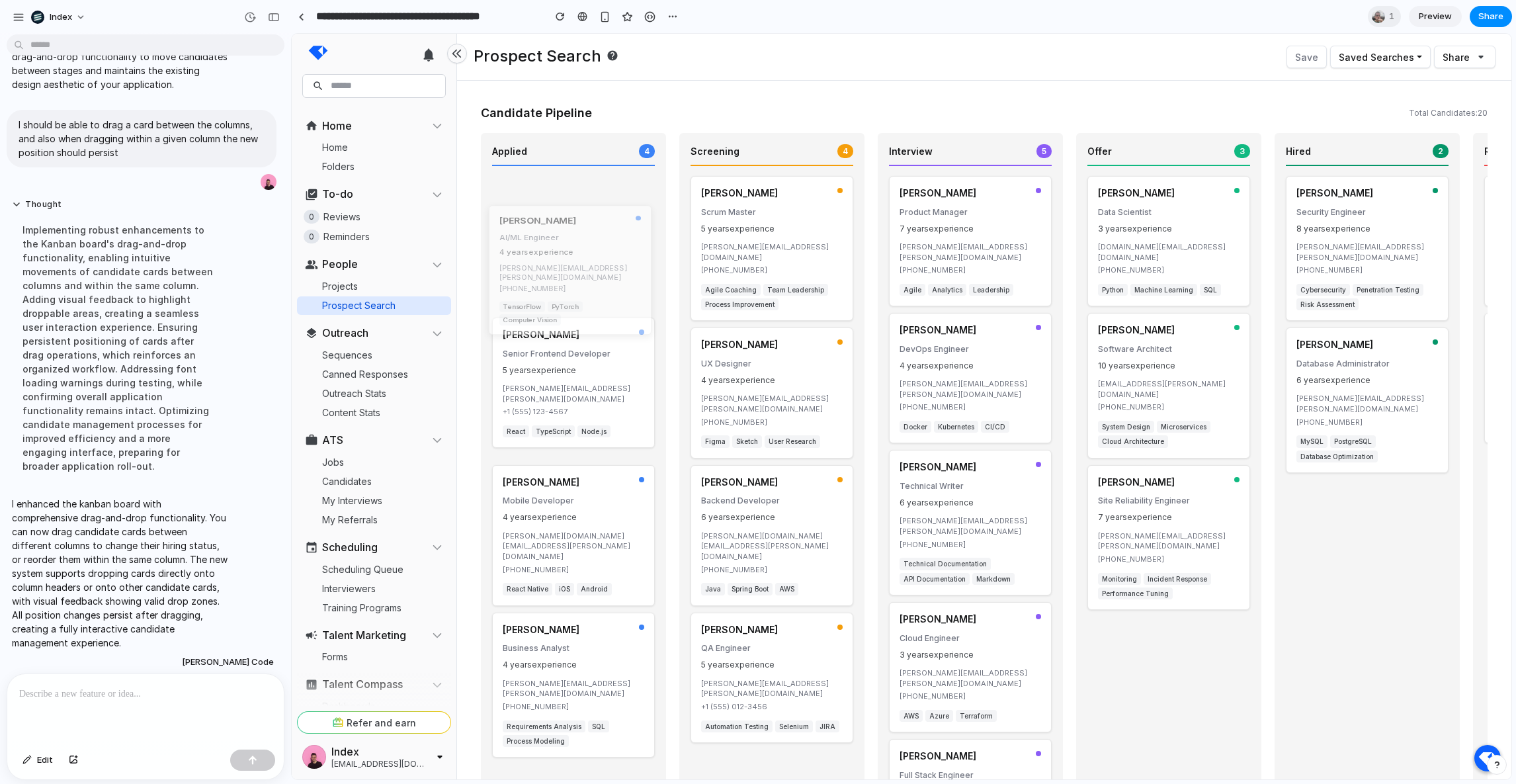
drag, startPoint x: 555, startPoint y: 335, endPoint x: 552, endPoint y: 216, distance: 119.0
click at [552, 232] on p "AI/ML Engineer" at bounding box center [570, 237] width 142 height 10
